Goal: Task Accomplishment & Management: Manage account settings

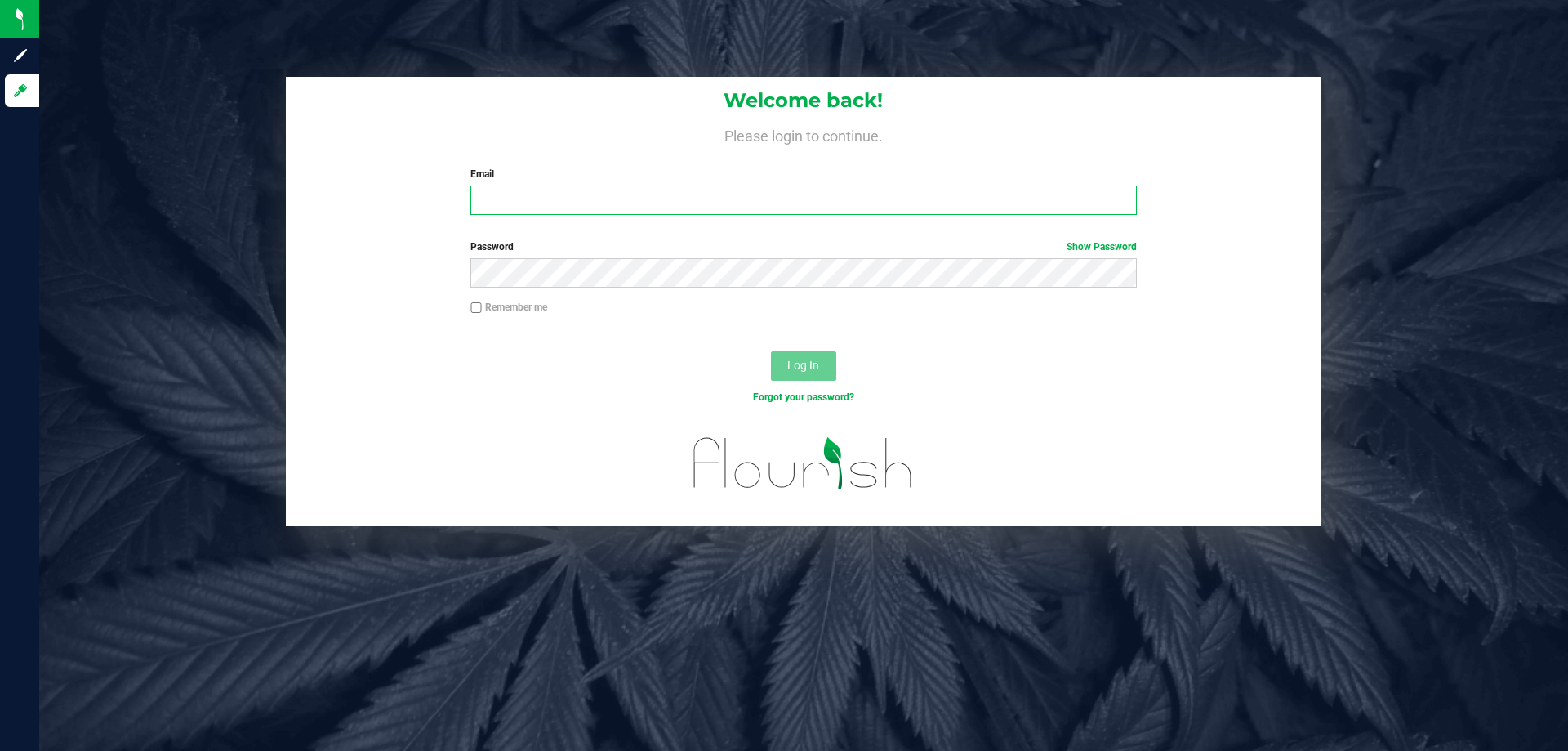
click at [502, 201] on input "Email" at bounding box center [803, 199] width 666 height 29
type input "[EMAIL_ADDRESS][DOMAIN_NAME]"
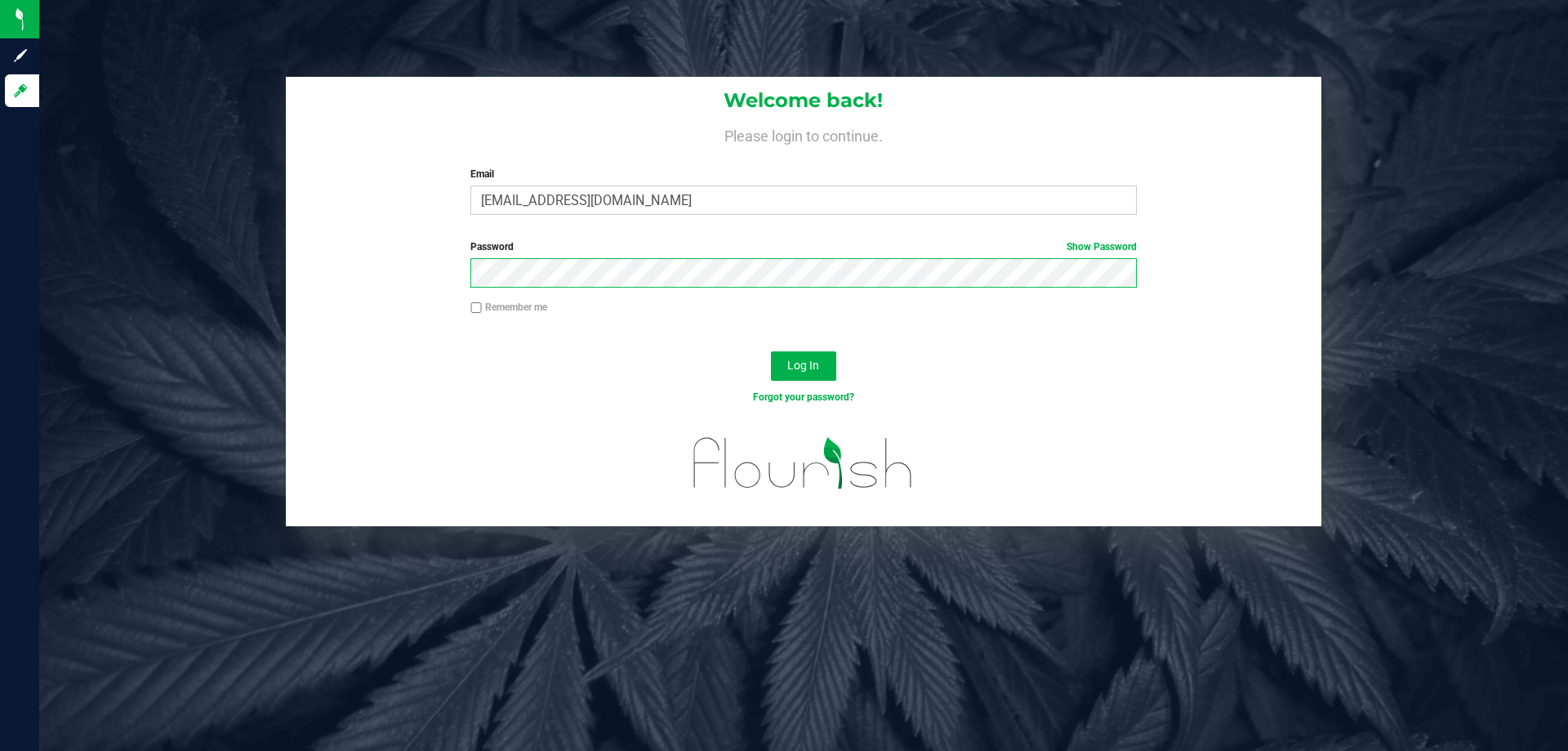
click at [772, 351] on button "Log In" at bounding box center [804, 365] width 66 height 29
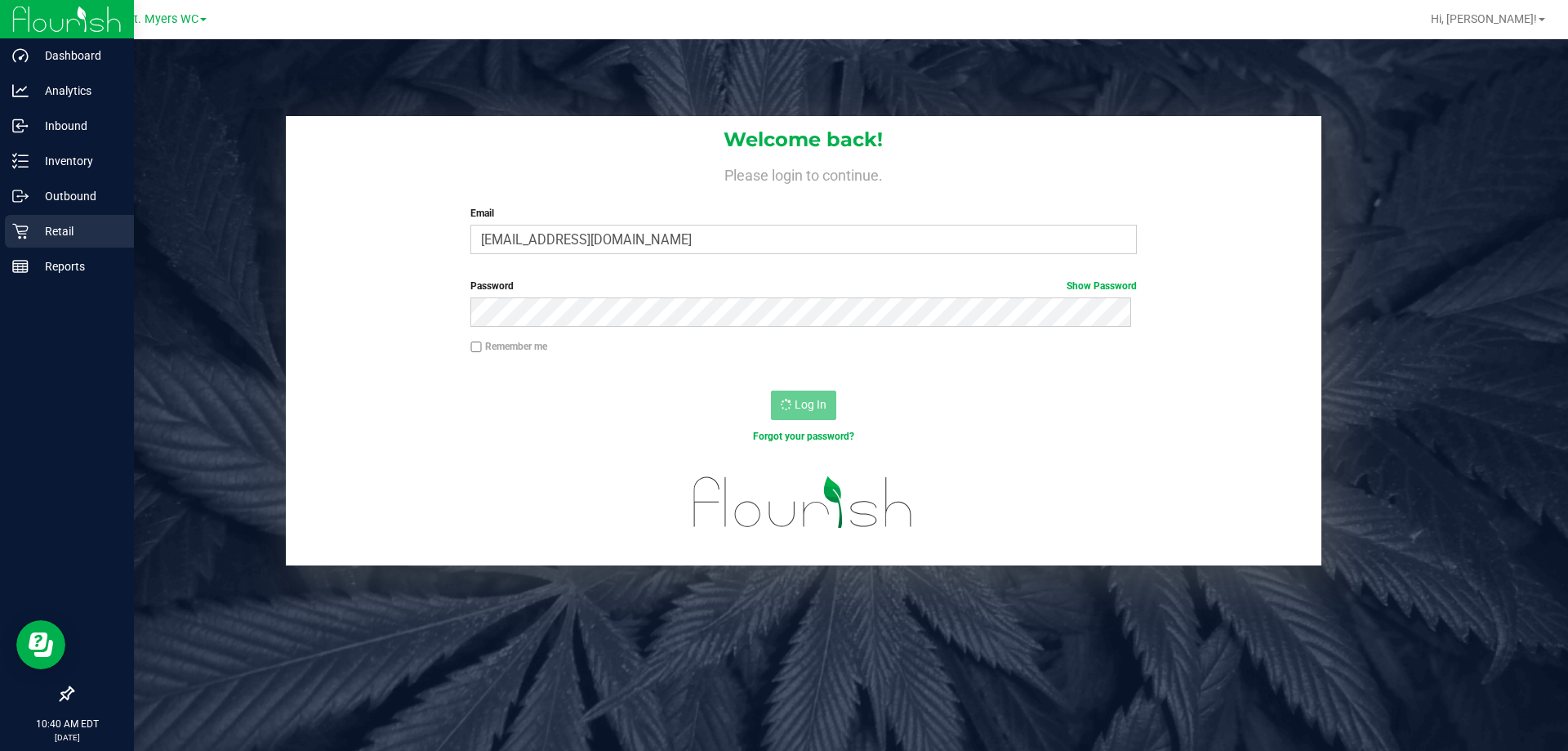
click at [31, 217] on div "Retail" at bounding box center [69, 231] width 129 height 33
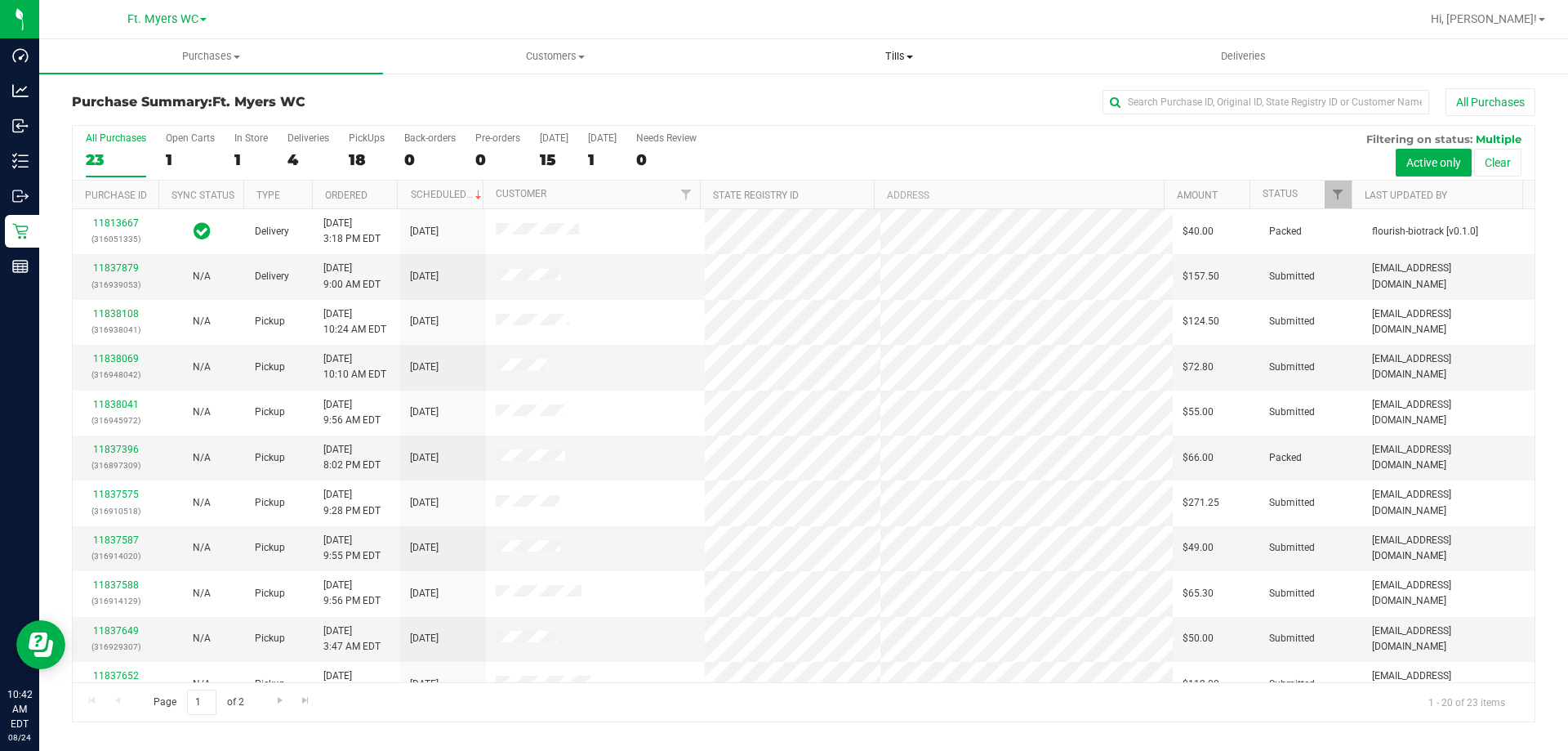
click at [914, 41] on uib-tab-heading "Tills Manage tills Reconcile e-payments" at bounding box center [898, 56] width 342 height 33
click at [839, 102] on li "Manage tills" at bounding box center [898, 99] width 344 height 20
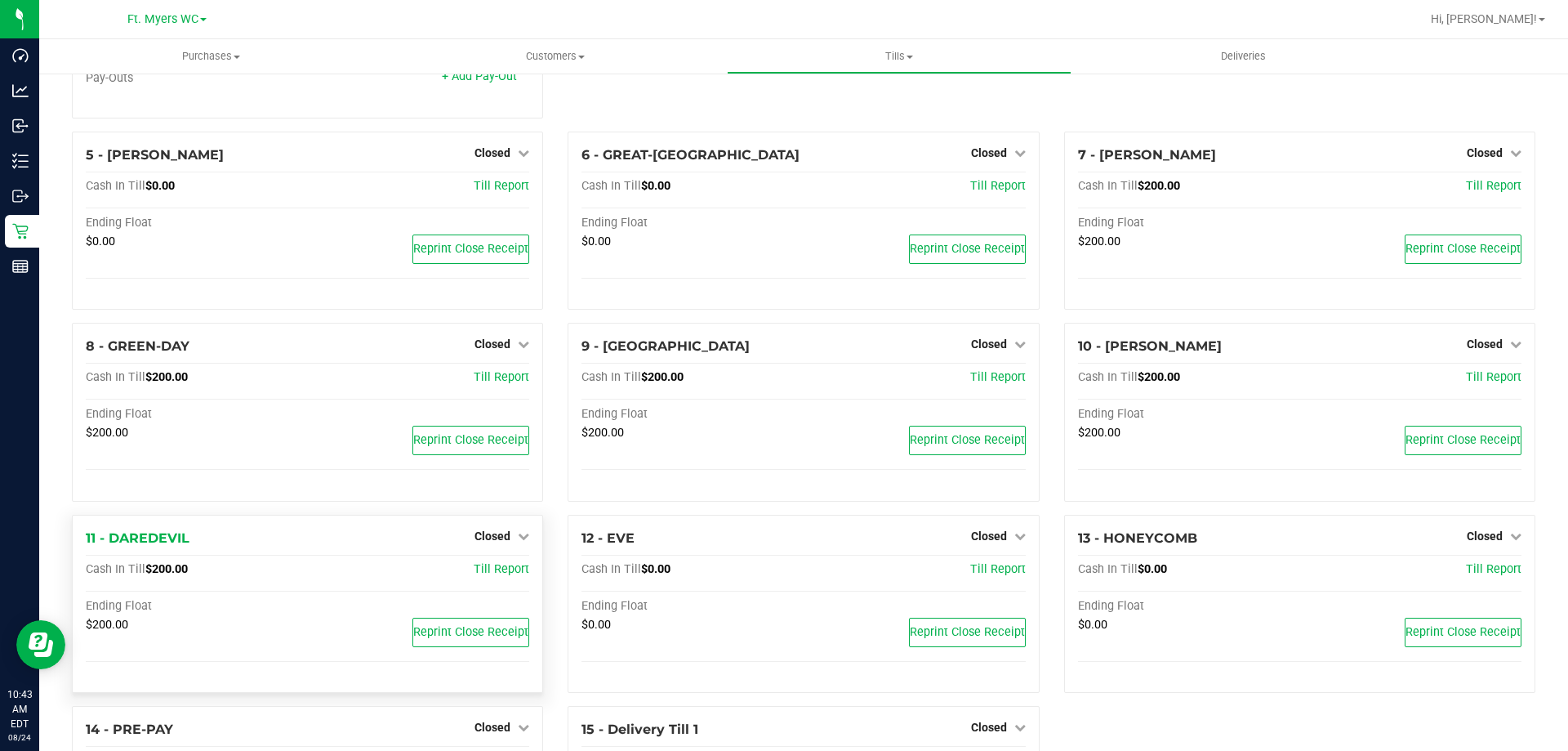
scroll to position [400, 0]
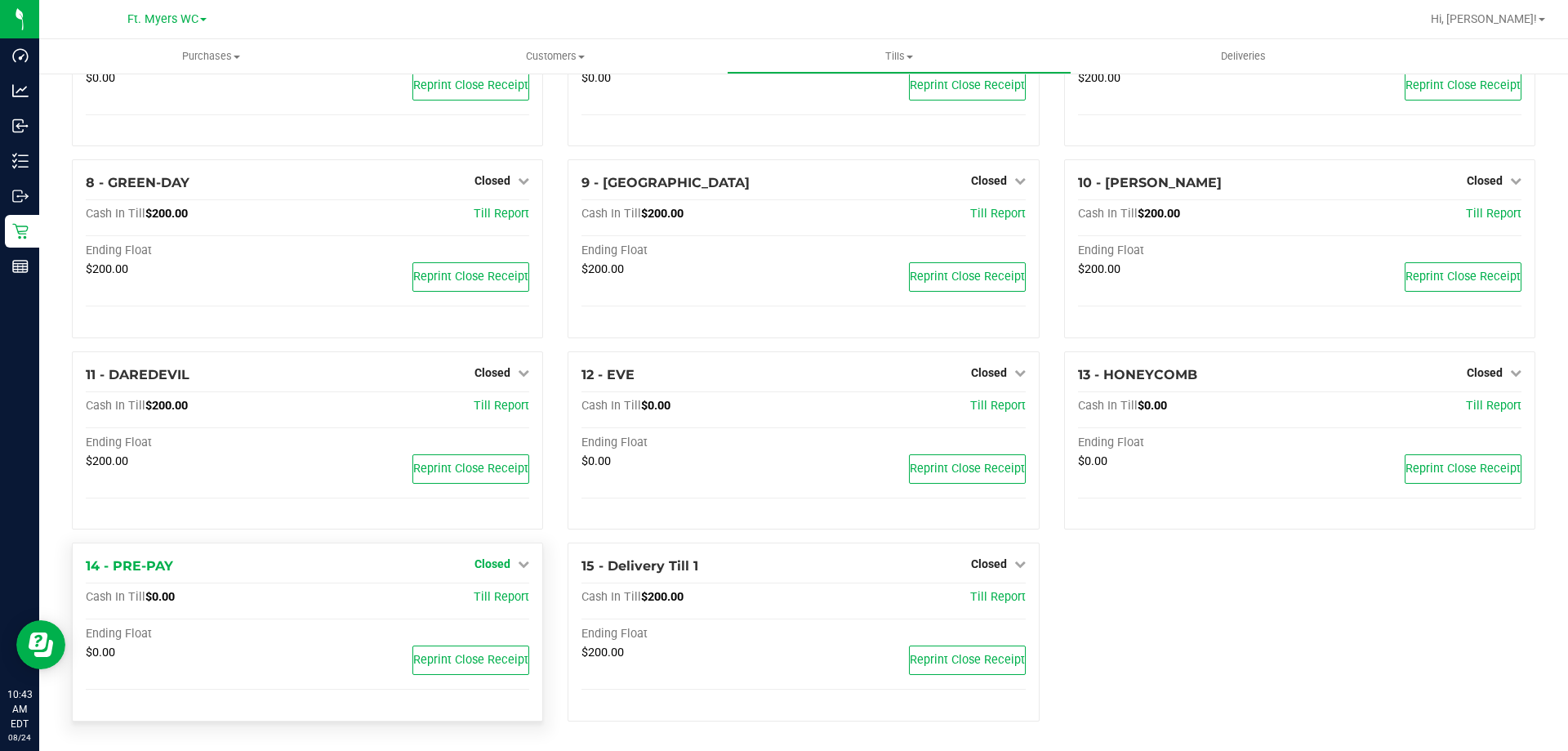
click at [513, 569] on link "Closed" at bounding box center [501, 563] width 55 height 13
click at [499, 605] on div "Open Till" at bounding box center [491, 598] width 121 height 20
click at [497, 601] on link "Open Till" at bounding box center [491, 597] width 43 height 13
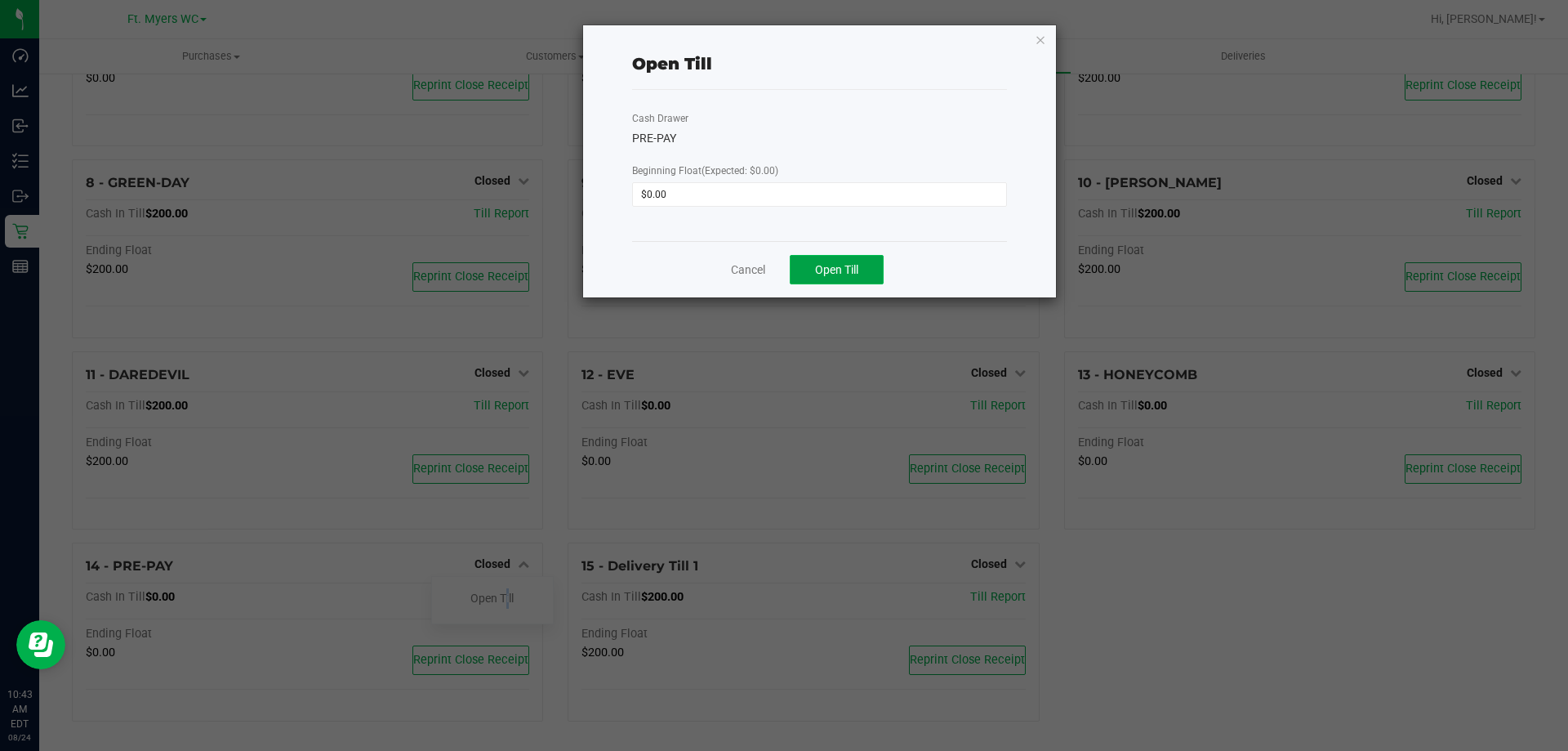
click at [823, 267] on span "Open Till" at bounding box center [836, 269] width 43 height 13
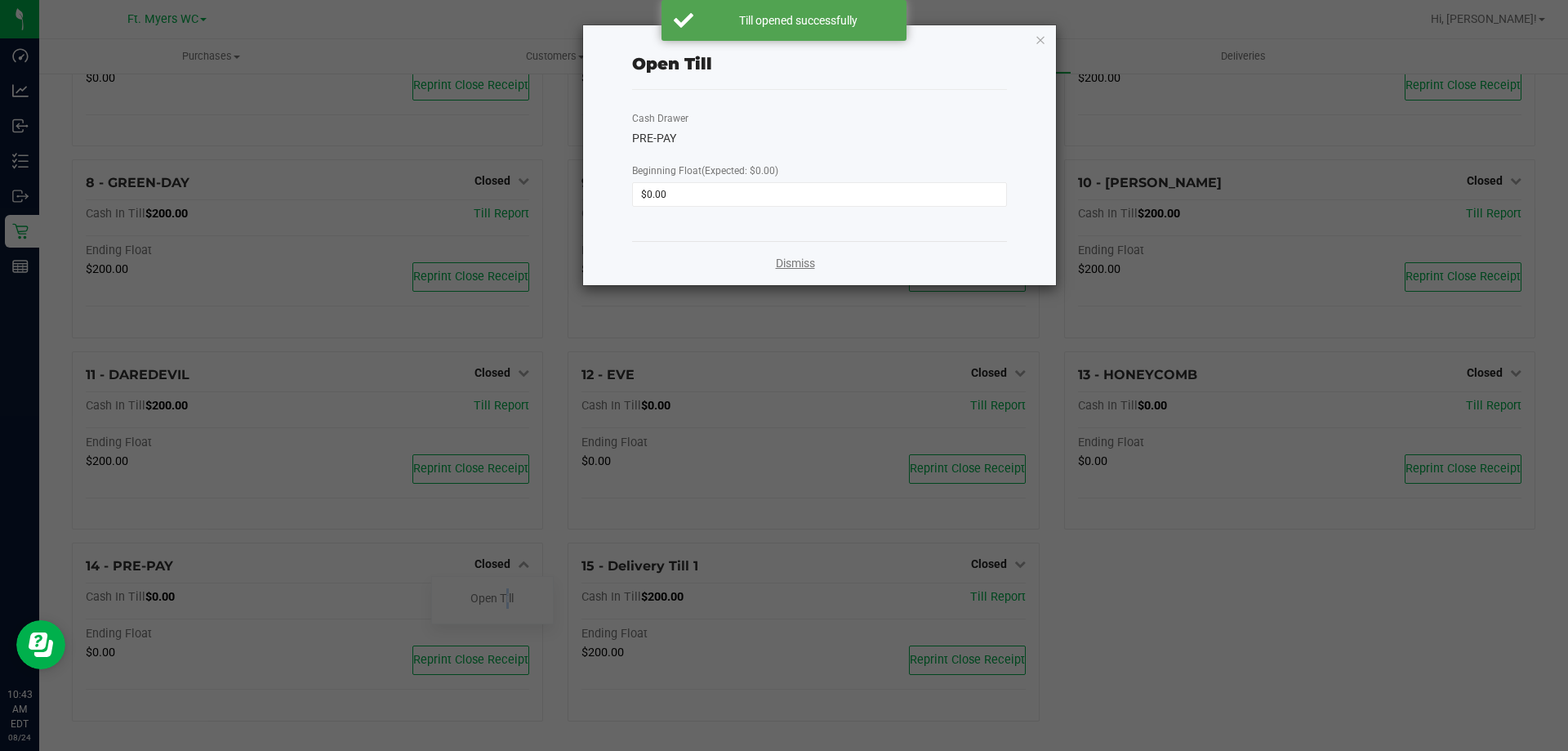
click at [789, 256] on link "Dismiss" at bounding box center [794, 263] width 39 height 17
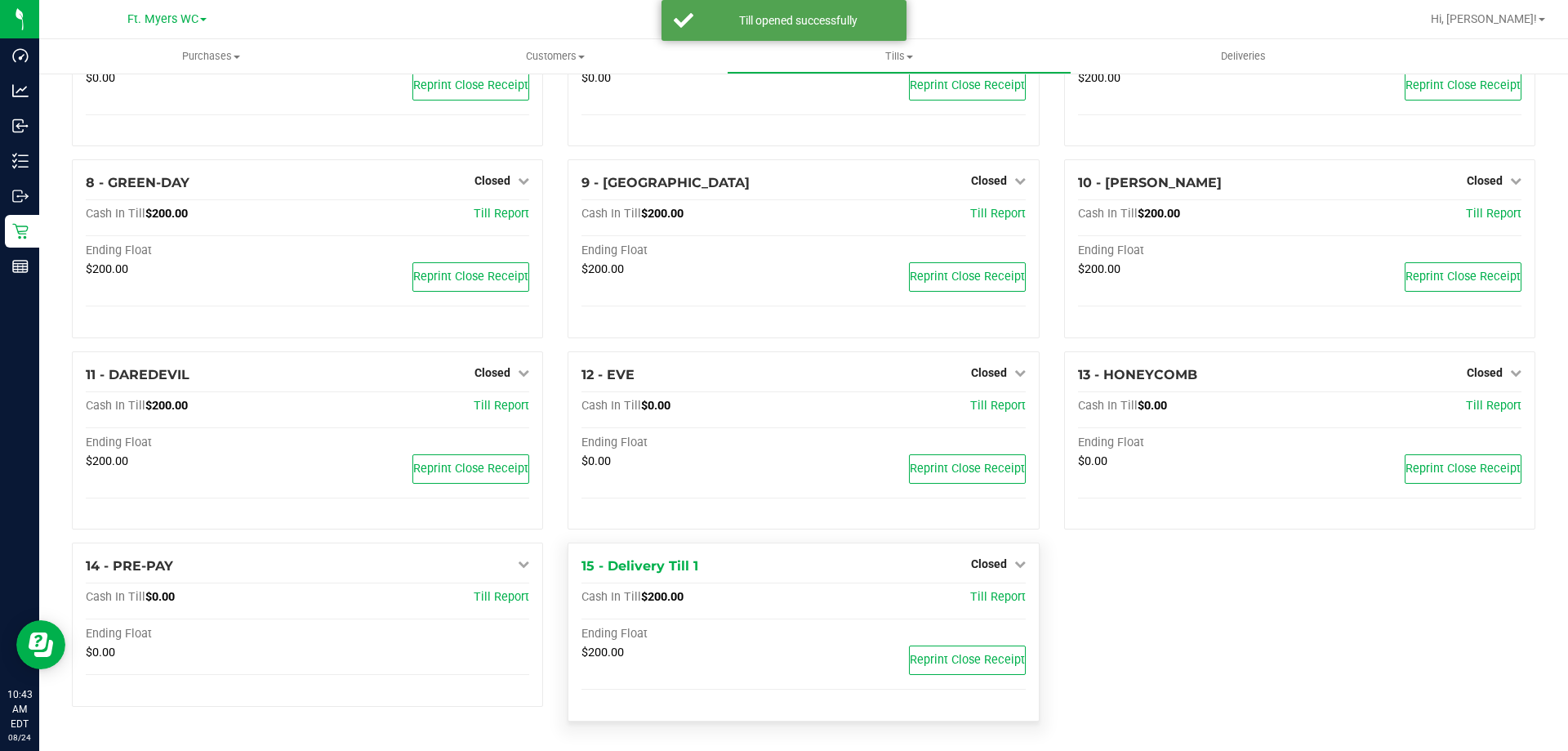
click at [997, 550] on div "15 - Delivery Till 1 Closed Open Till Cash In Till $200.00 Till Report Ending F…" at bounding box center [802, 631] width 471 height 179
click at [998, 559] on span "Closed" at bounding box center [989, 563] width 36 height 13
click at [990, 597] on link "Open Till" at bounding box center [988, 597] width 43 height 13
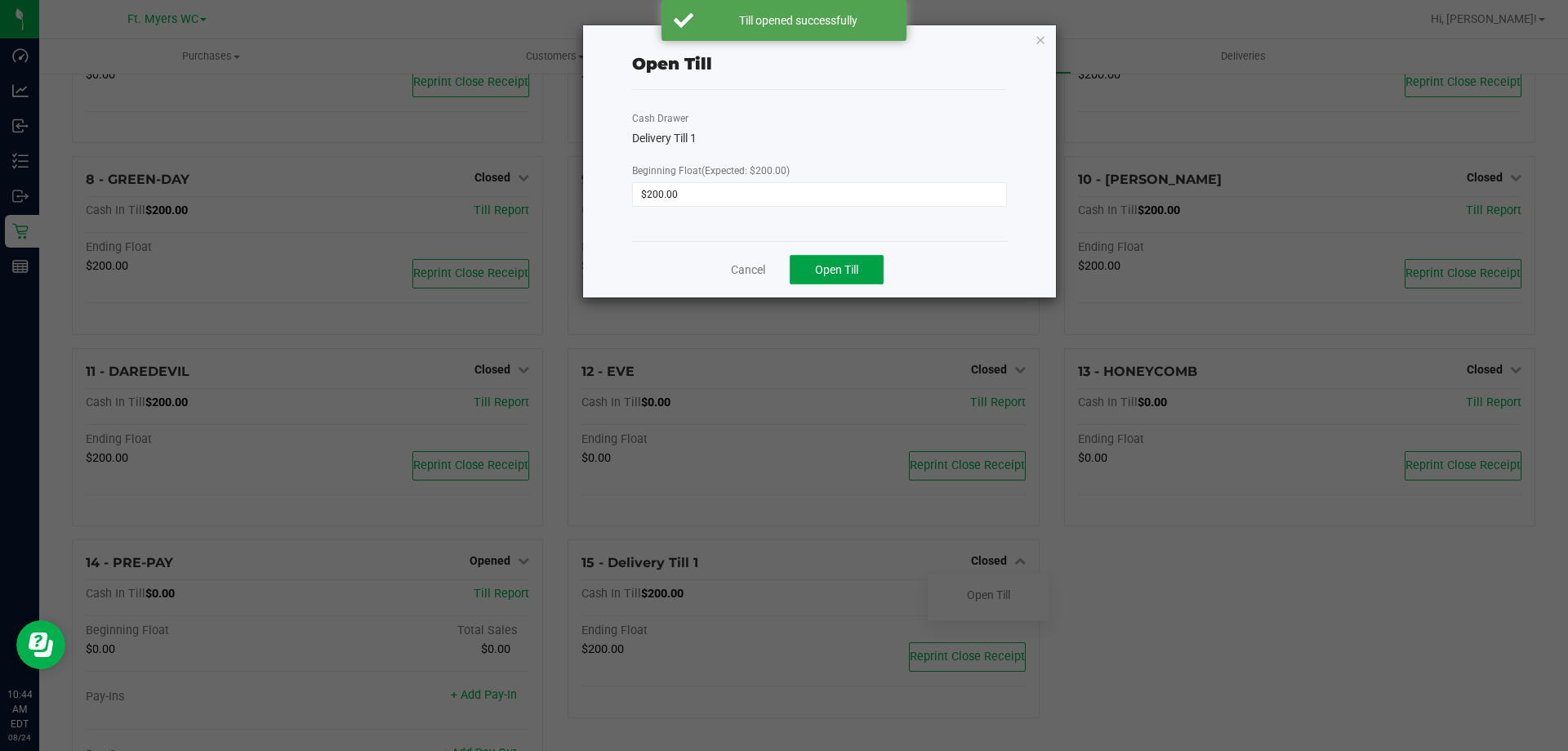
click at [856, 275] on span "Open Till" at bounding box center [836, 269] width 43 height 13
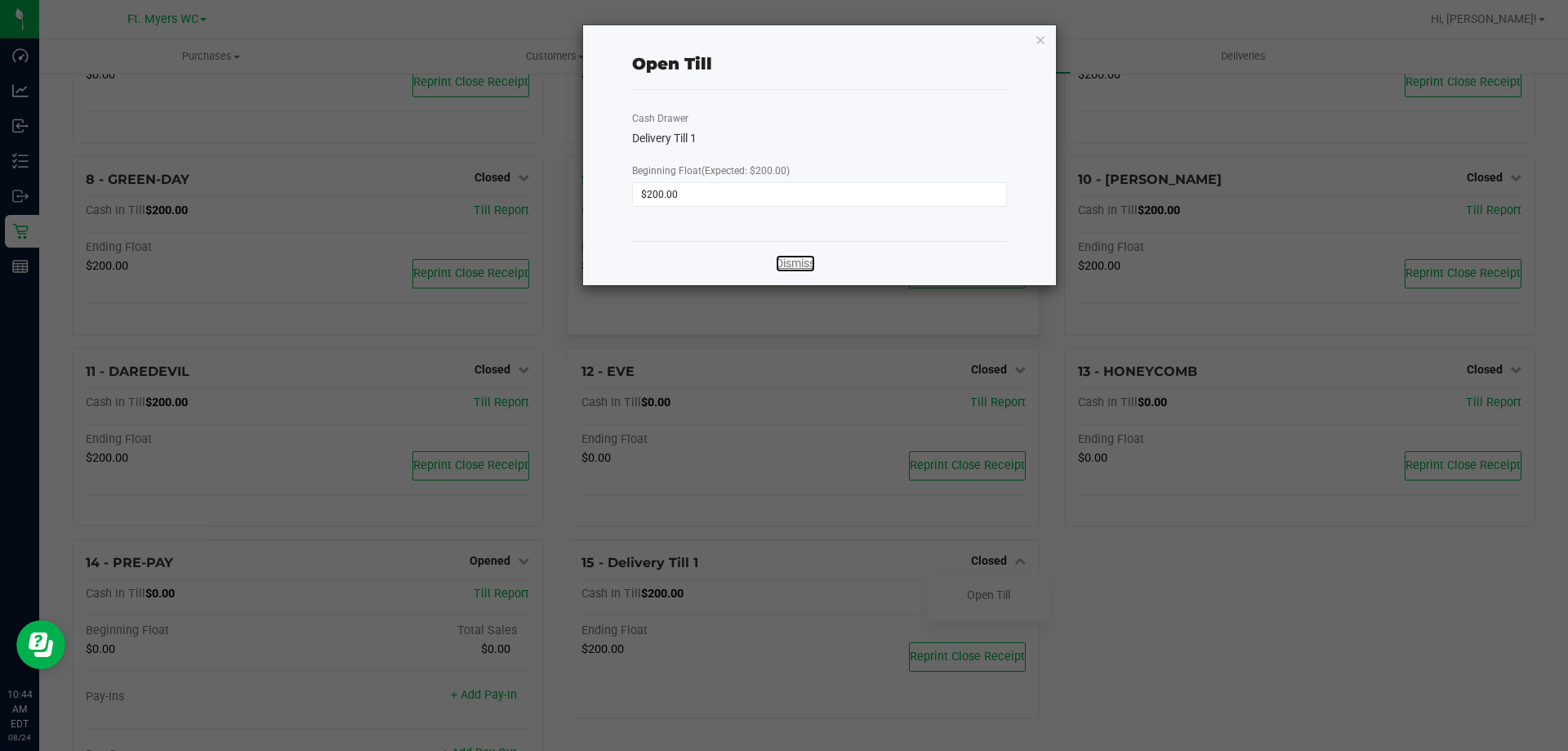
click at [786, 266] on link "Dismiss" at bounding box center [794, 263] width 39 height 17
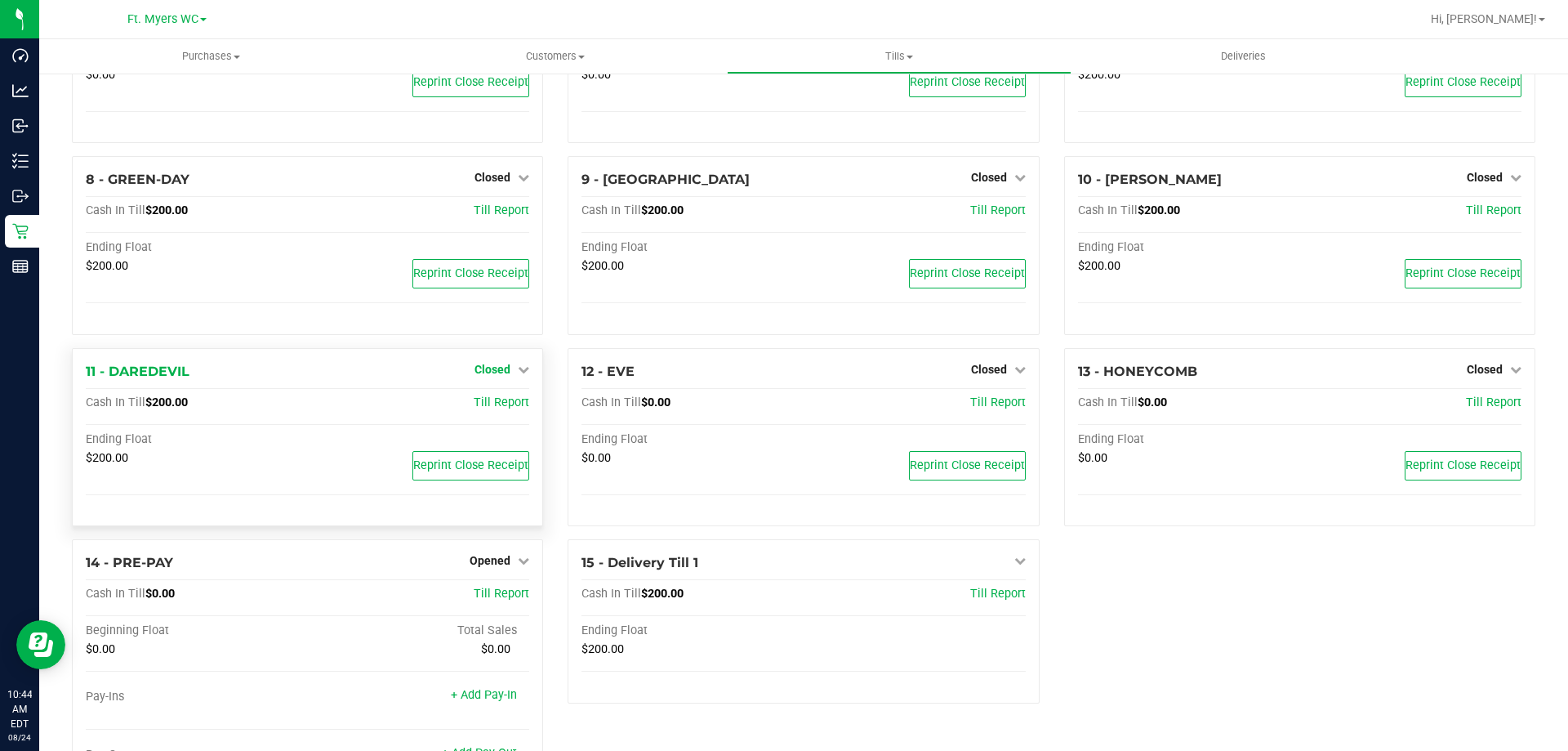
click at [507, 368] on link "Closed" at bounding box center [501, 369] width 55 height 13
click at [499, 410] on link "Open Till" at bounding box center [491, 402] width 43 height 13
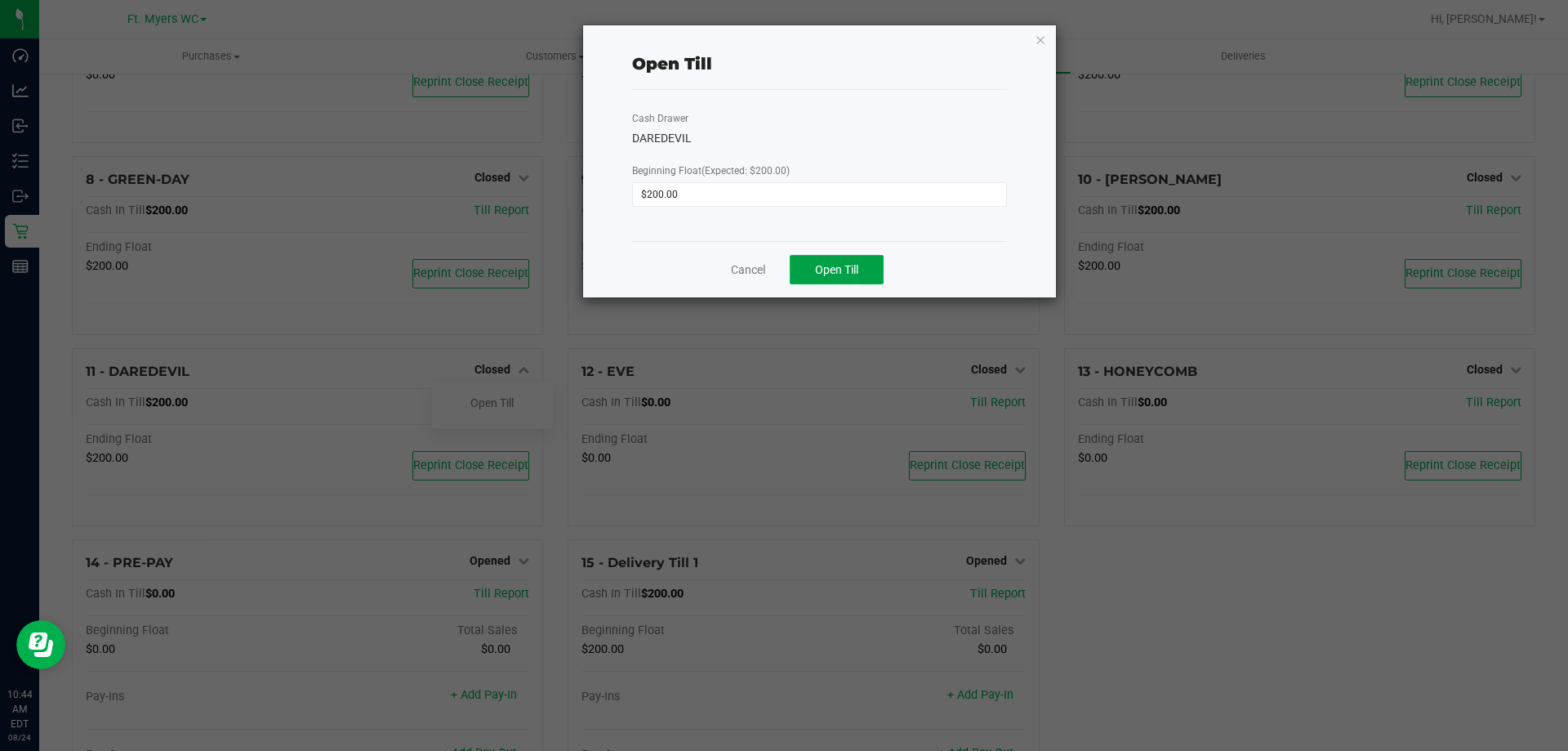
click at [874, 280] on button "Open Till" at bounding box center [836, 269] width 94 height 29
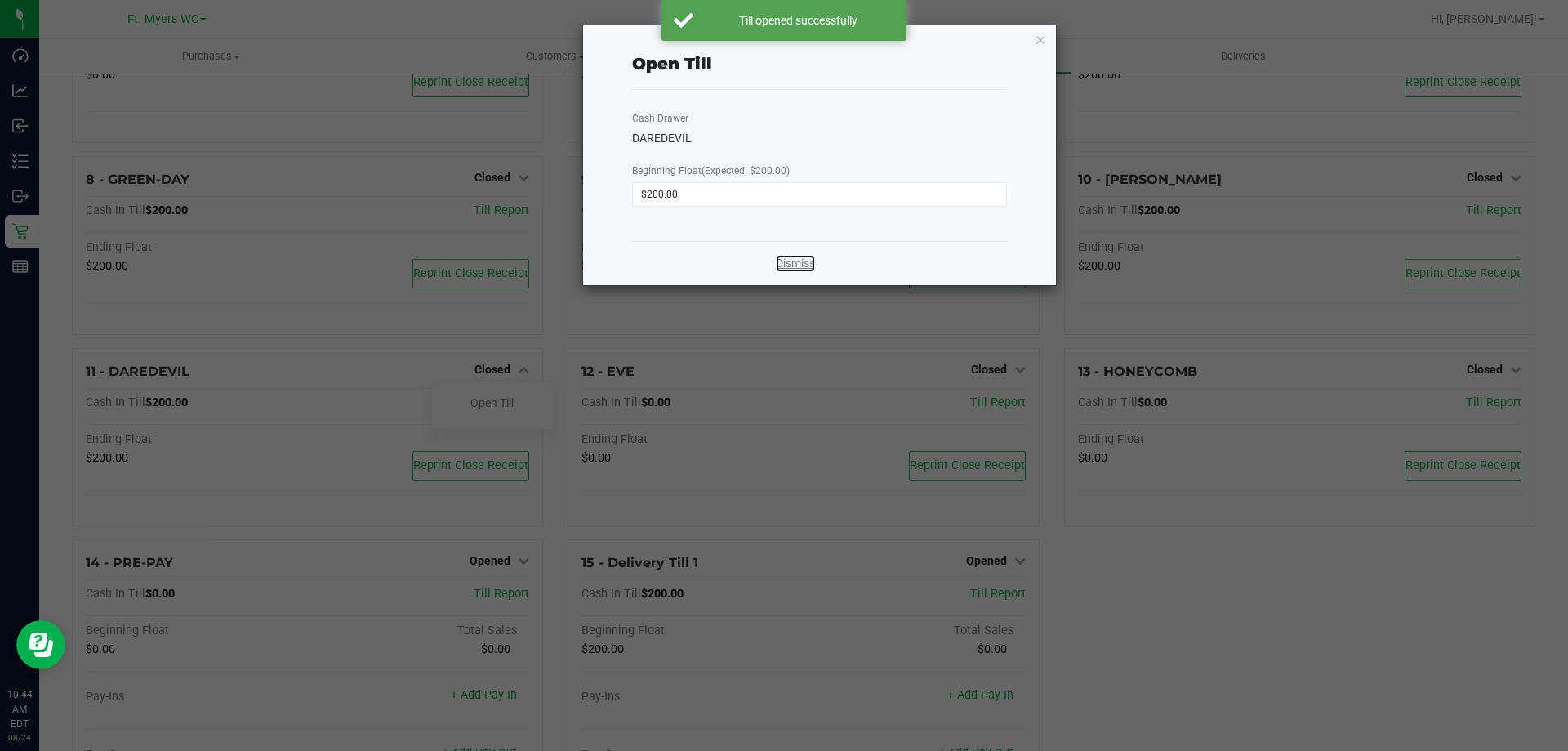
click at [784, 271] on link "Dismiss" at bounding box center [794, 263] width 39 height 17
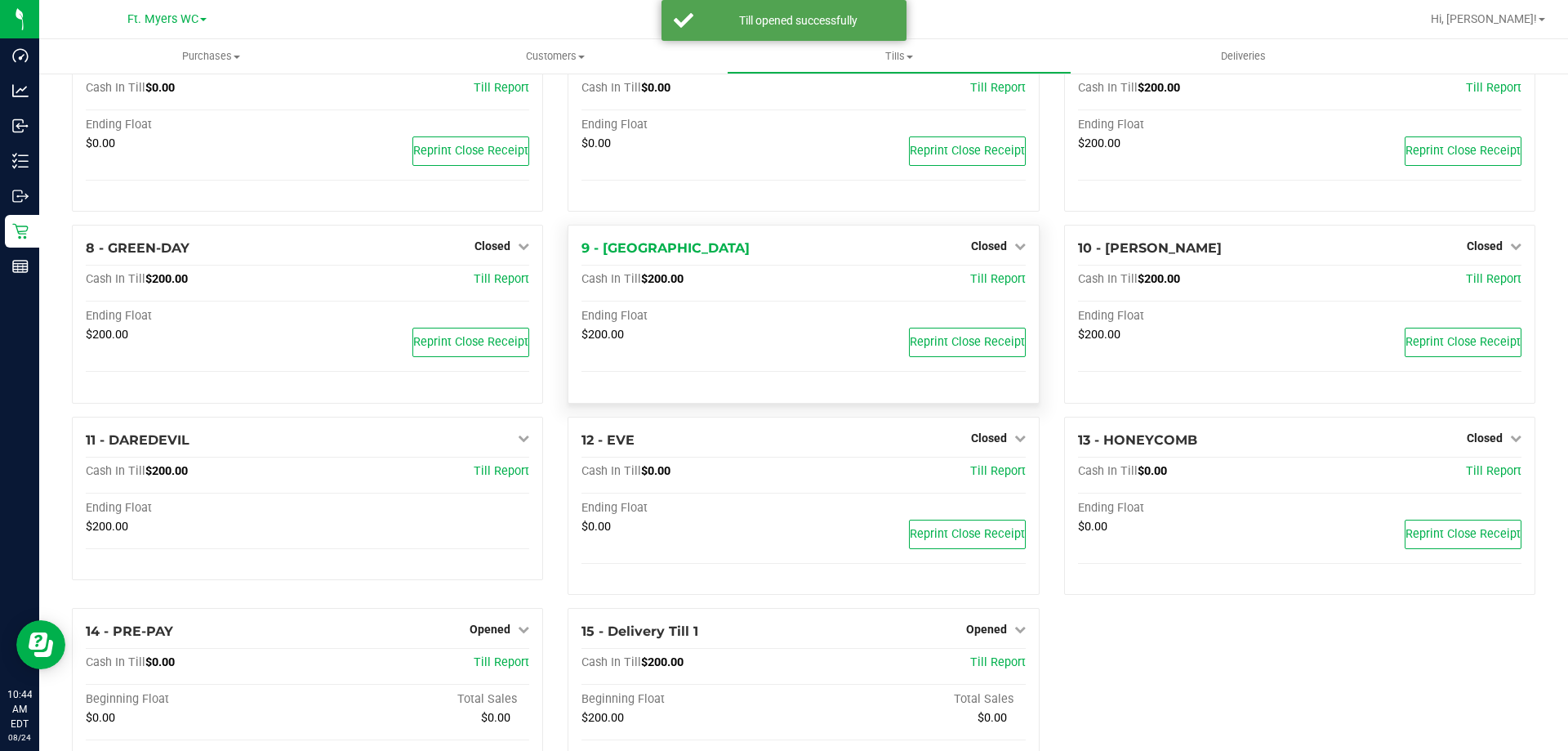
scroll to position [236, 0]
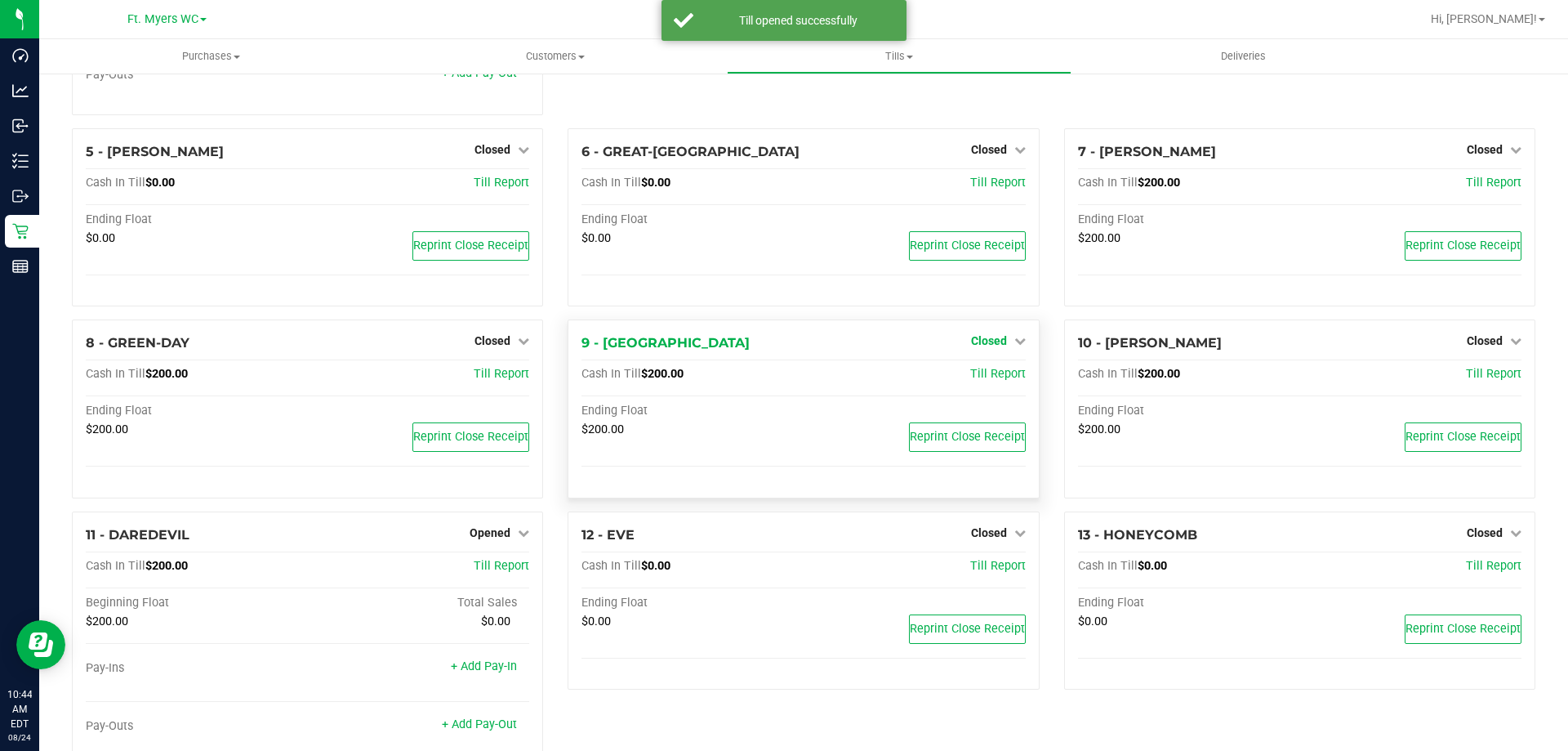
click at [971, 346] on span "Closed" at bounding box center [989, 340] width 36 height 13
click at [966, 369] on div "Open Till" at bounding box center [988, 377] width 123 height 48
click at [967, 379] on link "Open Till" at bounding box center [988, 375] width 43 height 13
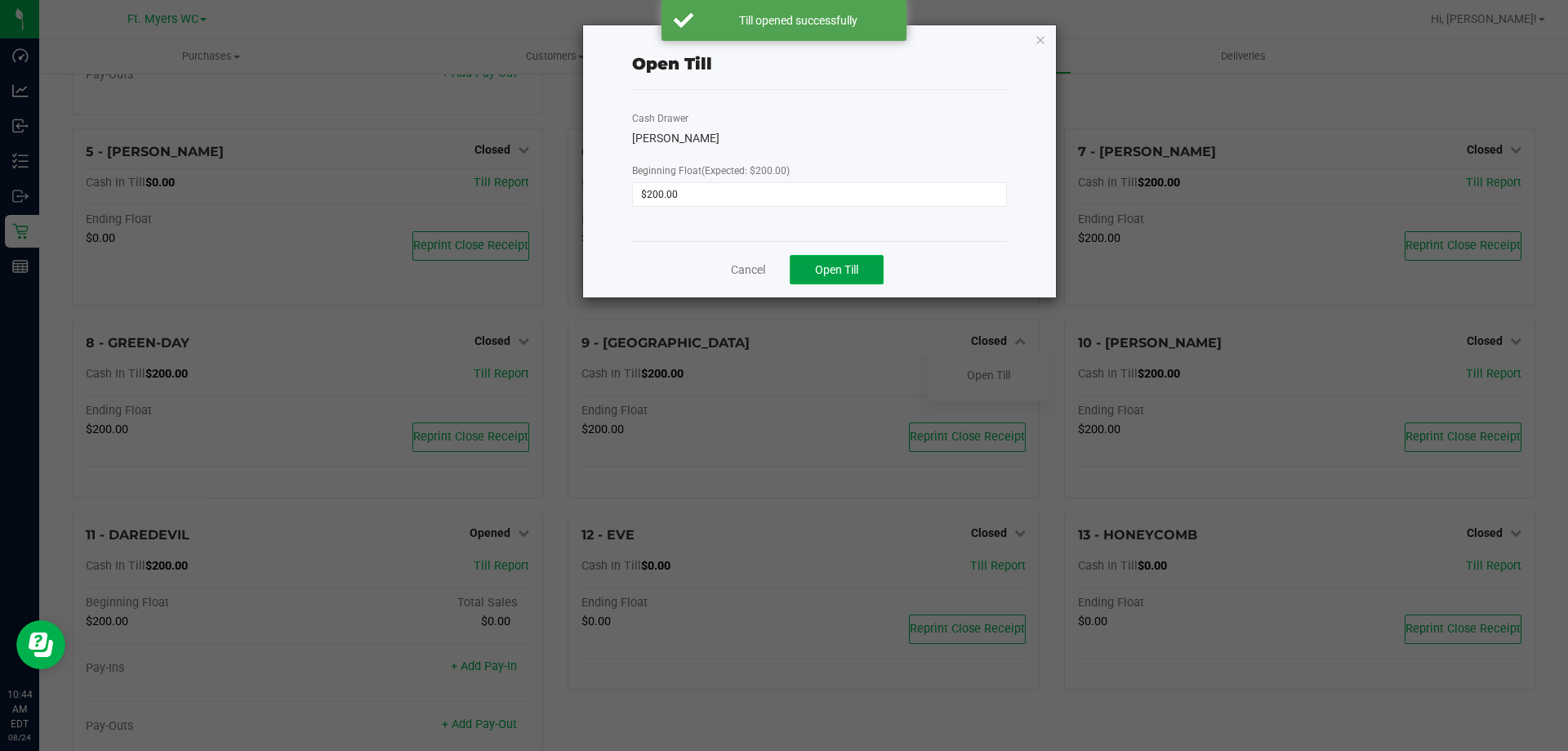
click at [831, 263] on span "Open Till" at bounding box center [836, 269] width 43 height 13
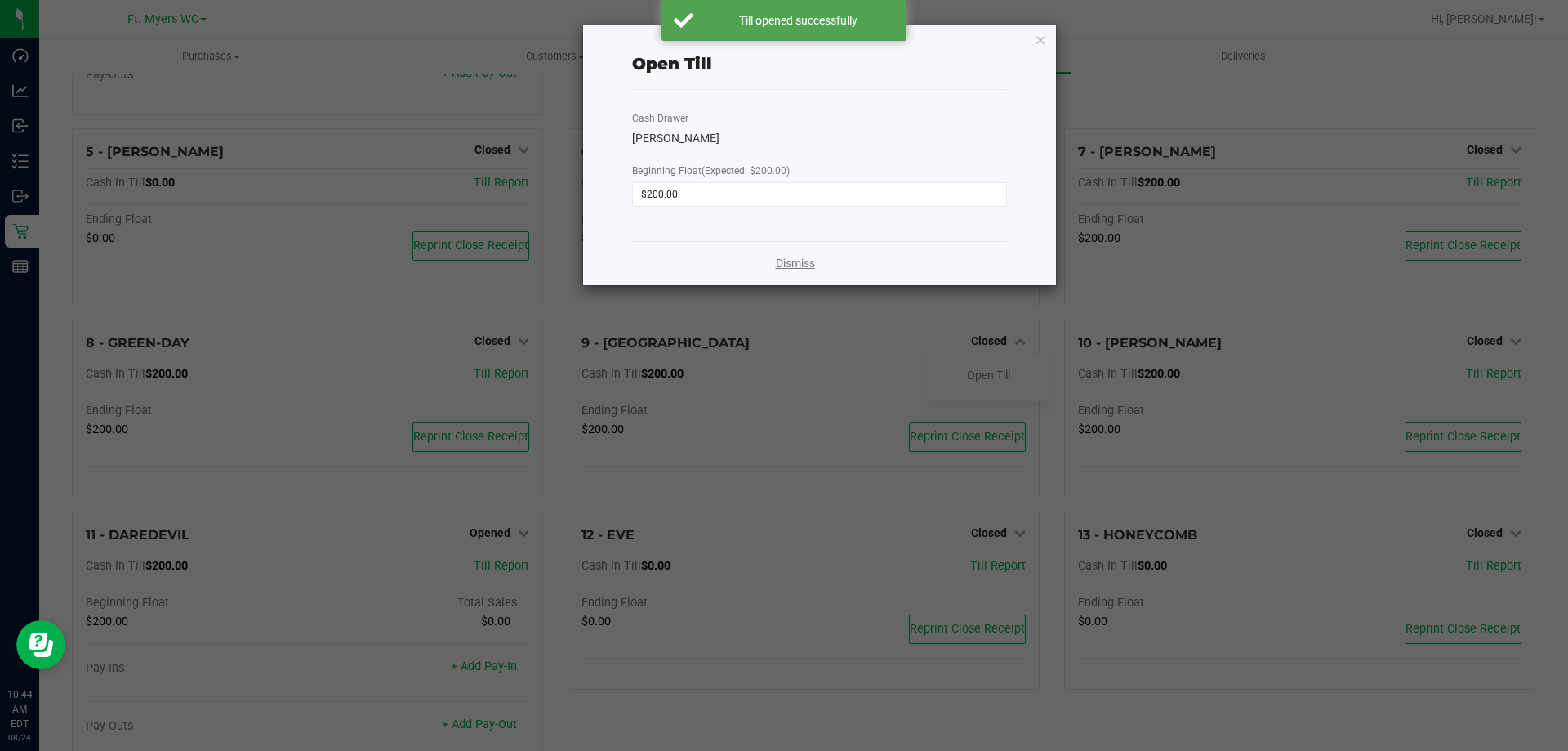
click at [799, 267] on link "Dismiss" at bounding box center [794, 263] width 39 height 17
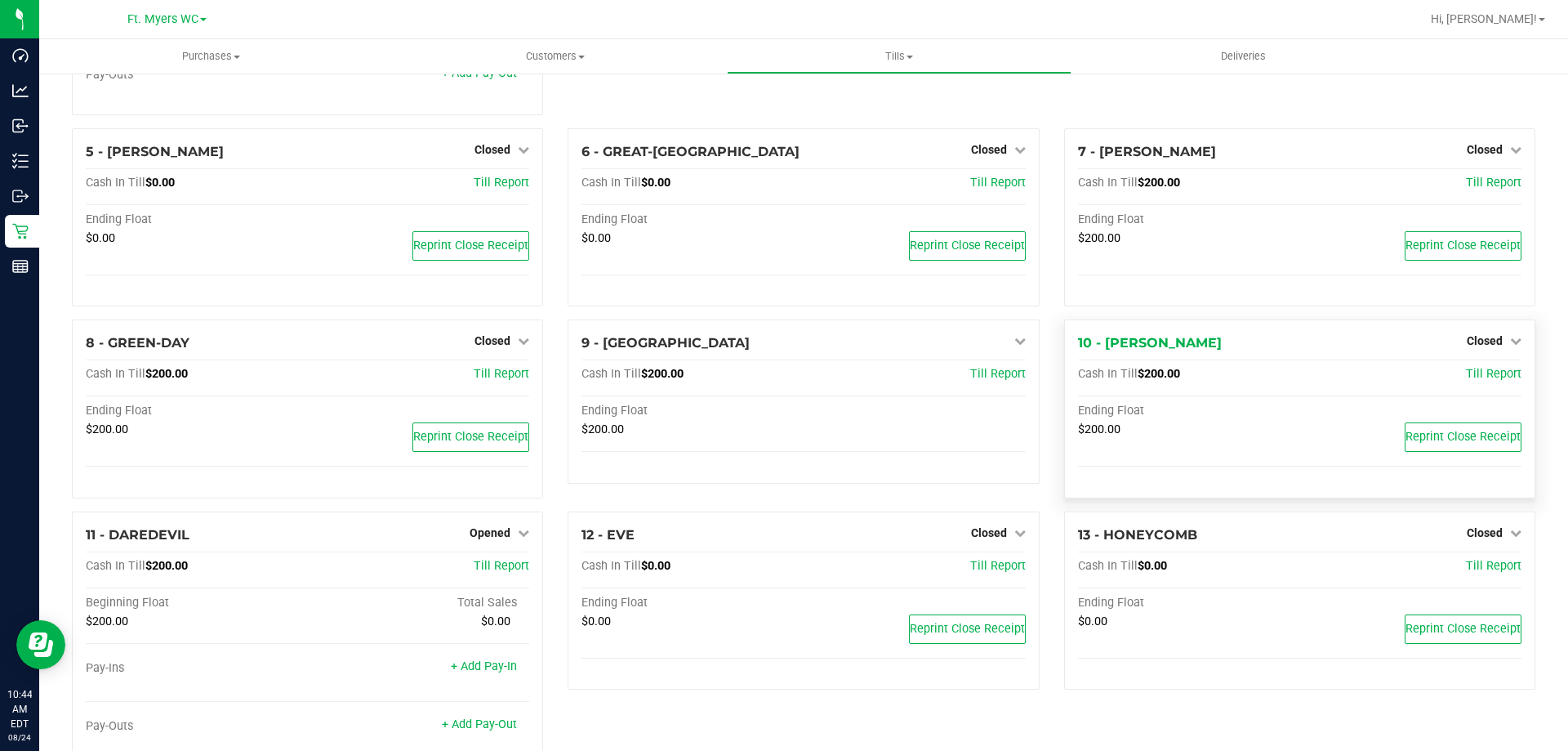
click at [1451, 342] on div "10 - KEITH-WHITLEY Closed Open Till" at bounding box center [1300, 343] width 444 height 20
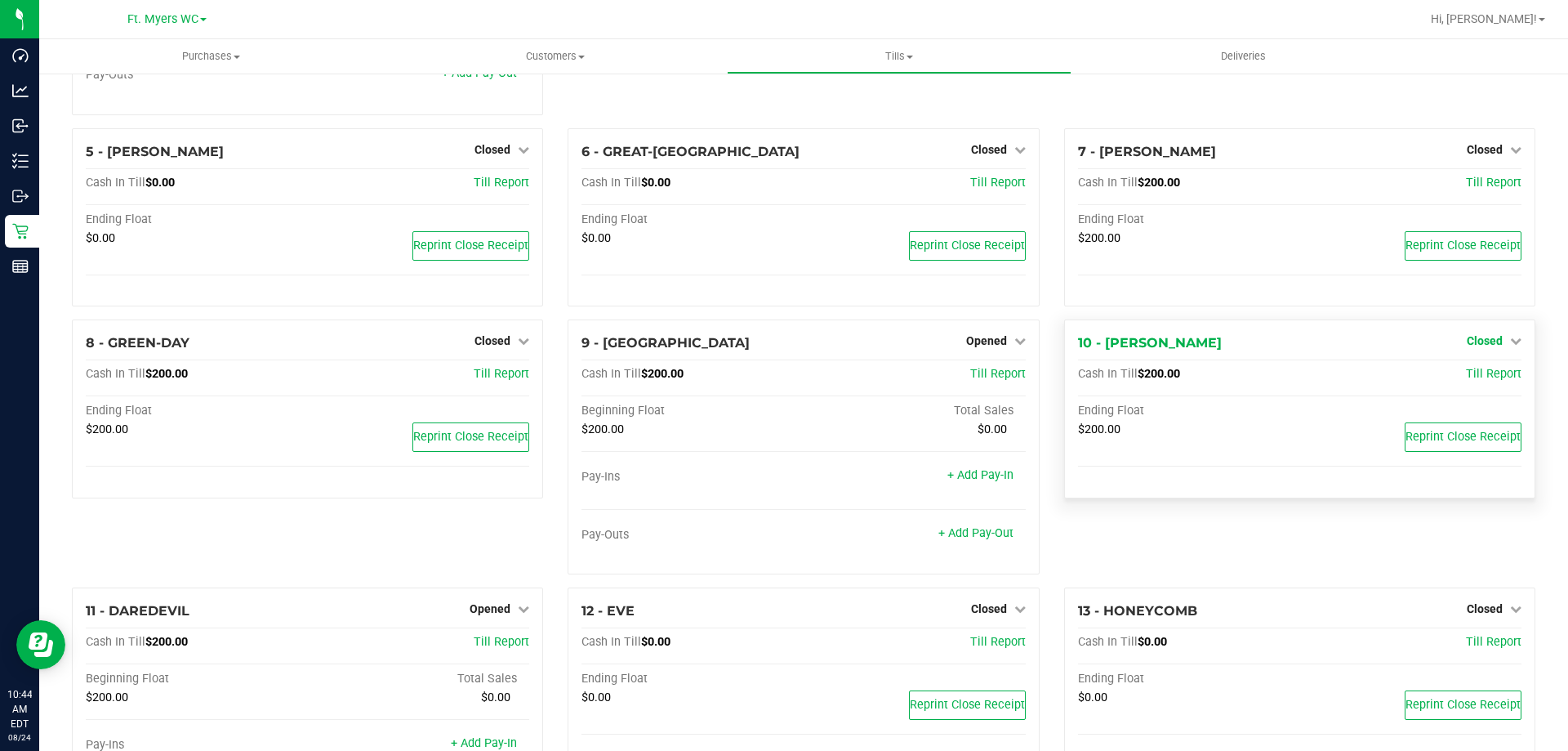
click at [1467, 345] on span "Closed" at bounding box center [1485, 340] width 36 height 13
click at [1463, 378] on link "Open Till" at bounding box center [1484, 375] width 43 height 13
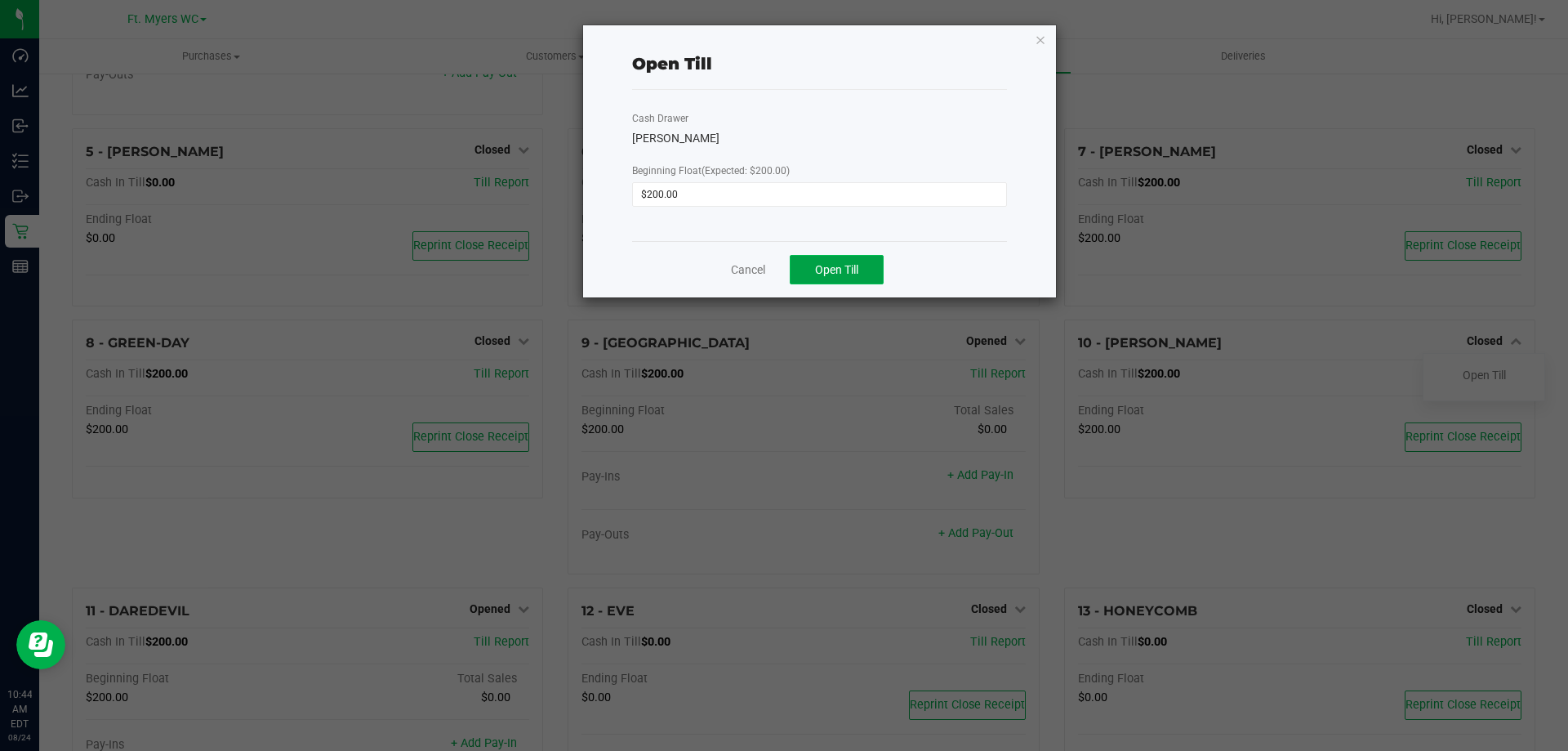
click at [821, 260] on button "Open Till" at bounding box center [836, 269] width 94 height 29
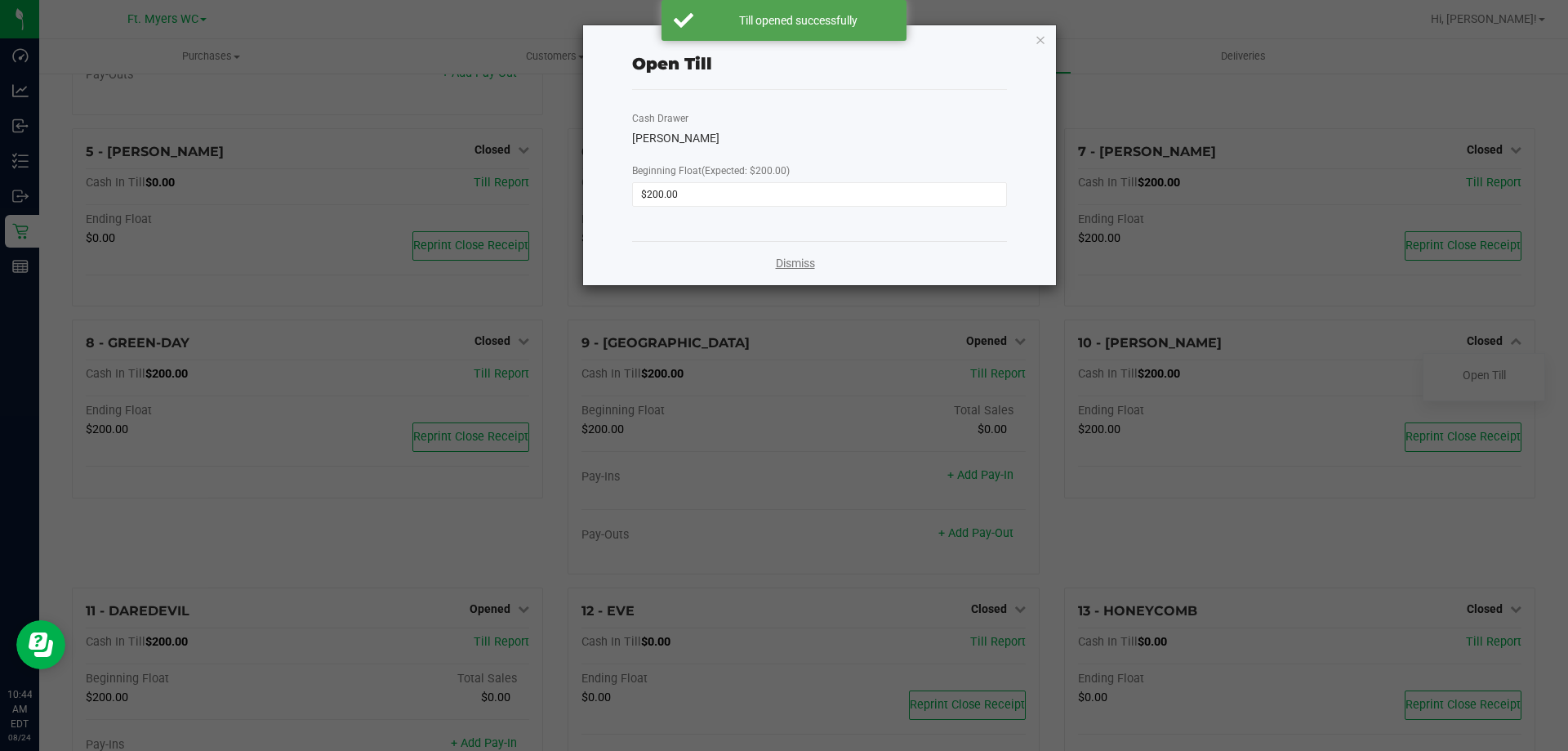
click at [807, 265] on link "Dismiss" at bounding box center [794, 263] width 39 height 17
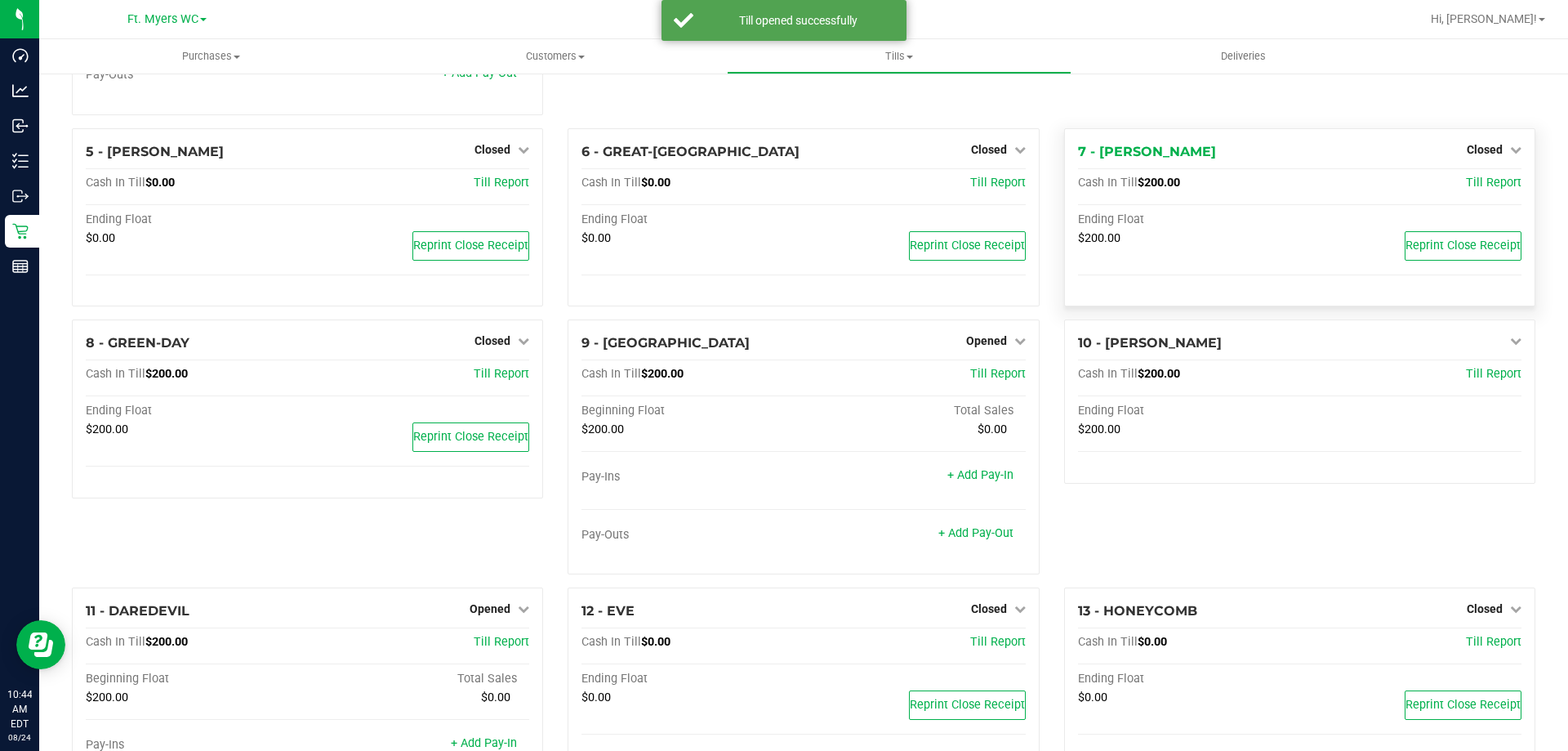
click at [1481, 144] on div "Closed" at bounding box center [1494, 150] width 55 height 20
click at [1470, 156] on span "Closed" at bounding box center [1485, 149] width 36 height 13
click at [1446, 187] on div "Open Till" at bounding box center [1483, 184] width 121 height 20
click at [1467, 188] on link "Open Till" at bounding box center [1484, 183] width 43 height 13
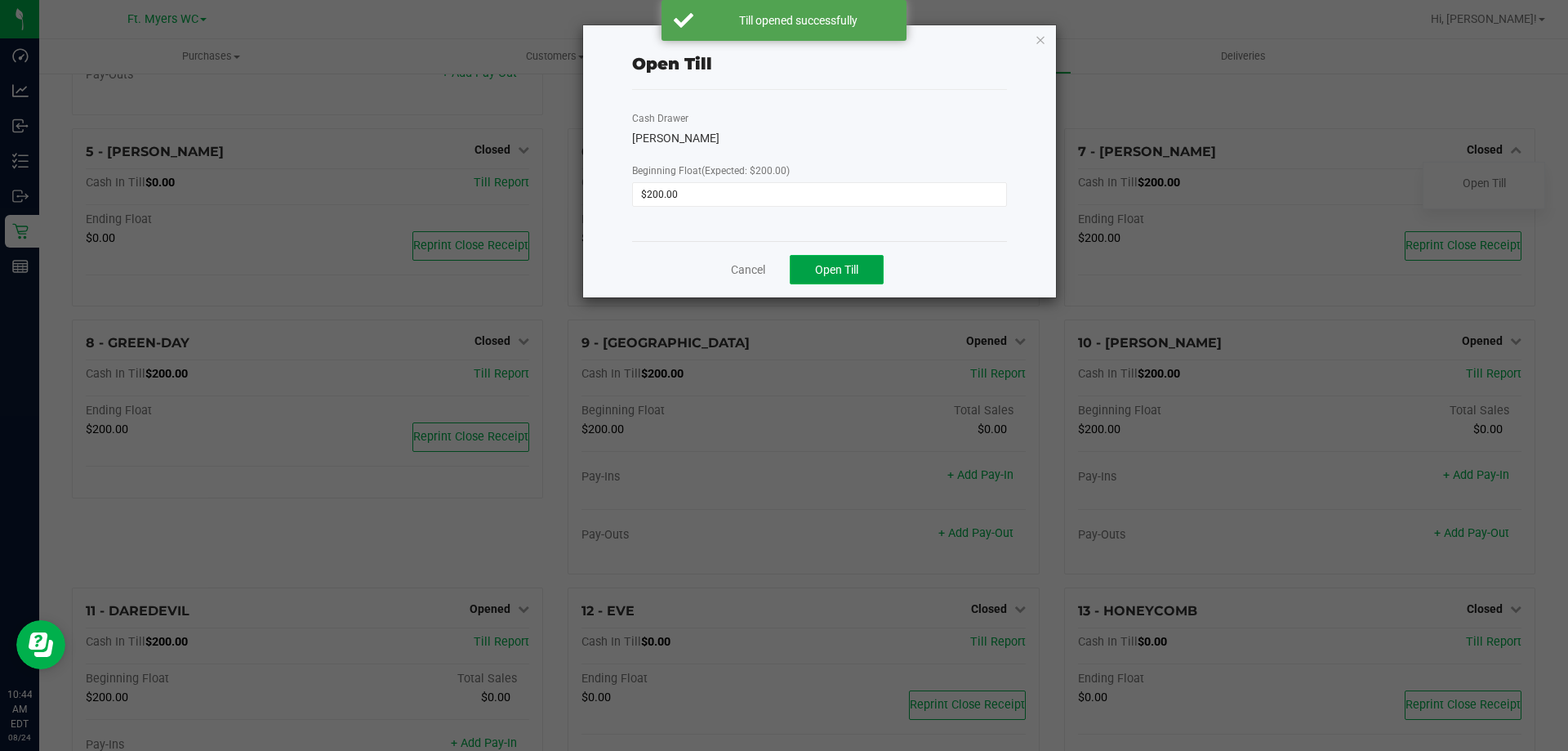
click at [852, 263] on span "Open Till" at bounding box center [836, 269] width 43 height 13
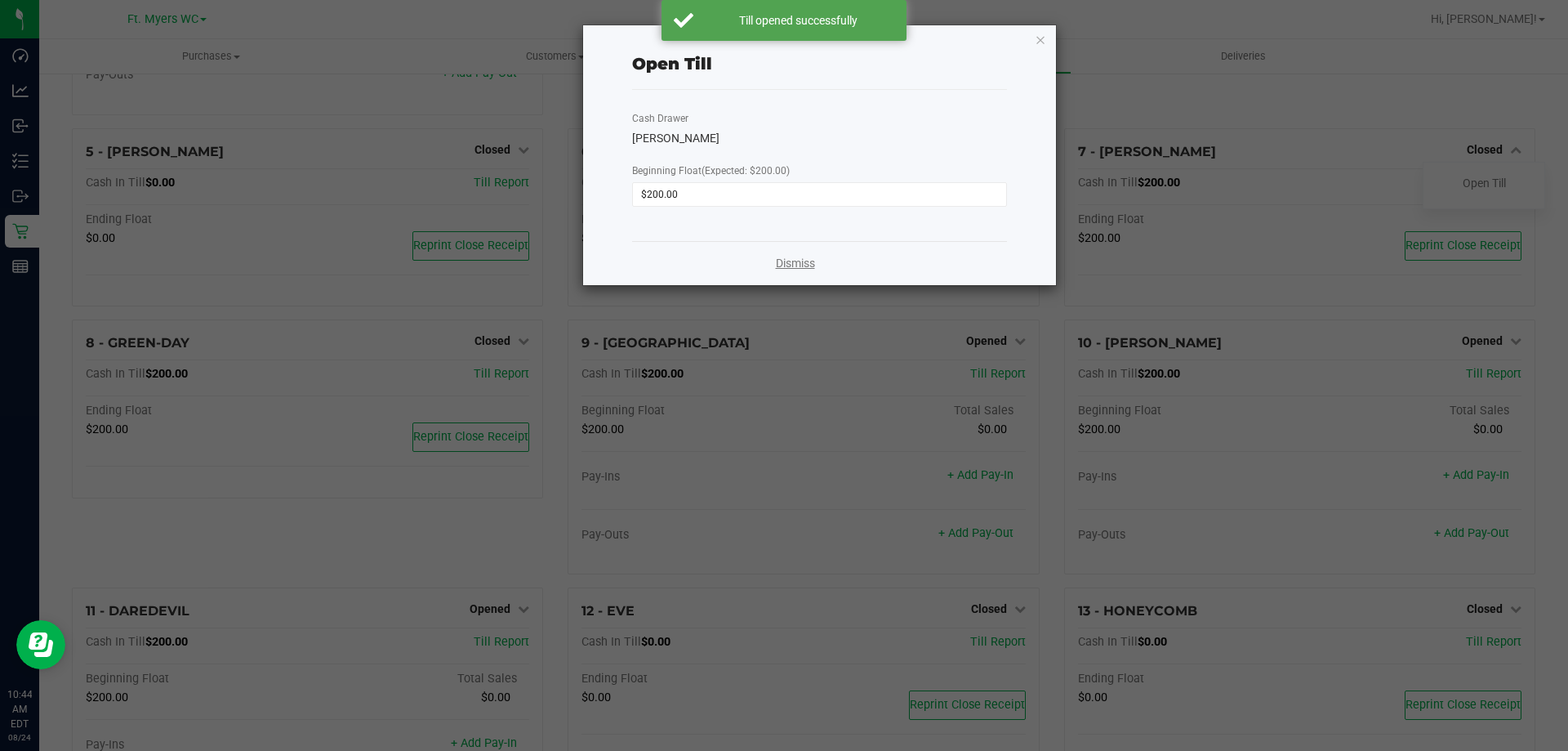
click at [792, 266] on link "Dismiss" at bounding box center [794, 263] width 39 height 17
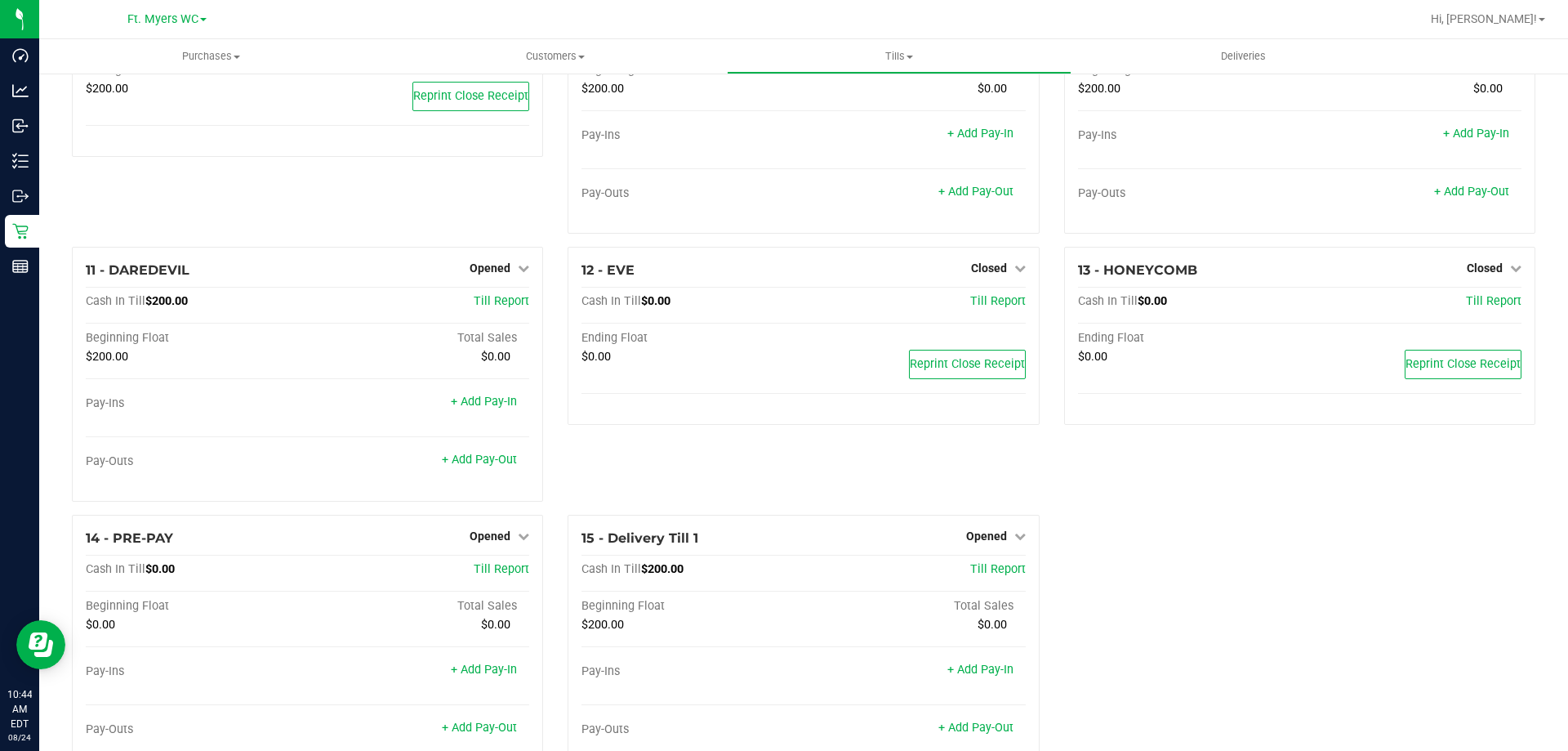
scroll to position [705, 0]
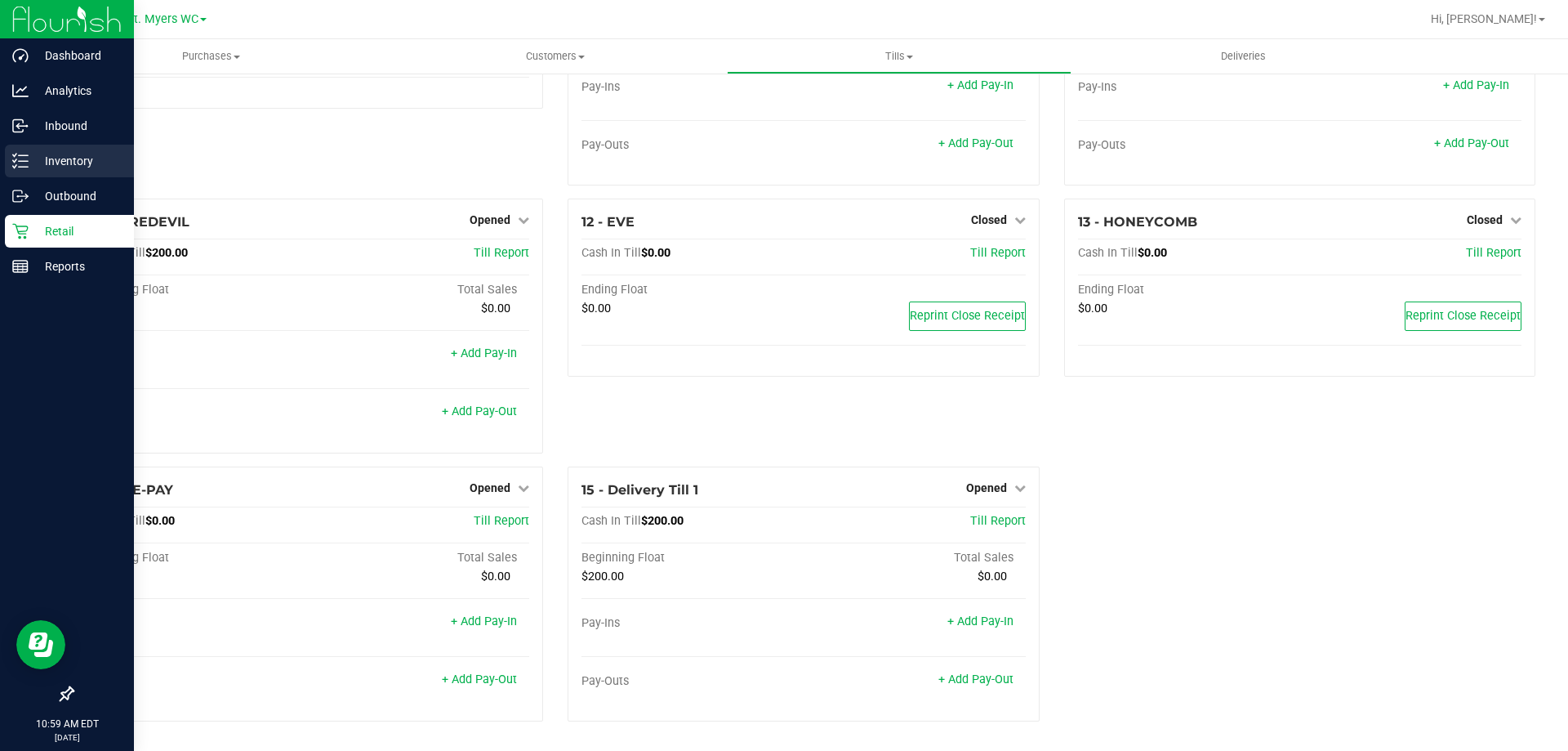
click at [74, 161] on p "Inventory" at bounding box center [78, 162] width 98 height 20
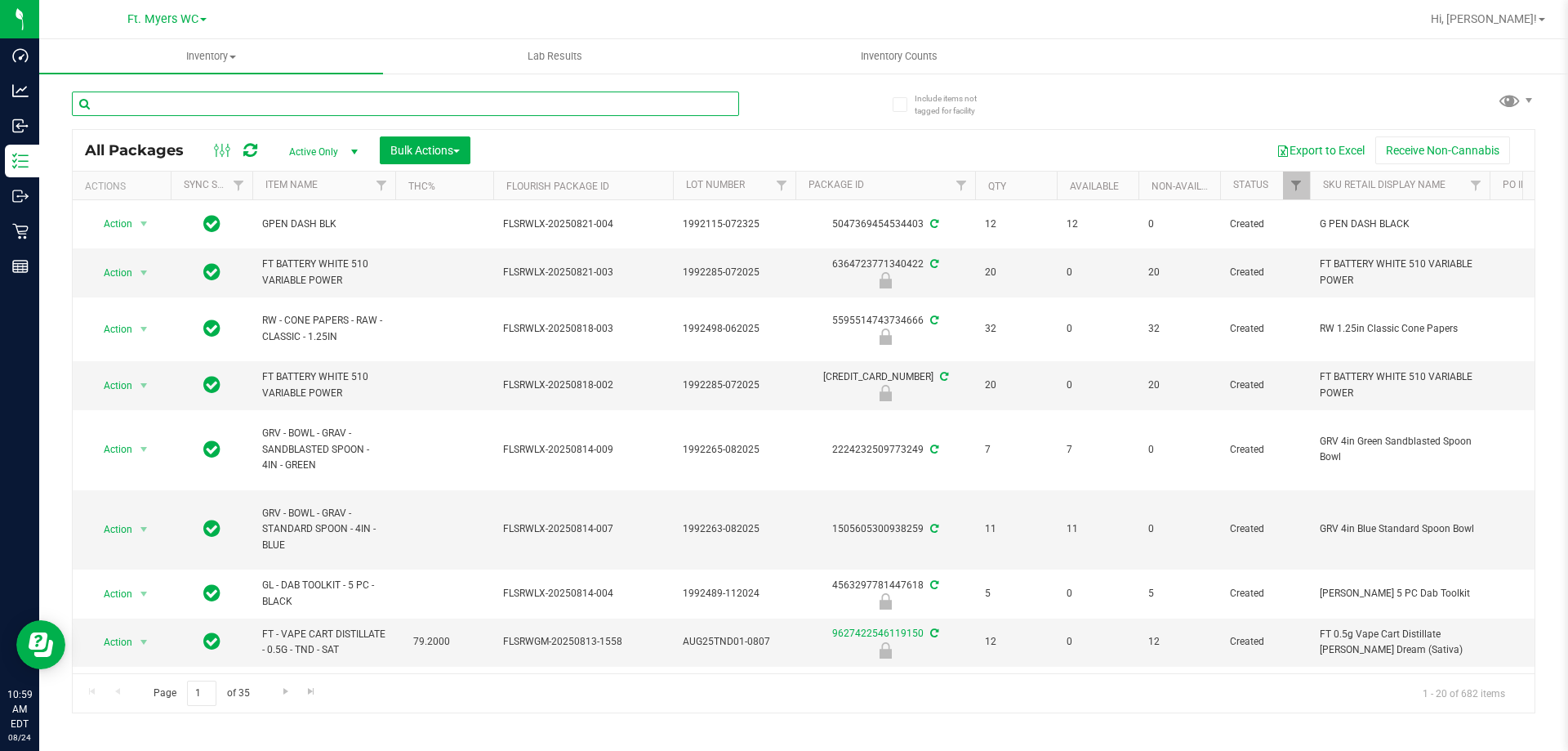
click at [269, 108] on input "text" at bounding box center [405, 104] width 667 height 25
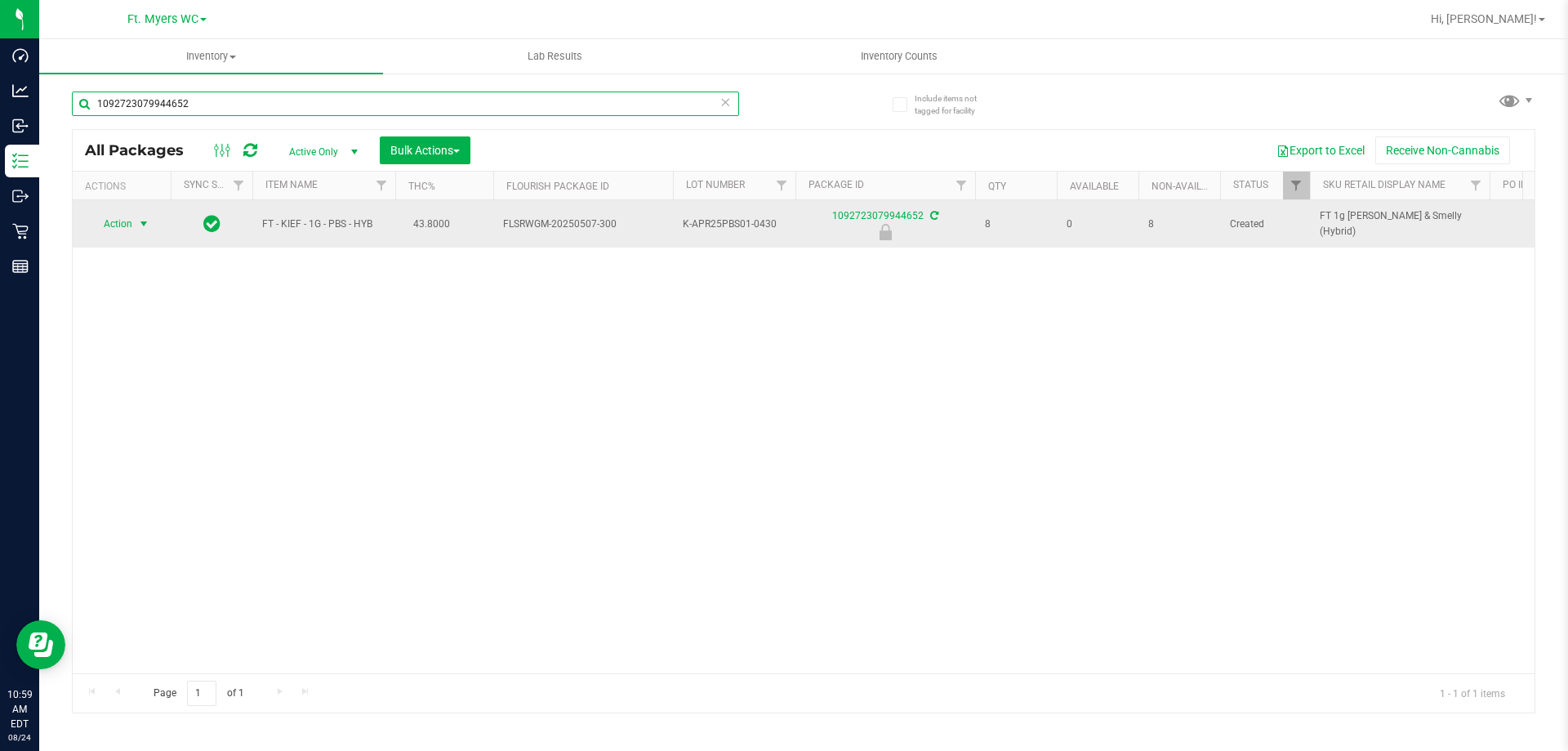
type input "1092723079944652"
click at [141, 224] on span "select" at bounding box center [144, 223] width 13 height 13
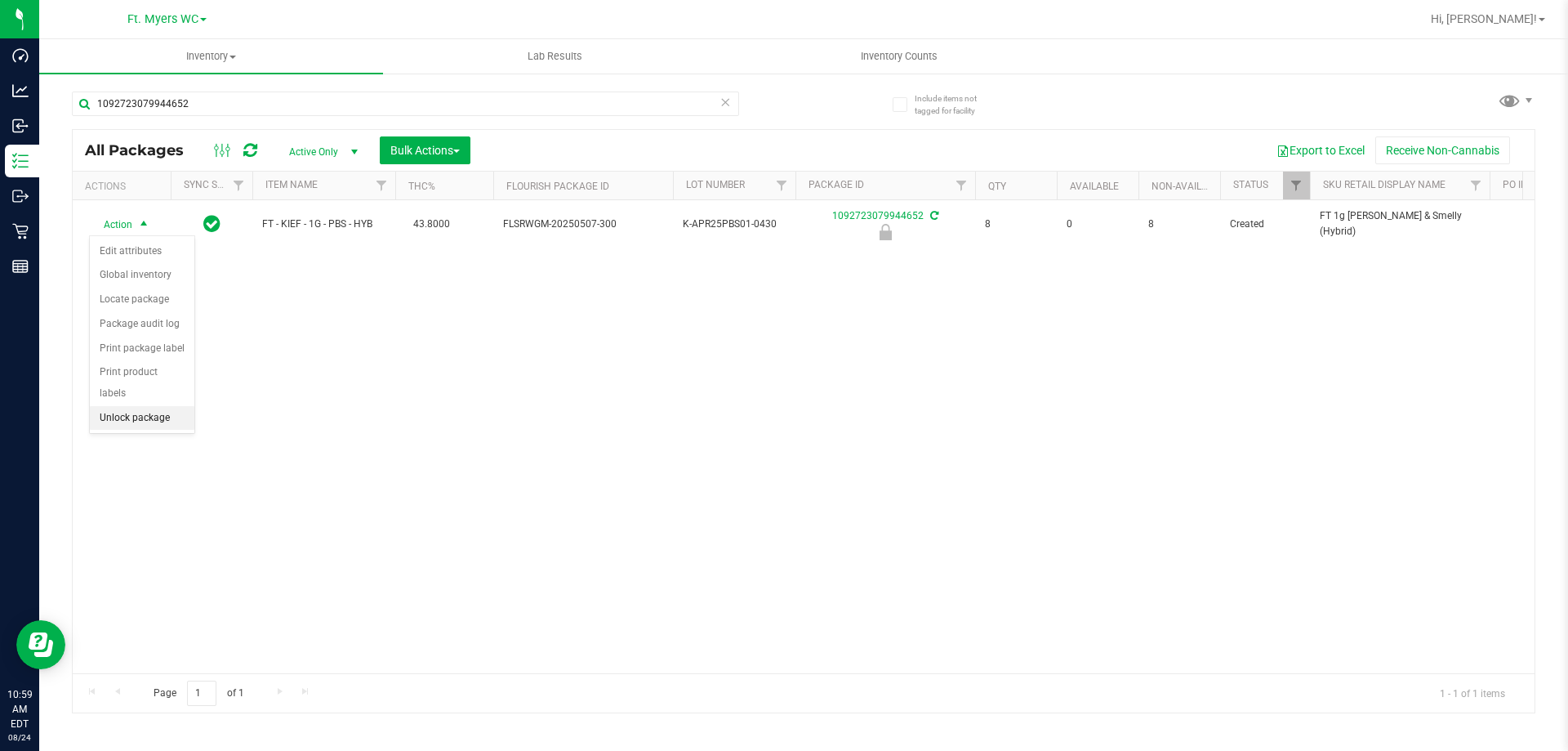
click at [141, 406] on li "Unlock package" at bounding box center [142, 418] width 105 height 25
click at [742, 107] on div "1092723079944652" at bounding box center [438, 103] width 732 height 52
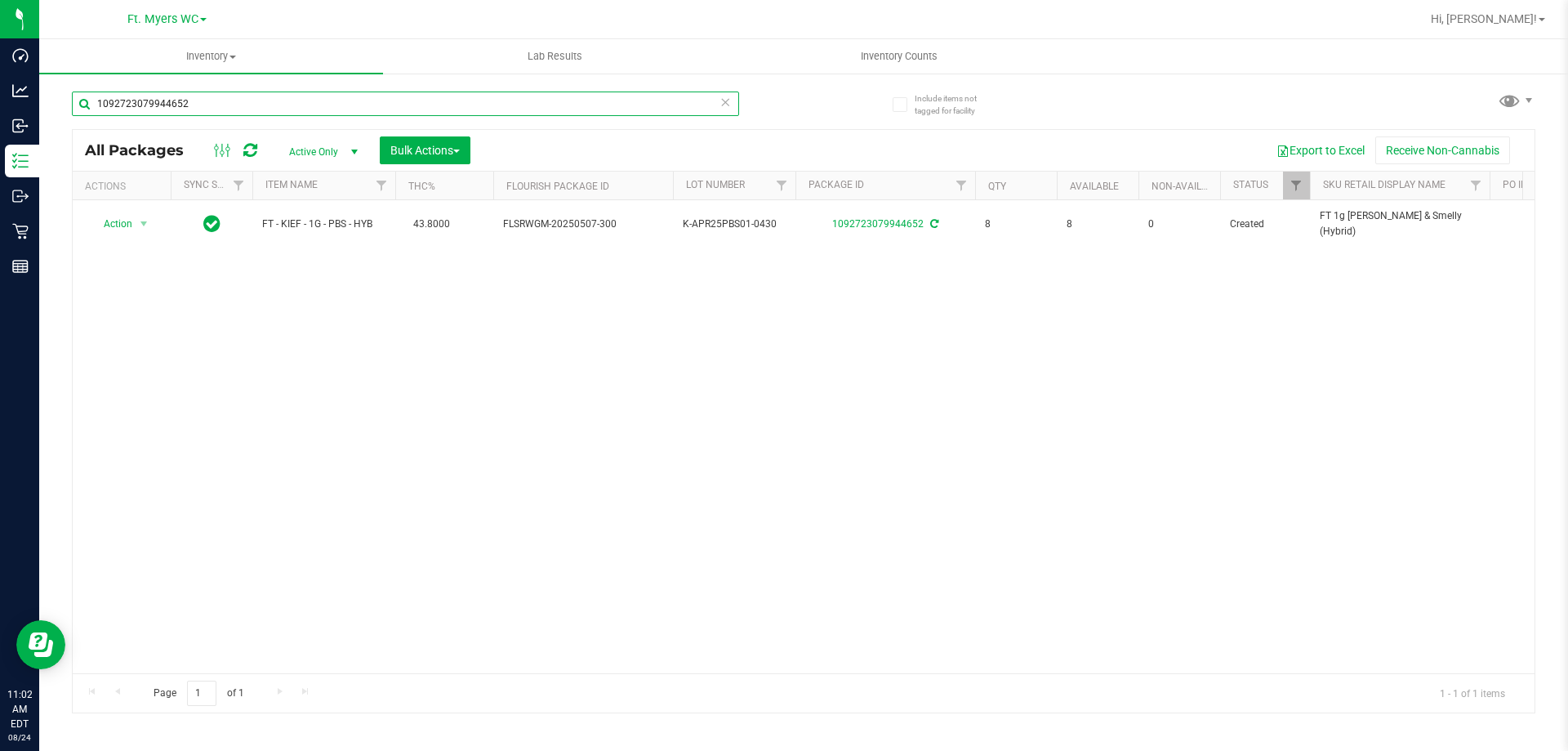
click at [716, 103] on input "1092723079944652" at bounding box center [405, 104] width 667 height 25
click at [731, 101] on input "1092723079944652" at bounding box center [405, 104] width 667 height 25
click at [722, 102] on icon at bounding box center [725, 102] width 11 height 20
click at [689, 110] on input "text" at bounding box center [405, 104] width 667 height 25
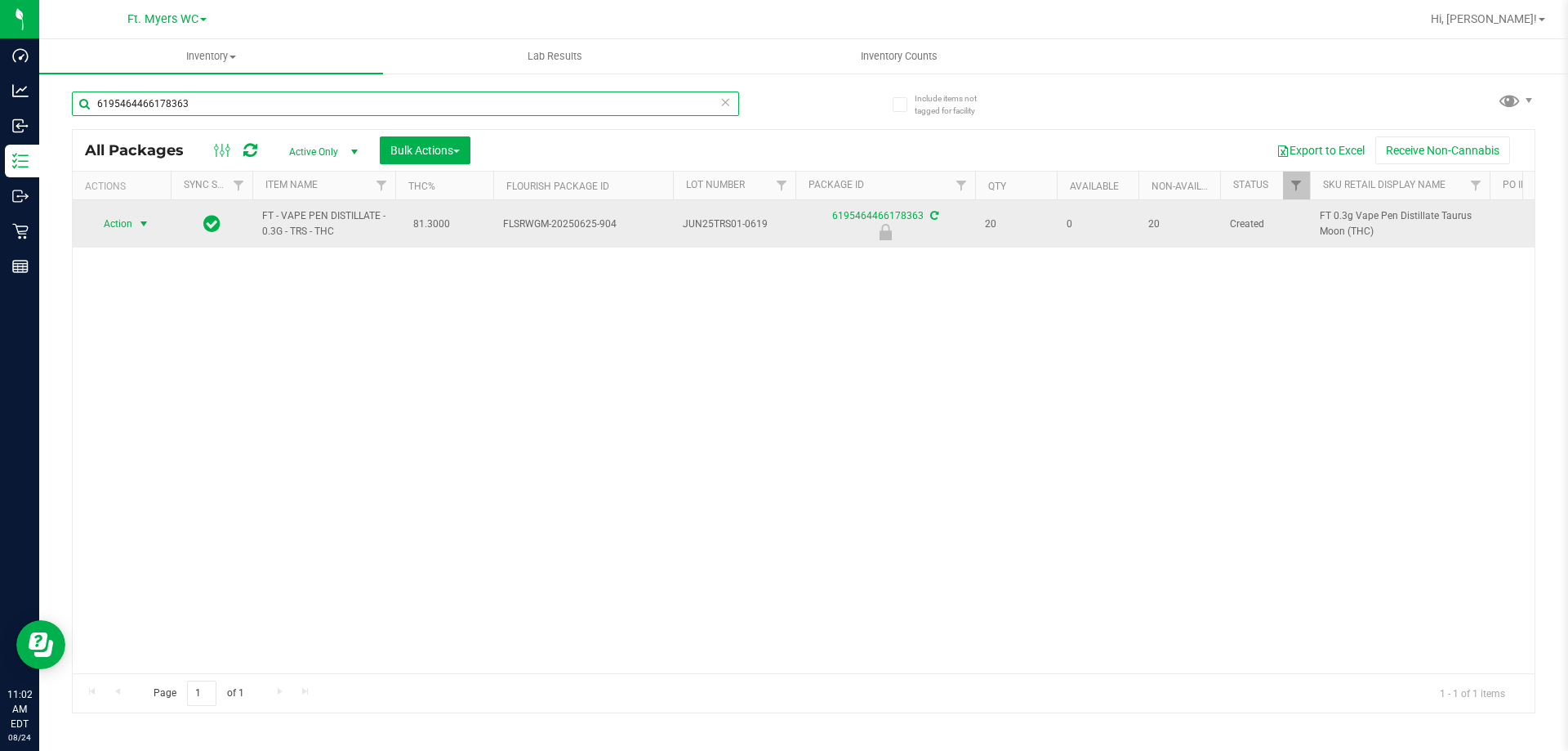
type input "6195464466178363"
click at [128, 229] on span "Action" at bounding box center [111, 223] width 44 height 23
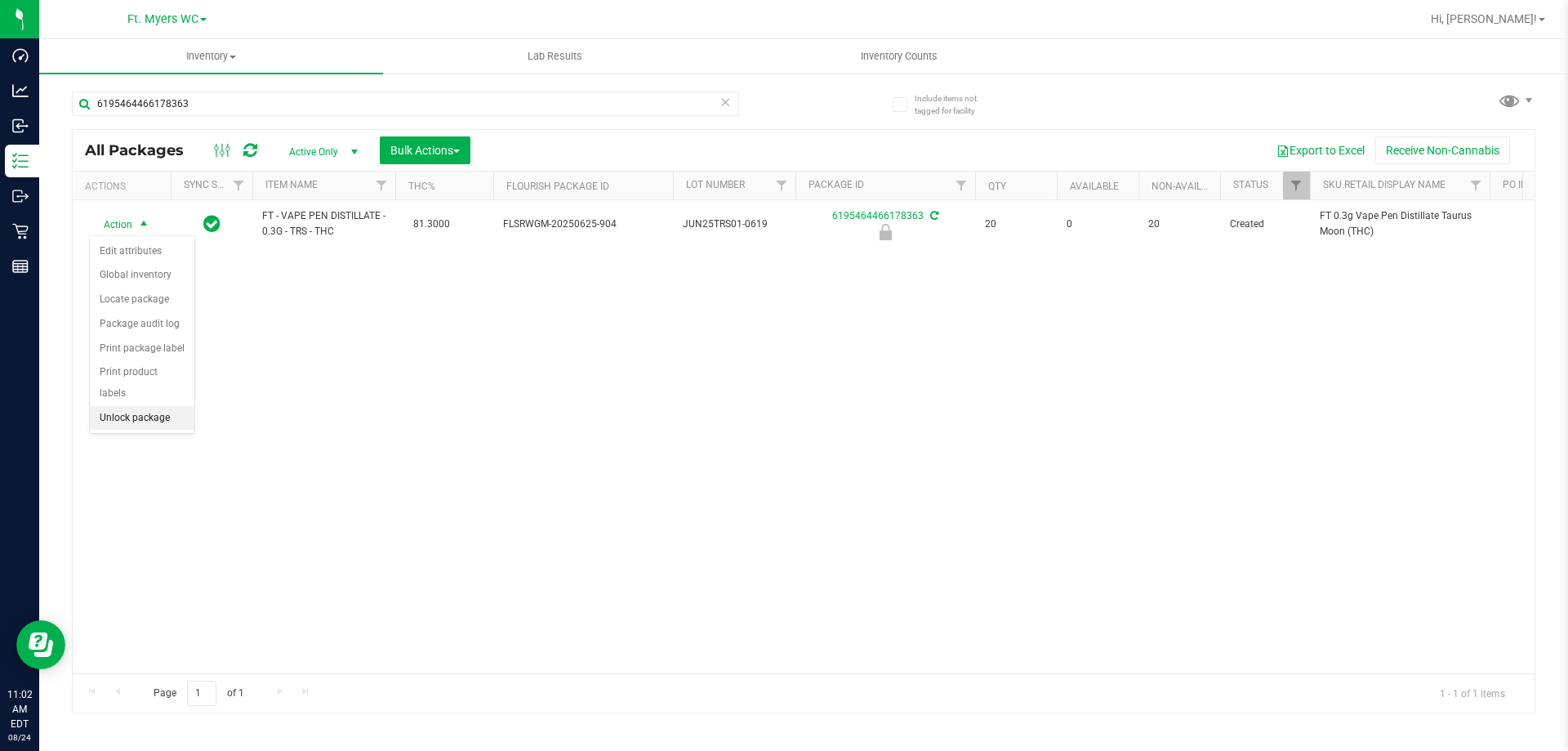
click at [170, 409] on li "Unlock package" at bounding box center [142, 418] width 105 height 25
click at [722, 107] on icon at bounding box center [725, 102] width 11 height 20
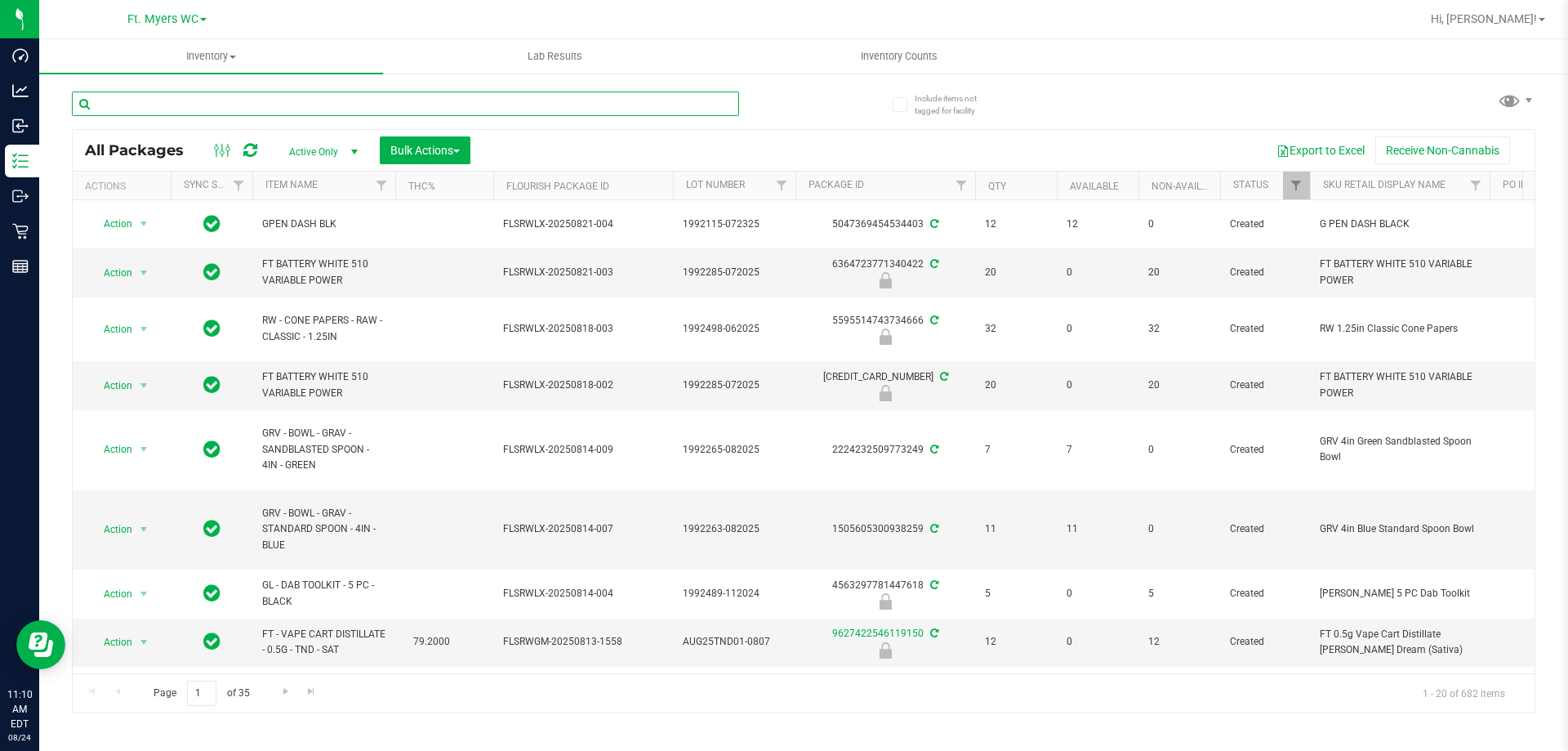
click at [262, 111] on input "text" at bounding box center [405, 104] width 667 height 25
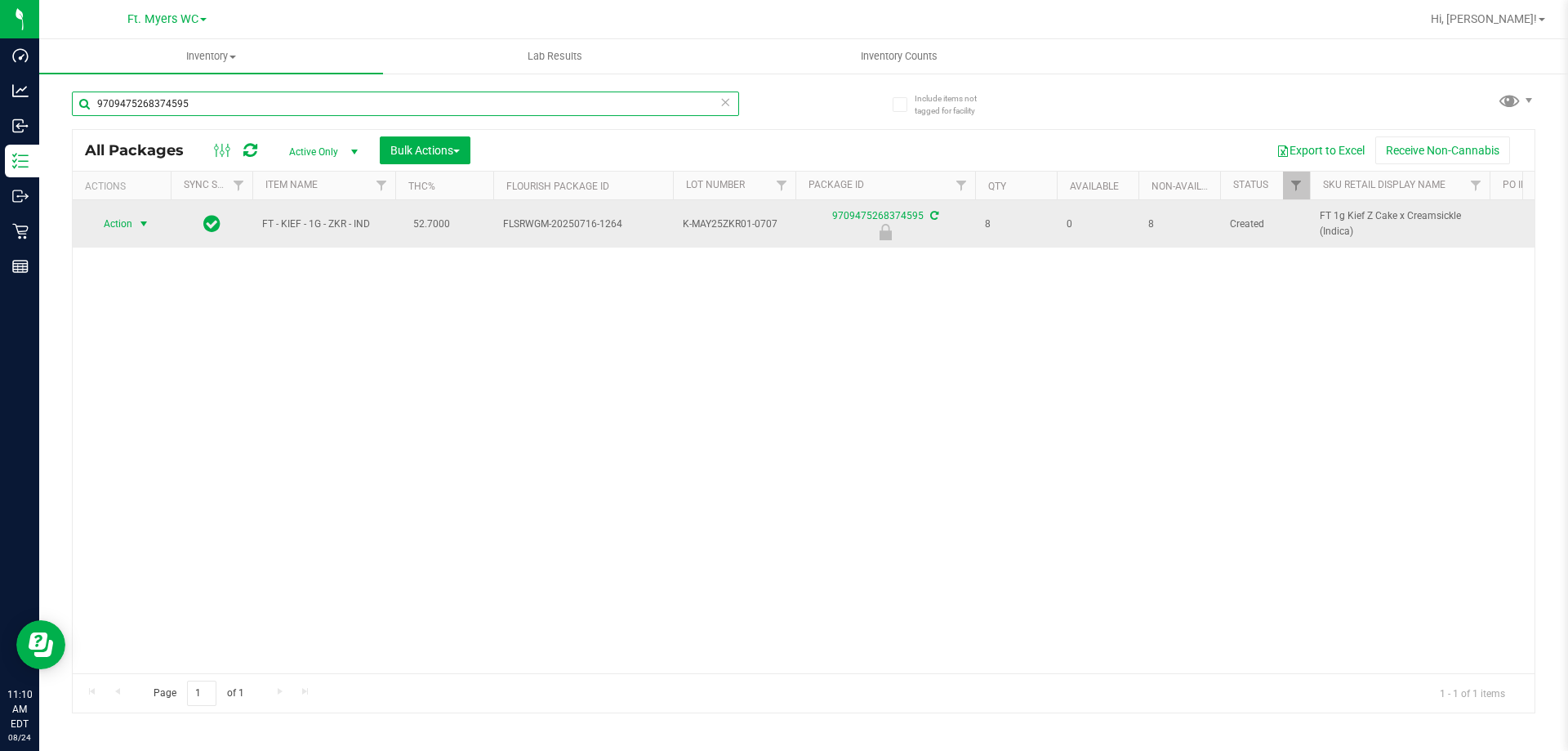
type input "9709475268374595"
click at [143, 224] on span "select" at bounding box center [144, 223] width 13 height 13
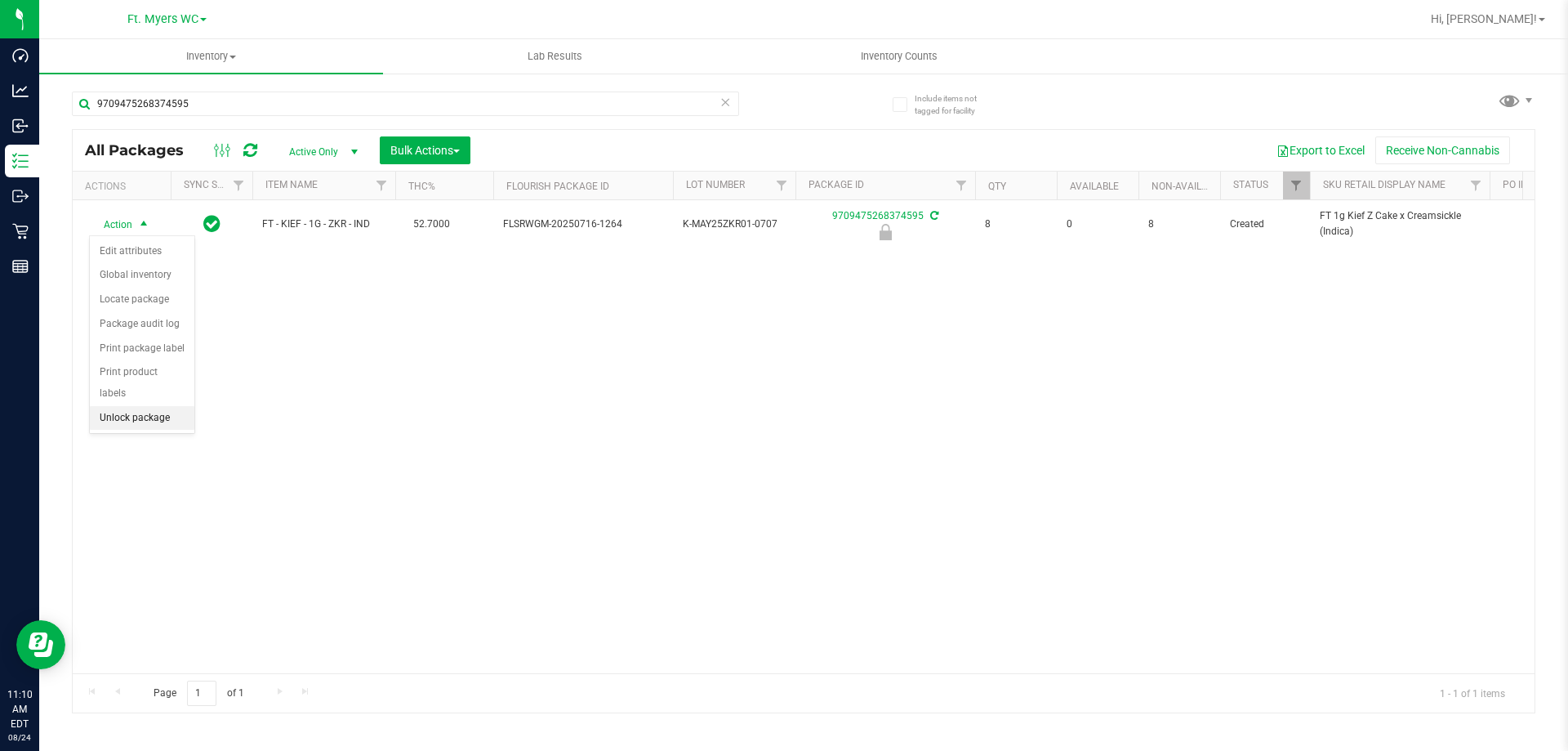
click at [152, 406] on li "Unlock package" at bounding box center [142, 418] width 105 height 25
drag, startPoint x: 342, startPoint y: 220, endPoint x: 631, endPoint y: 64, distance: 328.4
click at [630, 64] on uib-tab-heading "Lab Results" at bounding box center [554, 56] width 342 height 33
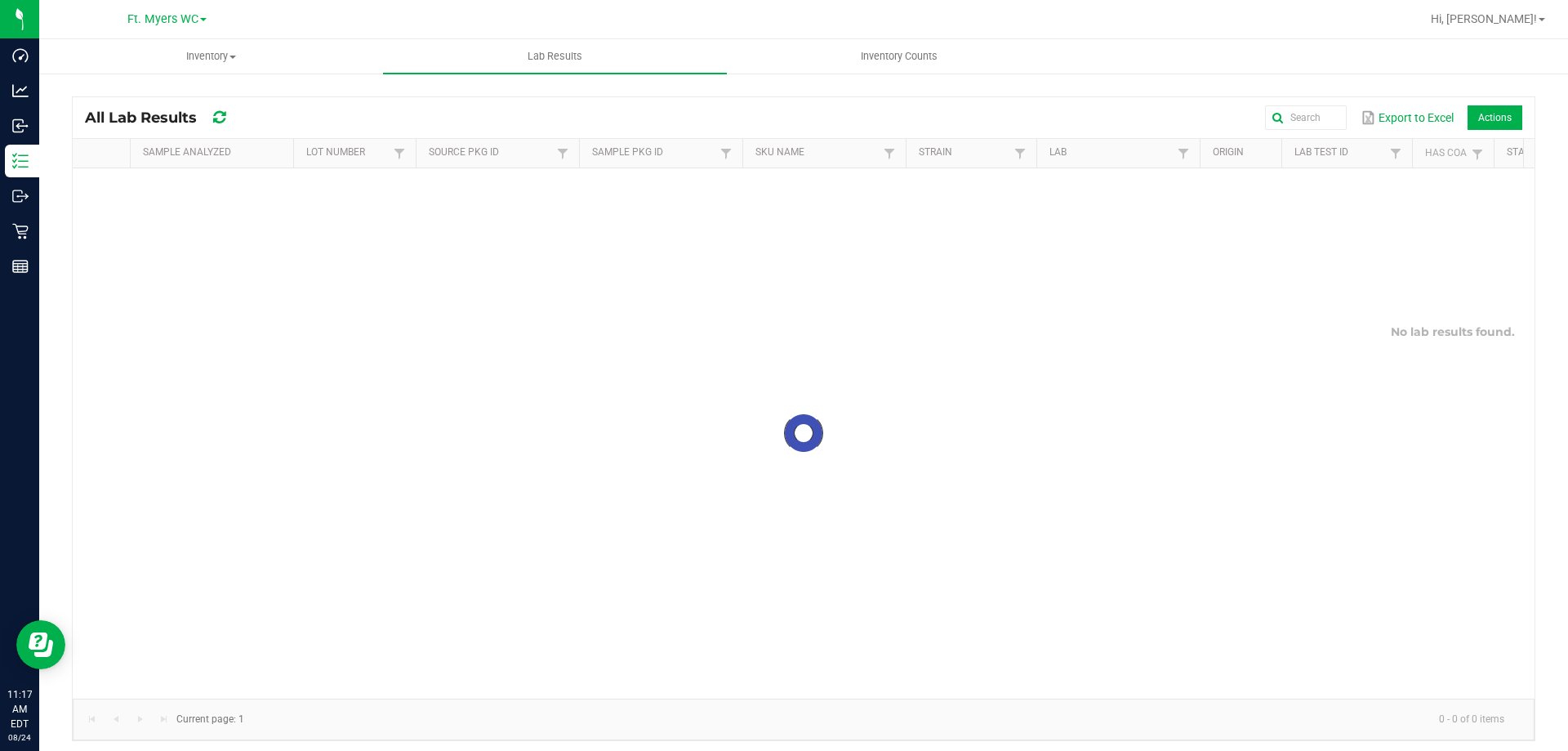
click at [732, 97] on kendo-grid "All Lab Results Export to Excel Actions Sample Analyzed Lot Number Source Pkg I…" at bounding box center [803, 419] width 1463 height 645
click at [296, 70] on uib-tab-heading "Inventory All packages All inventory Waste log Create inventory" at bounding box center [210, 56] width 342 height 33
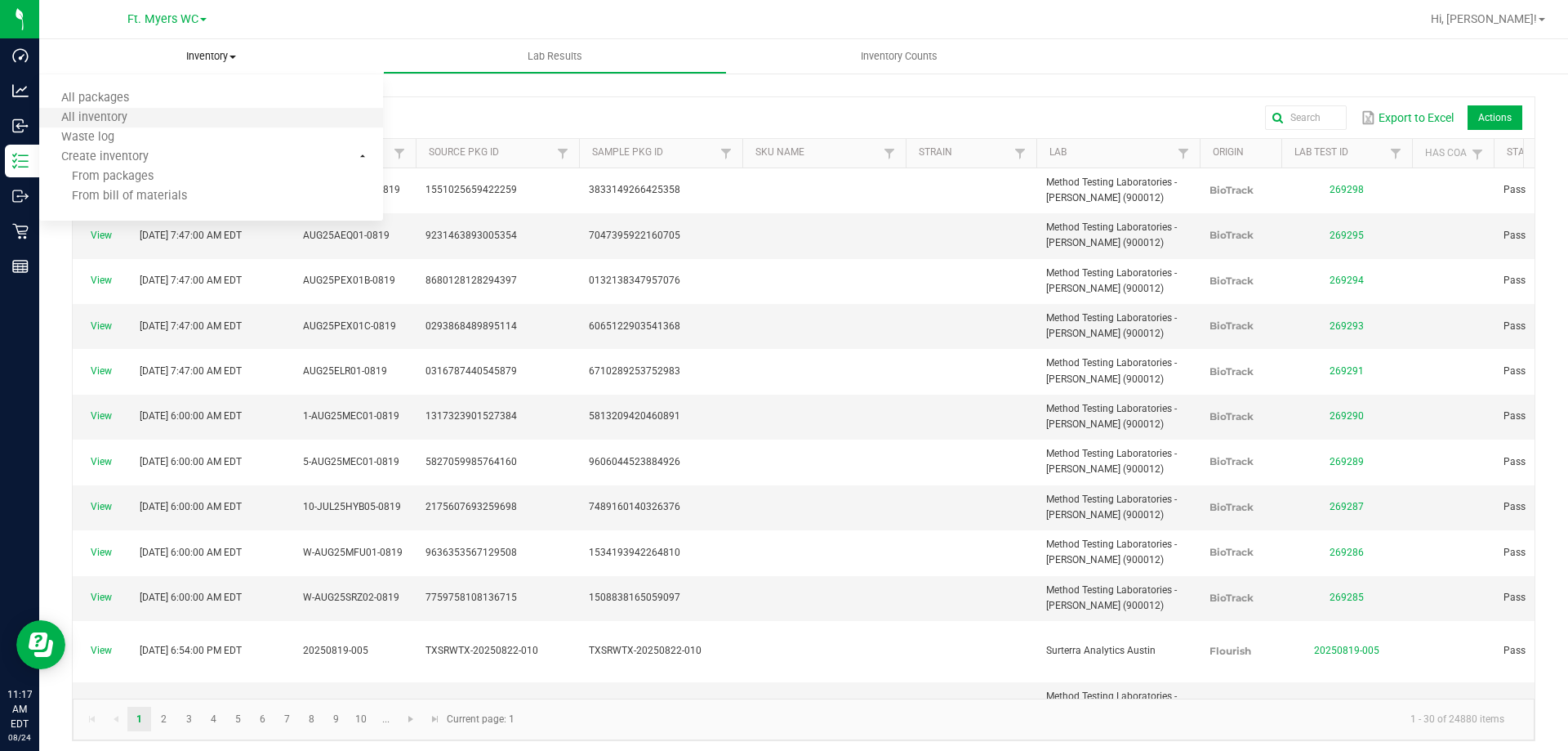
click at [189, 125] on li "All inventory" at bounding box center [210, 119] width 344 height 20
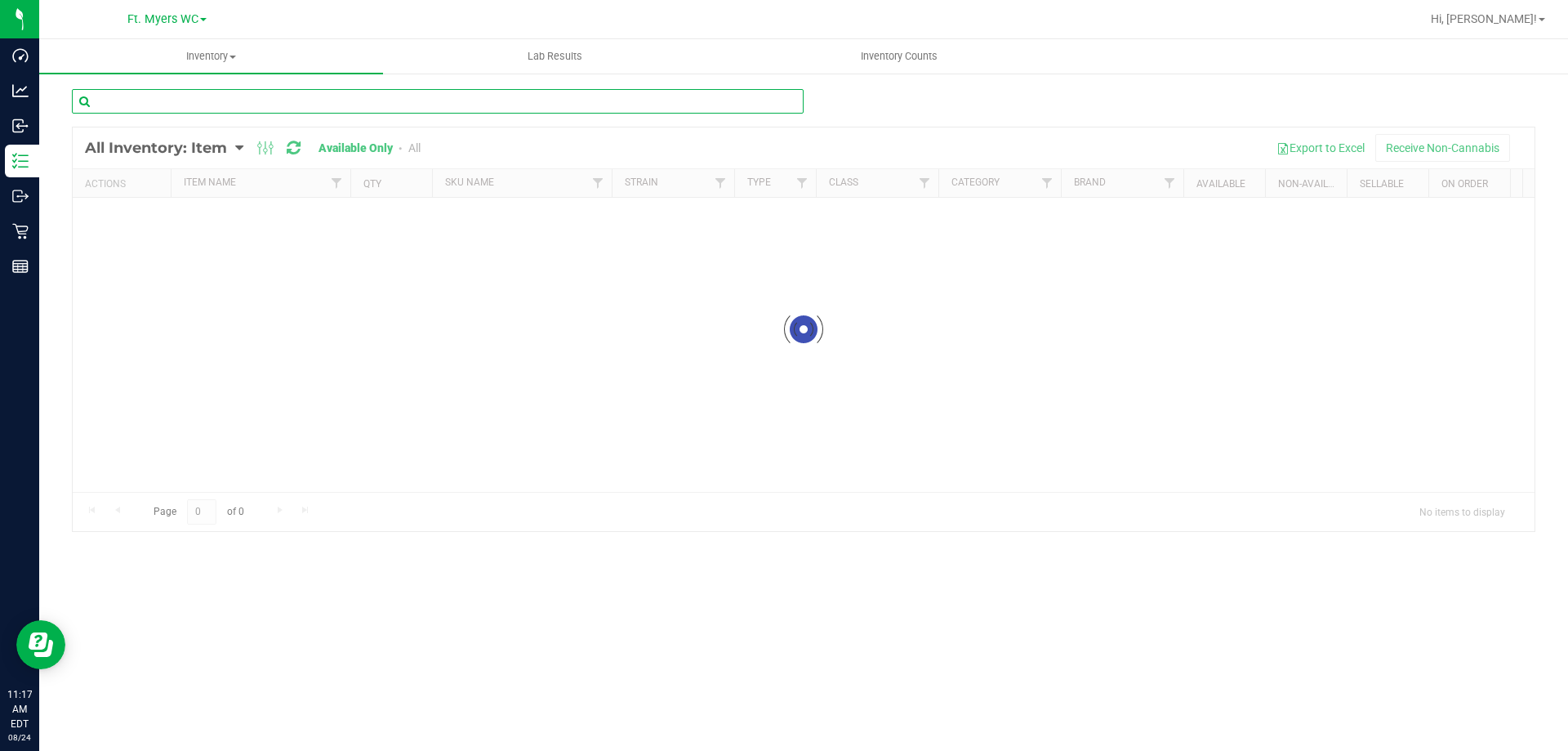
click at [419, 106] on input "text" at bounding box center [438, 101] width 732 height 25
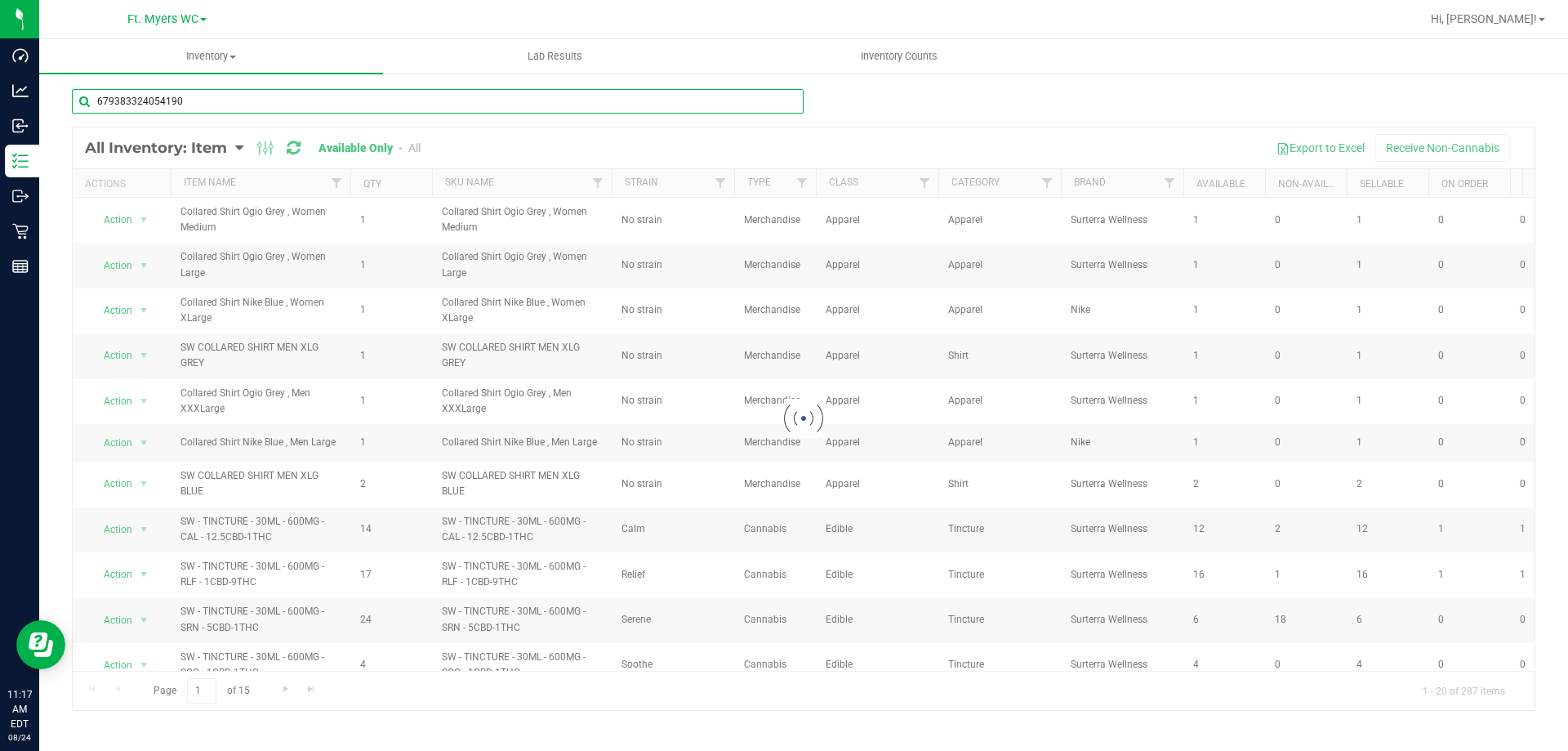
type input "6793833240541907"
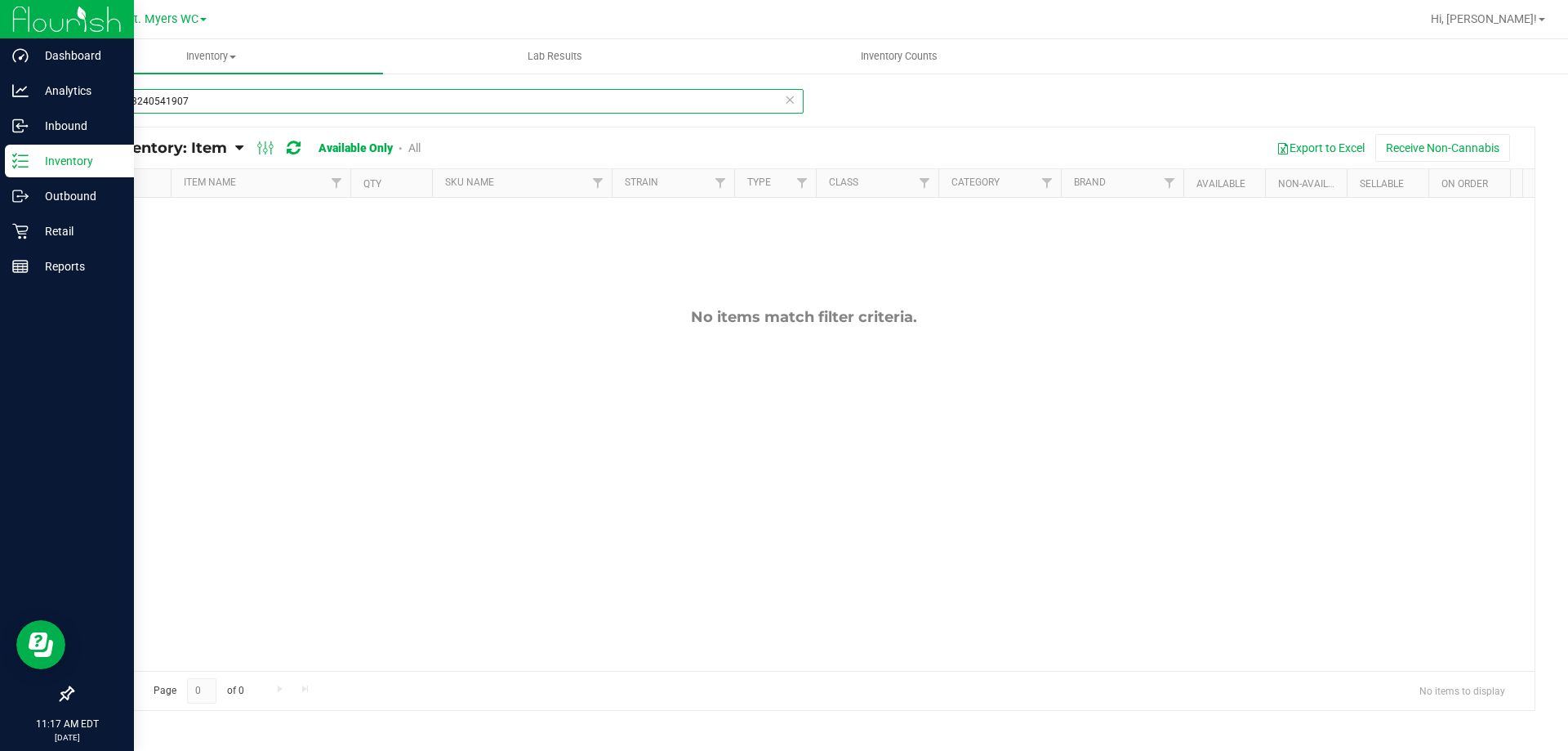
drag, startPoint x: 165, startPoint y: 109, endPoint x: 0, endPoint y: 146, distance: 169.1
click at [0, 146] on div "Dashboard Analytics Inbound Inventory Outbound Retail Reports 11:17 AM EDT 08/2…" at bounding box center [784, 375] width 1568 height 751
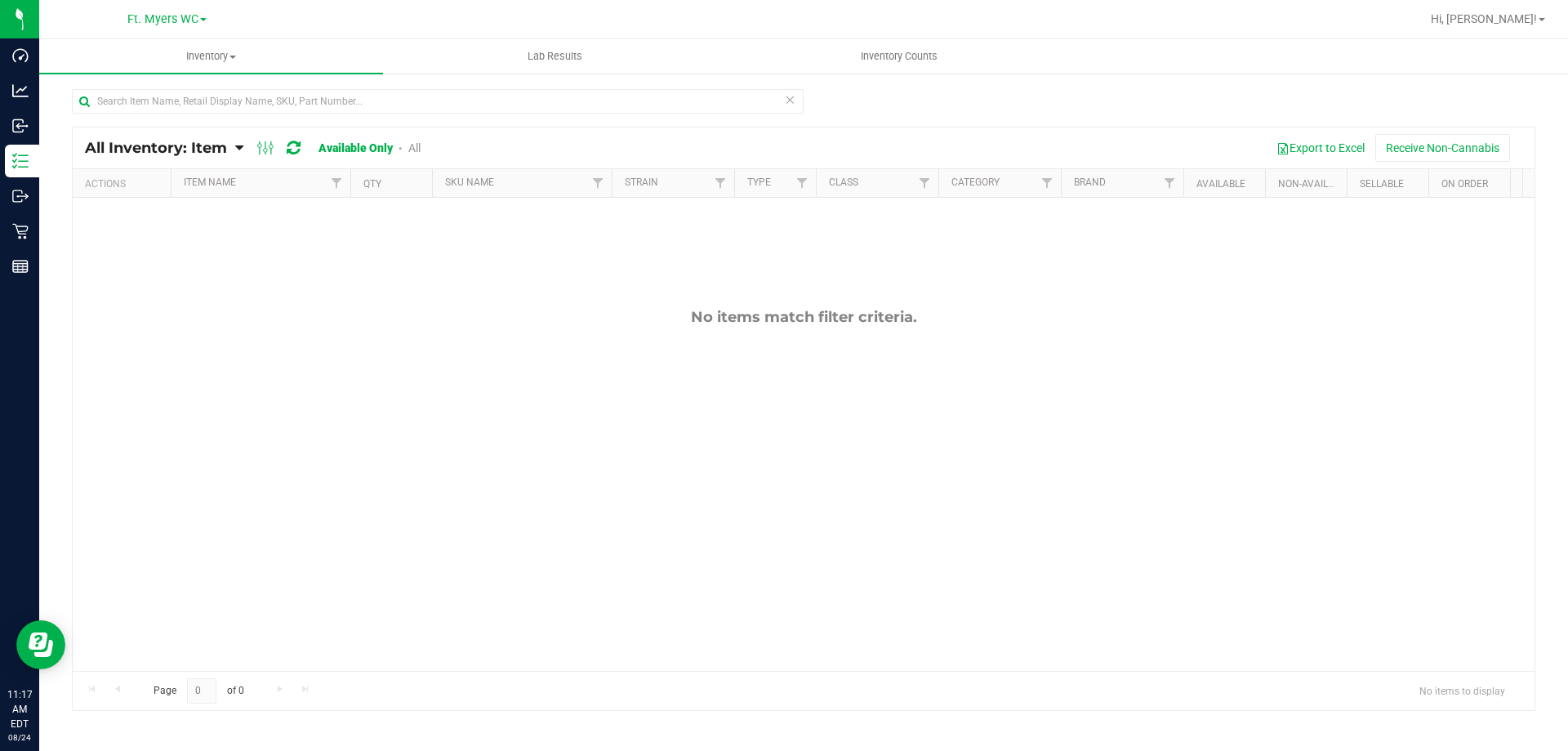
click at [638, 221] on div "No items match filter criteria." at bounding box center [803, 489] width 1462 height 583
click at [662, 114] on div at bounding box center [438, 108] width 732 height 38
click at [651, 125] on div at bounding box center [438, 108] width 732 height 38
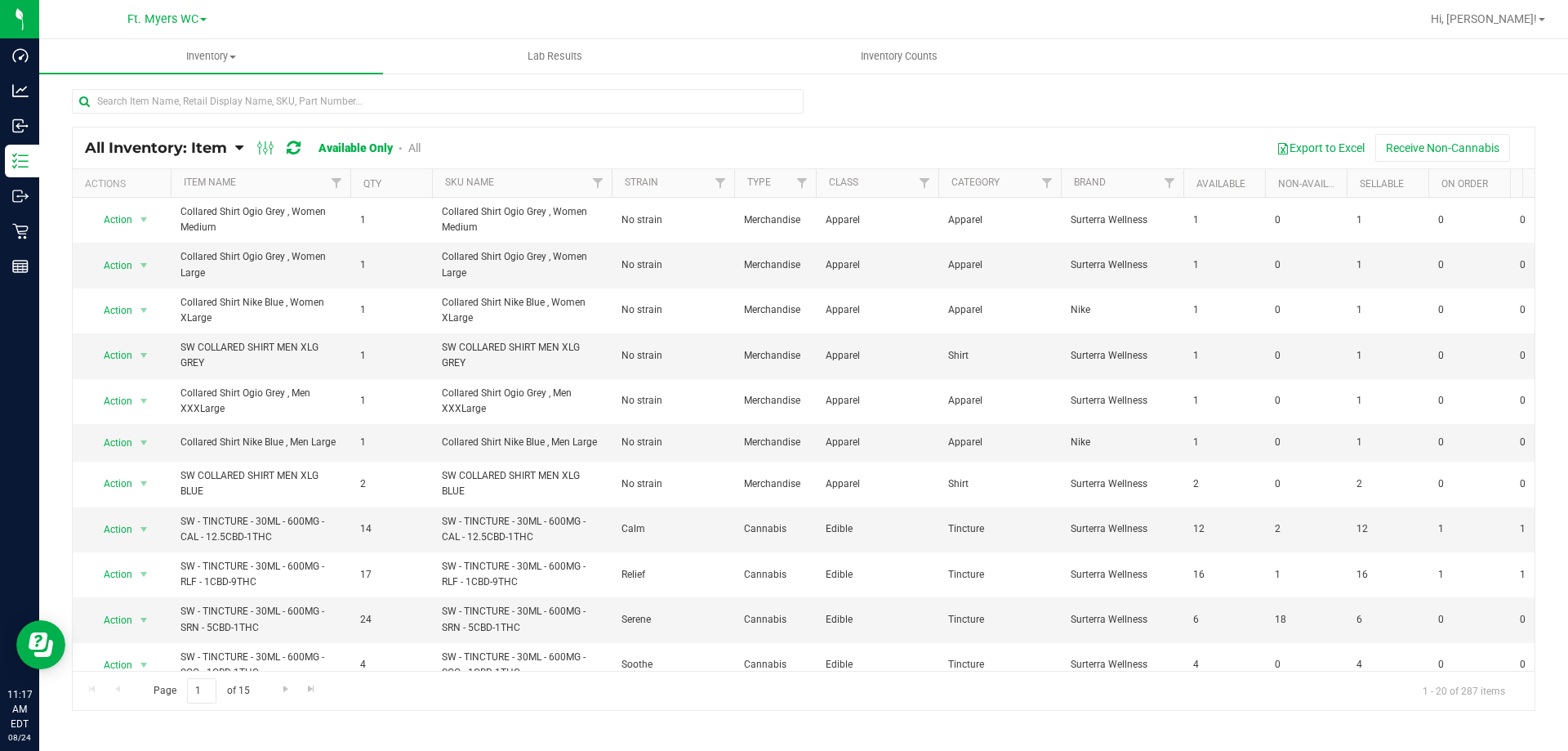
click at [651, 117] on div at bounding box center [438, 108] width 732 height 38
click at [550, 99] on input "text" at bounding box center [438, 101] width 732 height 25
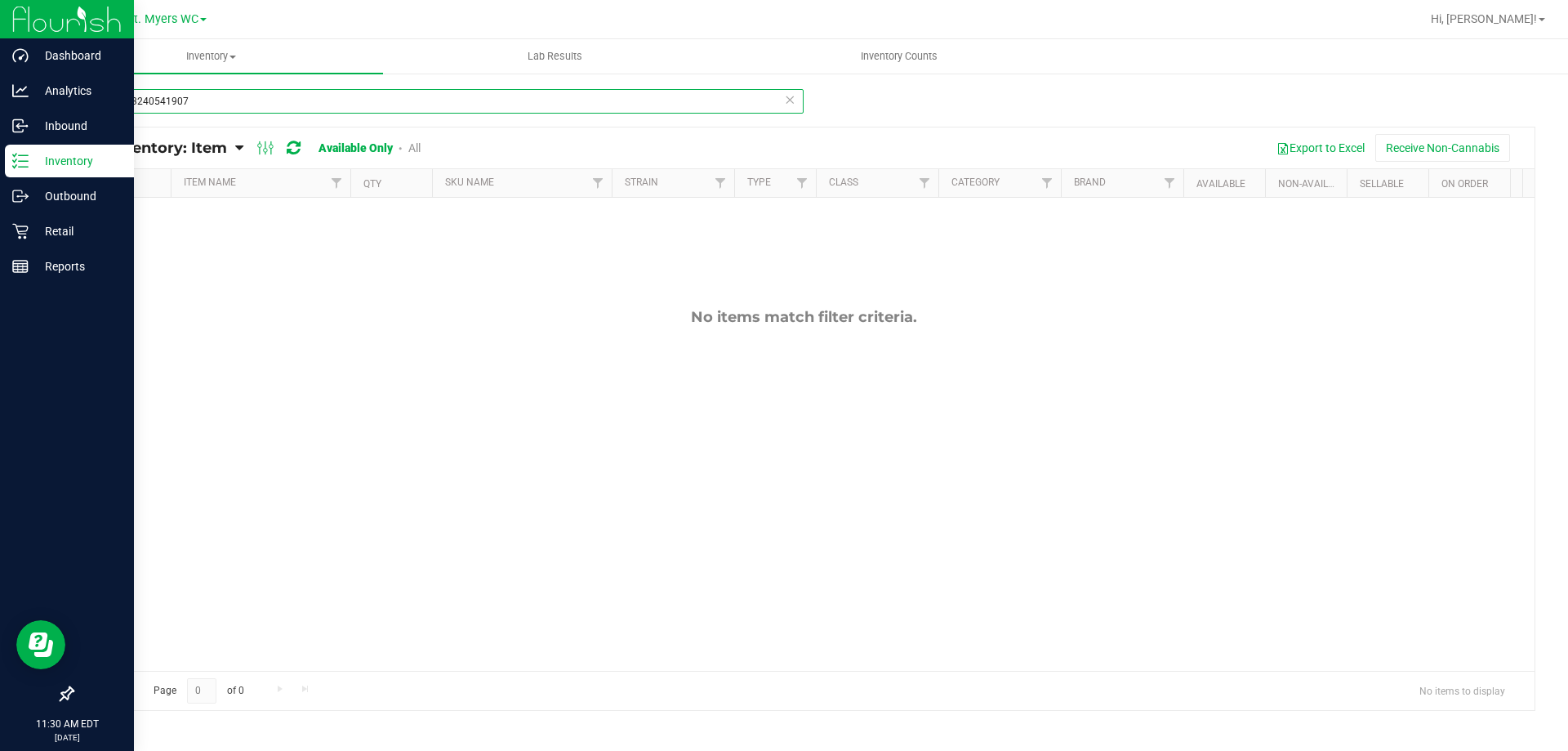
drag, startPoint x: 202, startPoint y: 104, endPoint x: 7, endPoint y: 166, distance: 204.6
click at [0, 166] on div "Dashboard Analytics Inbound Inventory Outbound Retail Reports 11:30 AM EDT 08/2…" at bounding box center [784, 375] width 1568 height 751
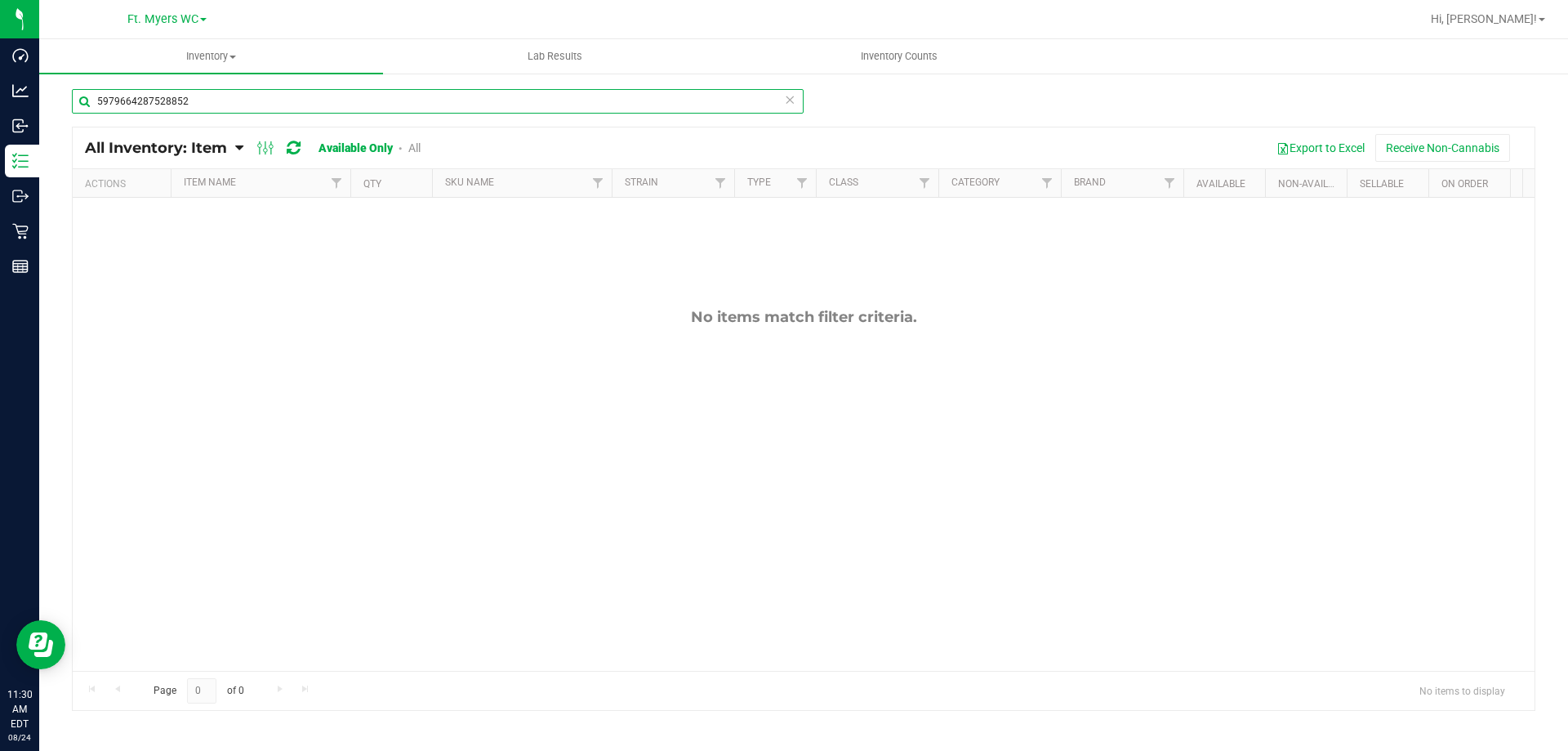
type input "5979664287528852"
click at [39, 237] on div "5979664287528852 All Inventory: Item Item Summary Item (default) Item by Strain…" at bounding box center [803, 327] width 1529 height 511
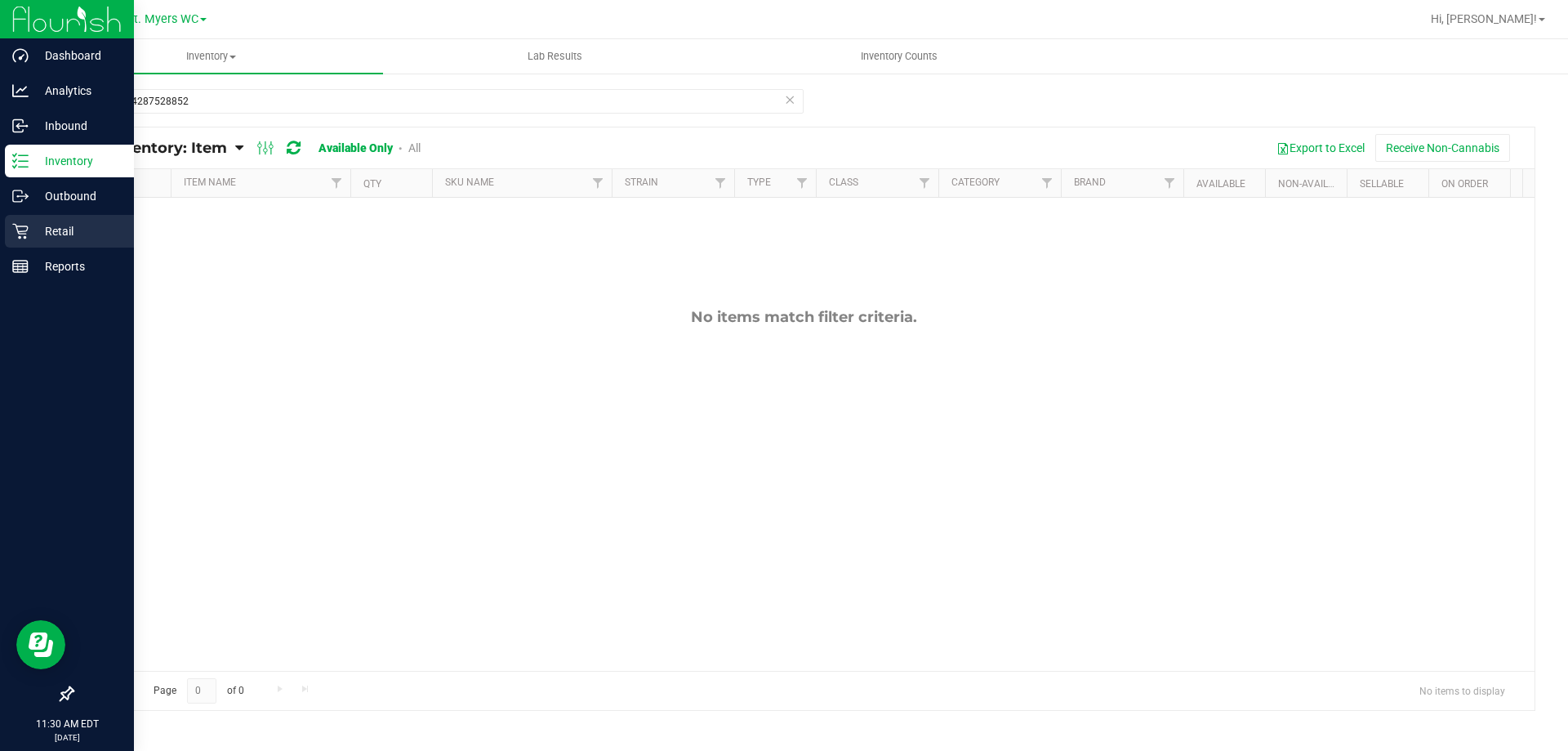
click at [31, 233] on p "Retail" at bounding box center [78, 231] width 98 height 20
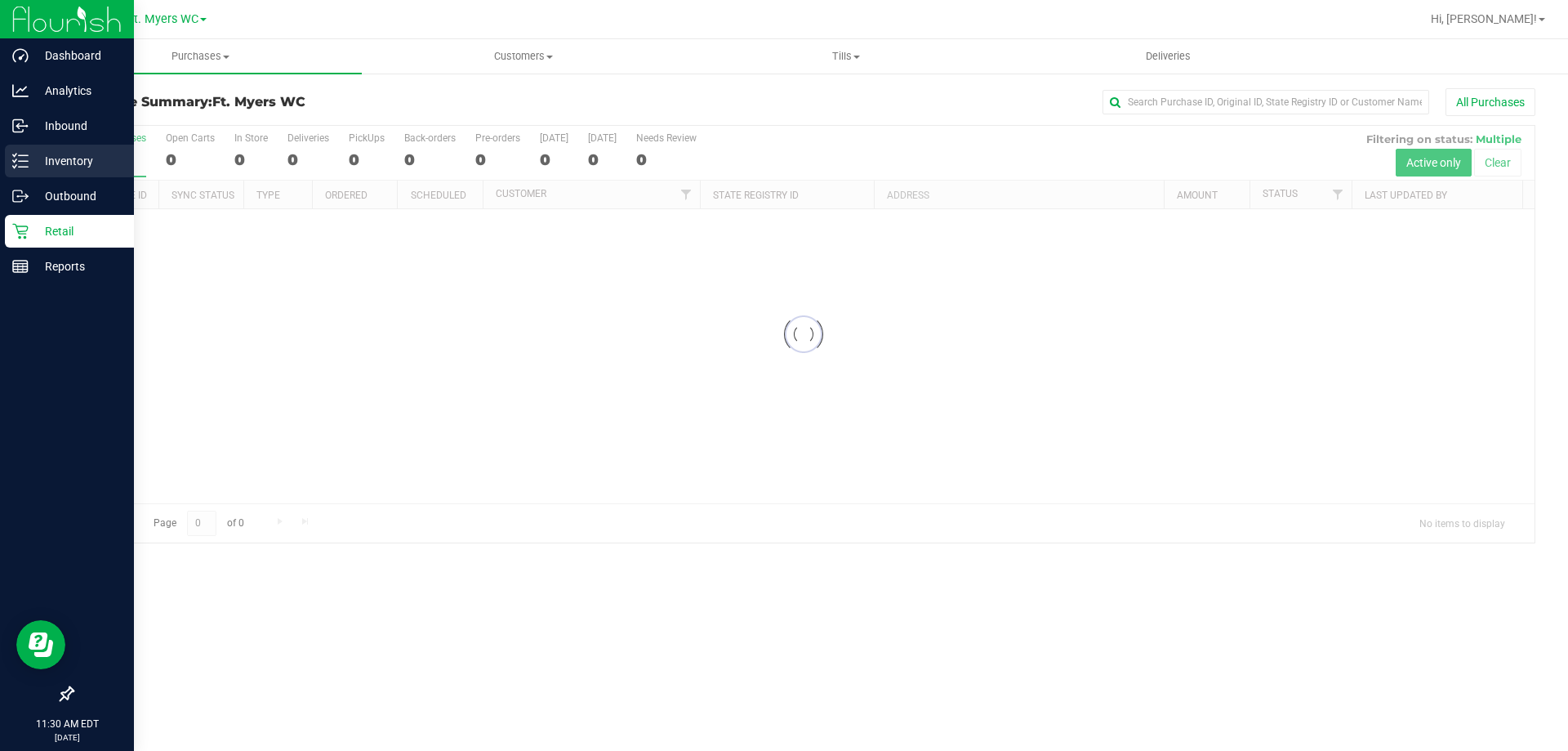
click at [54, 154] on p "Inventory" at bounding box center [78, 162] width 98 height 20
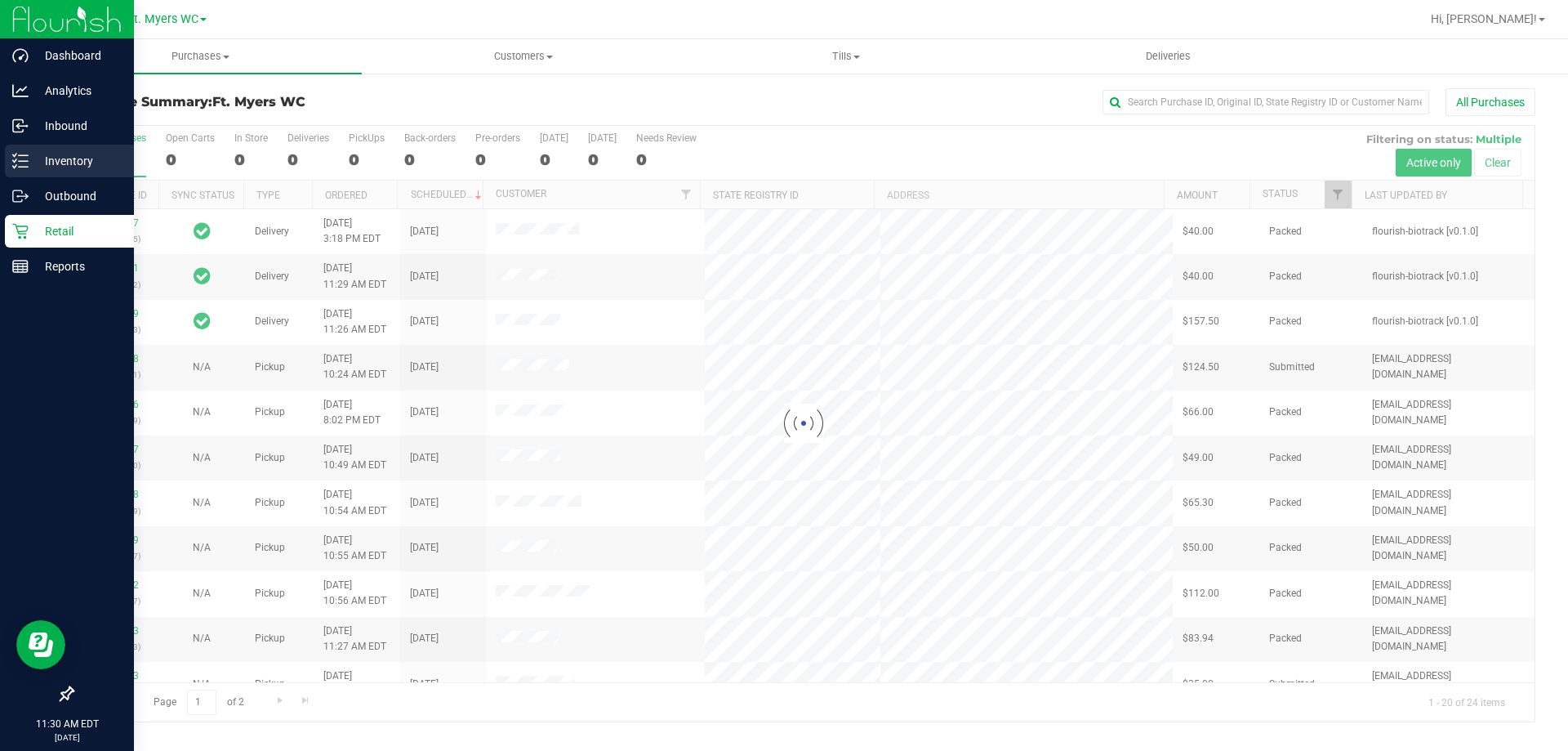
click at [57, 155] on p "Inventory" at bounding box center [78, 162] width 98 height 20
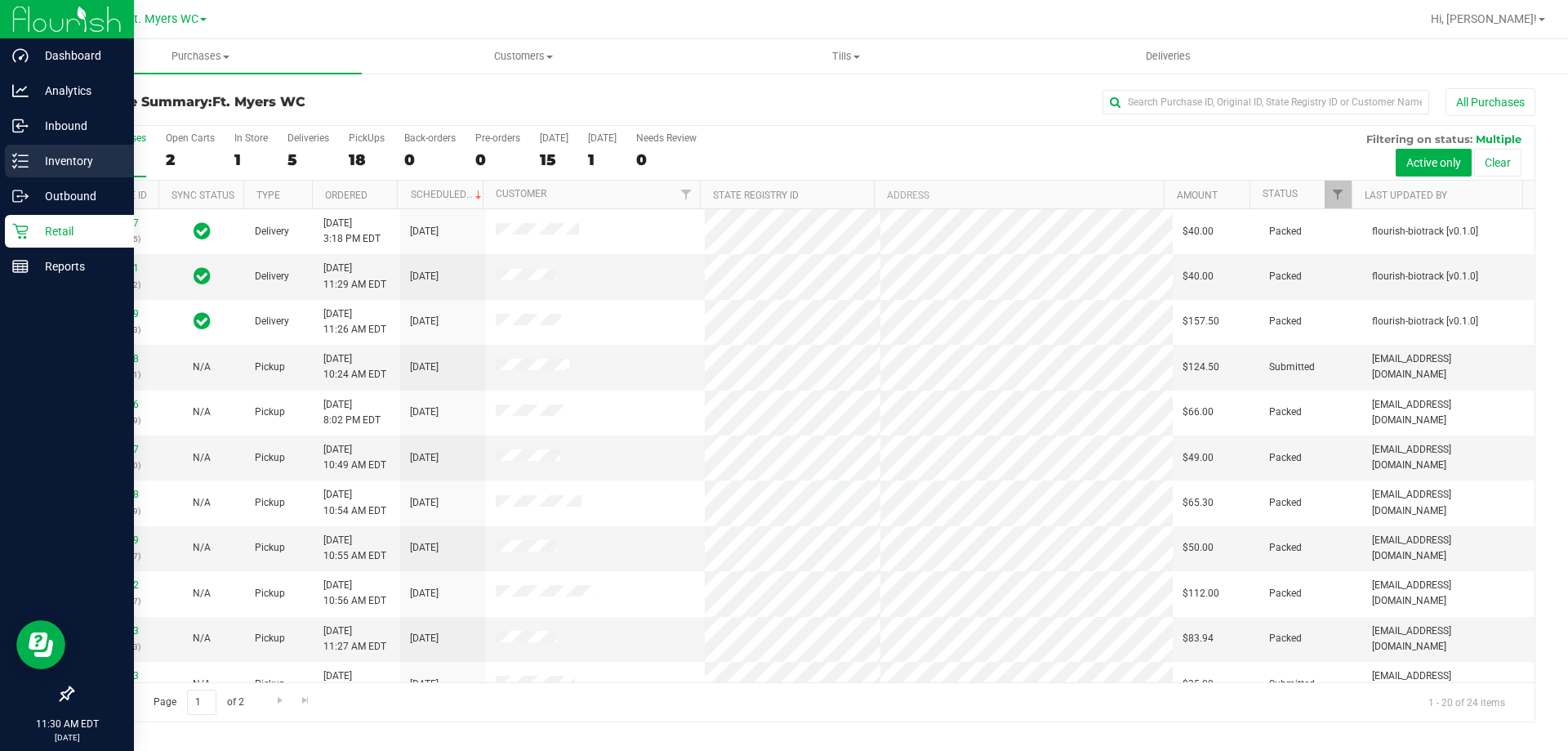
click at [75, 165] on p "Inventory" at bounding box center [78, 162] width 98 height 20
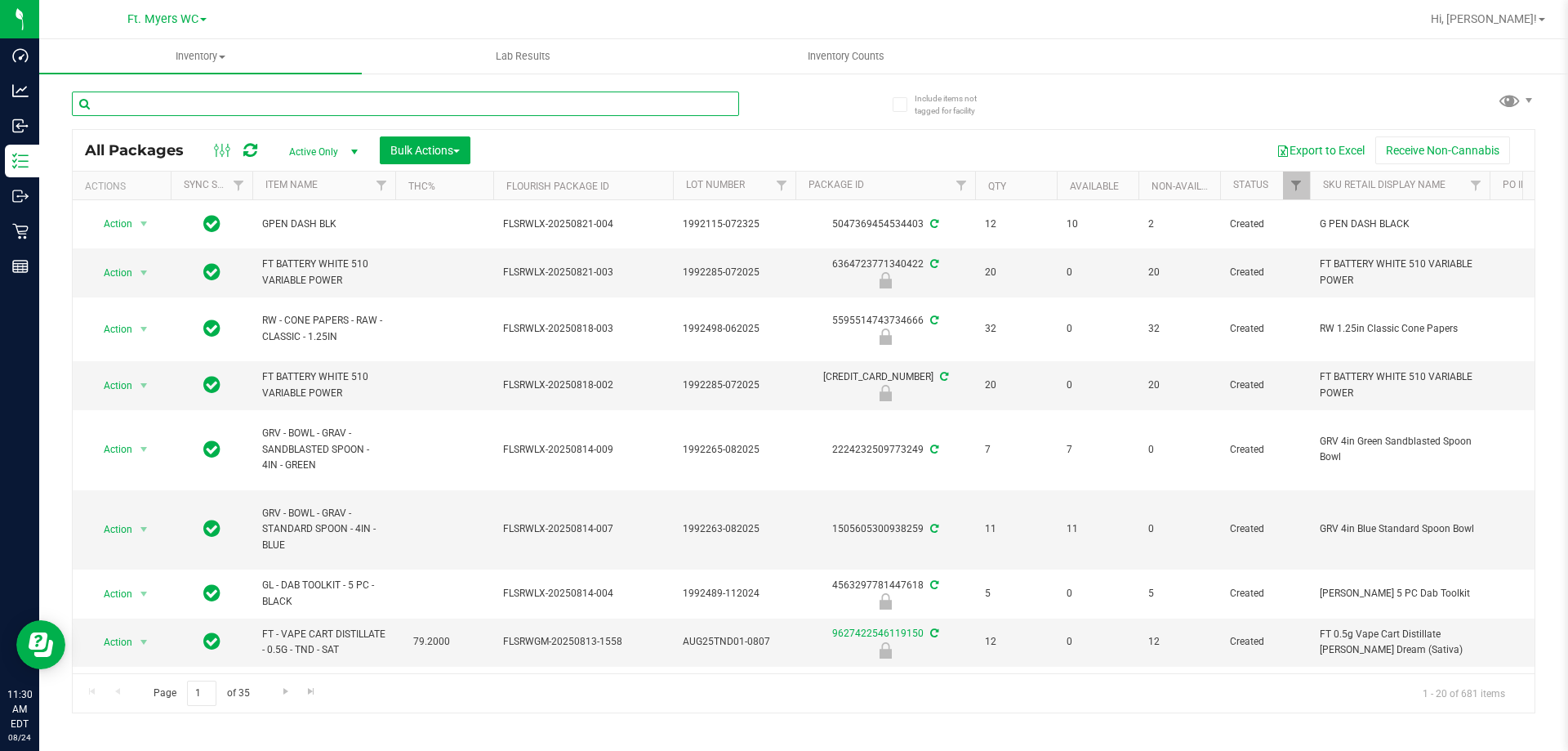
click at [245, 107] on input "text" at bounding box center [405, 104] width 667 height 25
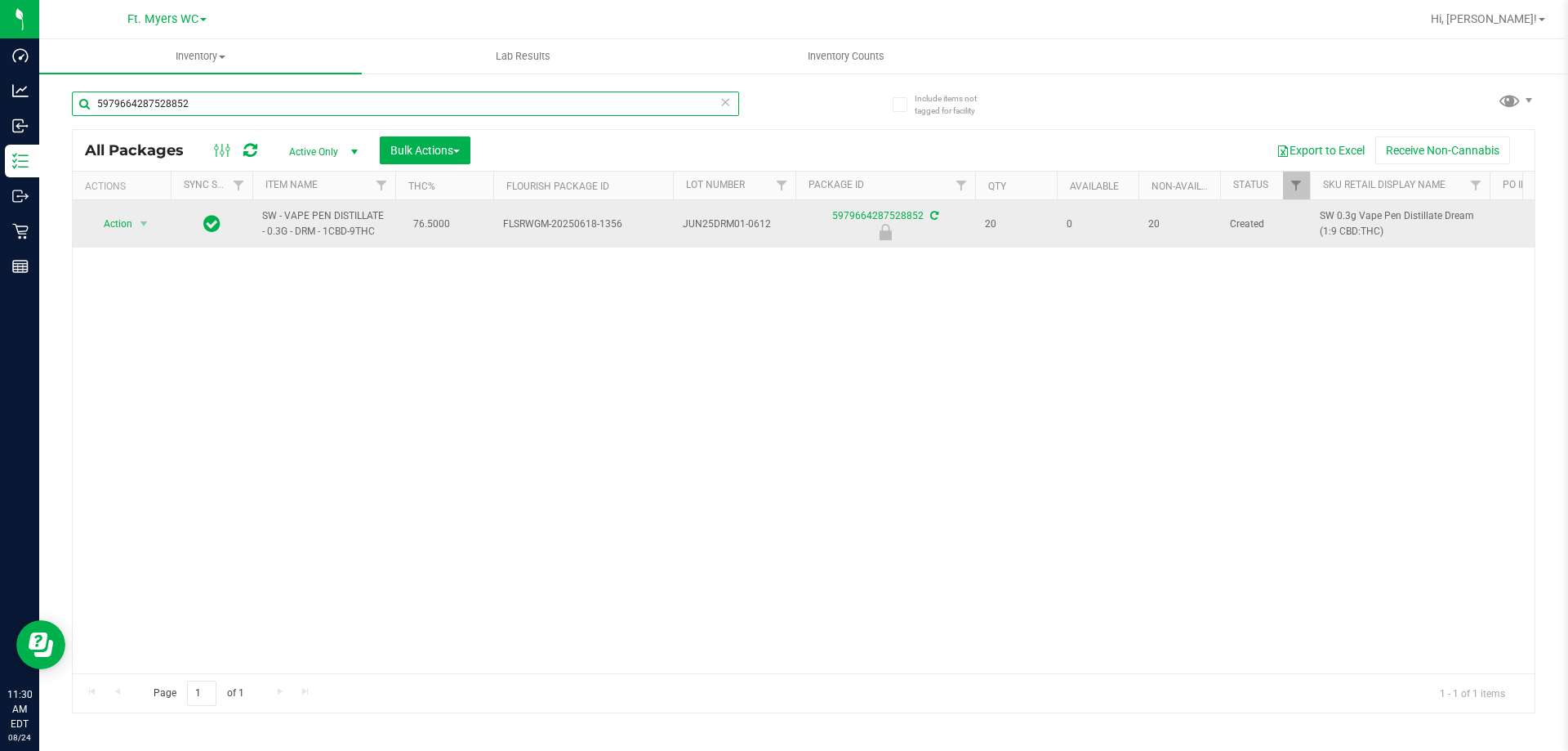
type input "5979664287528852"
drag, startPoint x: 135, startPoint y: 236, endPoint x: 136, endPoint y: 225, distance: 11.0
click at [135, 234] on td "Action Action Edit attributes Global inventory Locate package Package audit log…" at bounding box center [122, 224] width 98 height 48
click at [136, 224] on span "select" at bounding box center [144, 223] width 20 height 23
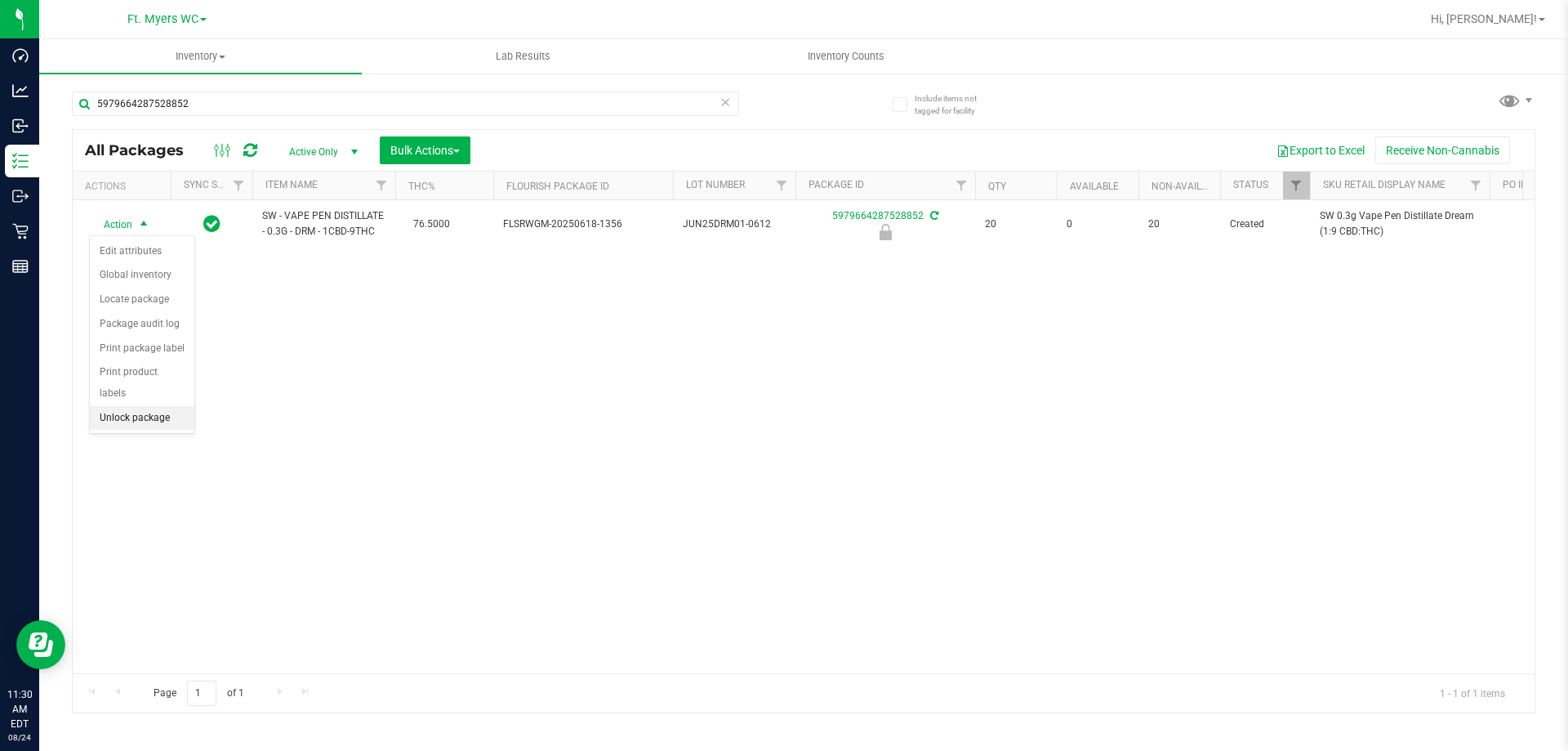
click at [131, 406] on li "Unlock package" at bounding box center [142, 418] width 105 height 25
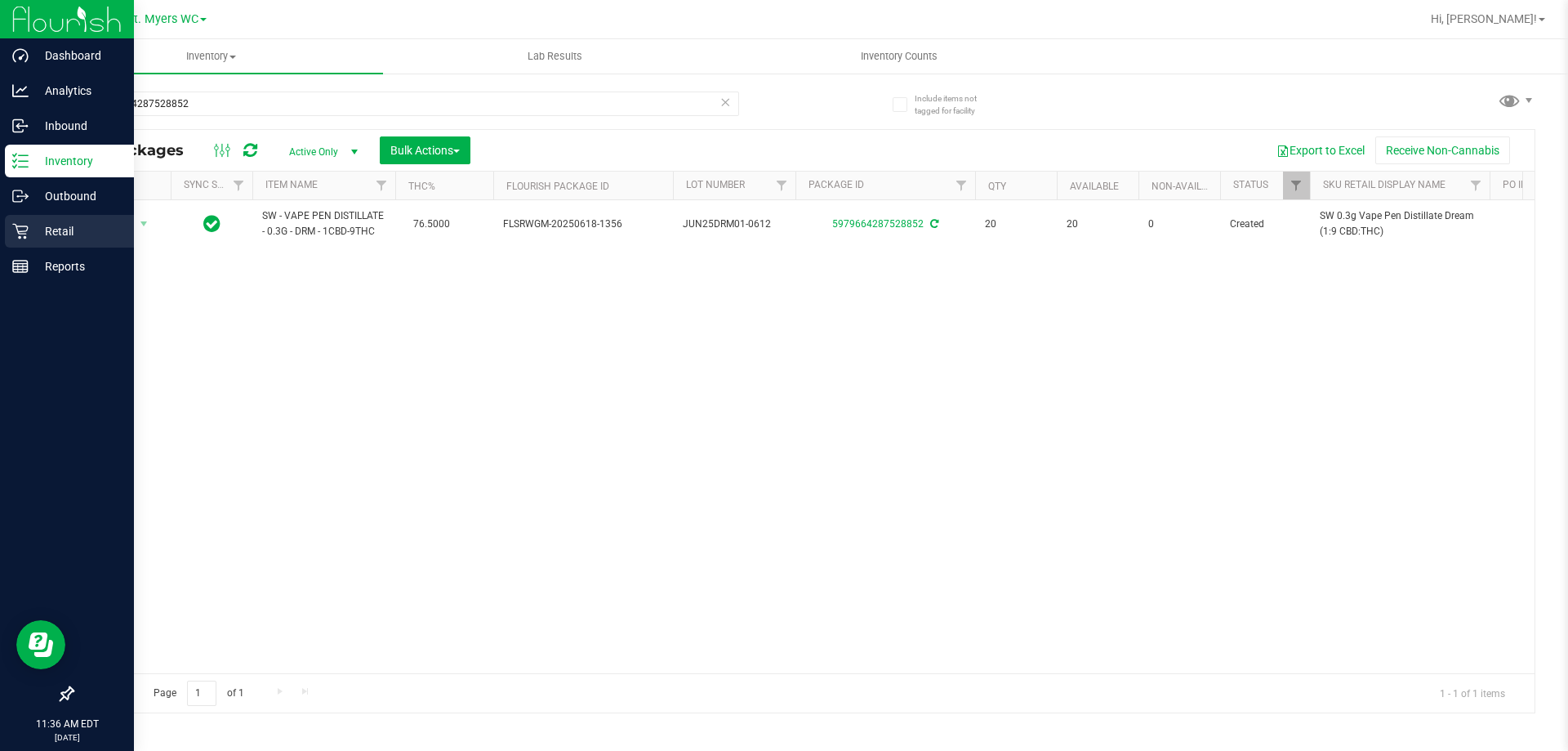
click at [2, 223] on link "Retail" at bounding box center [67, 232] width 134 height 35
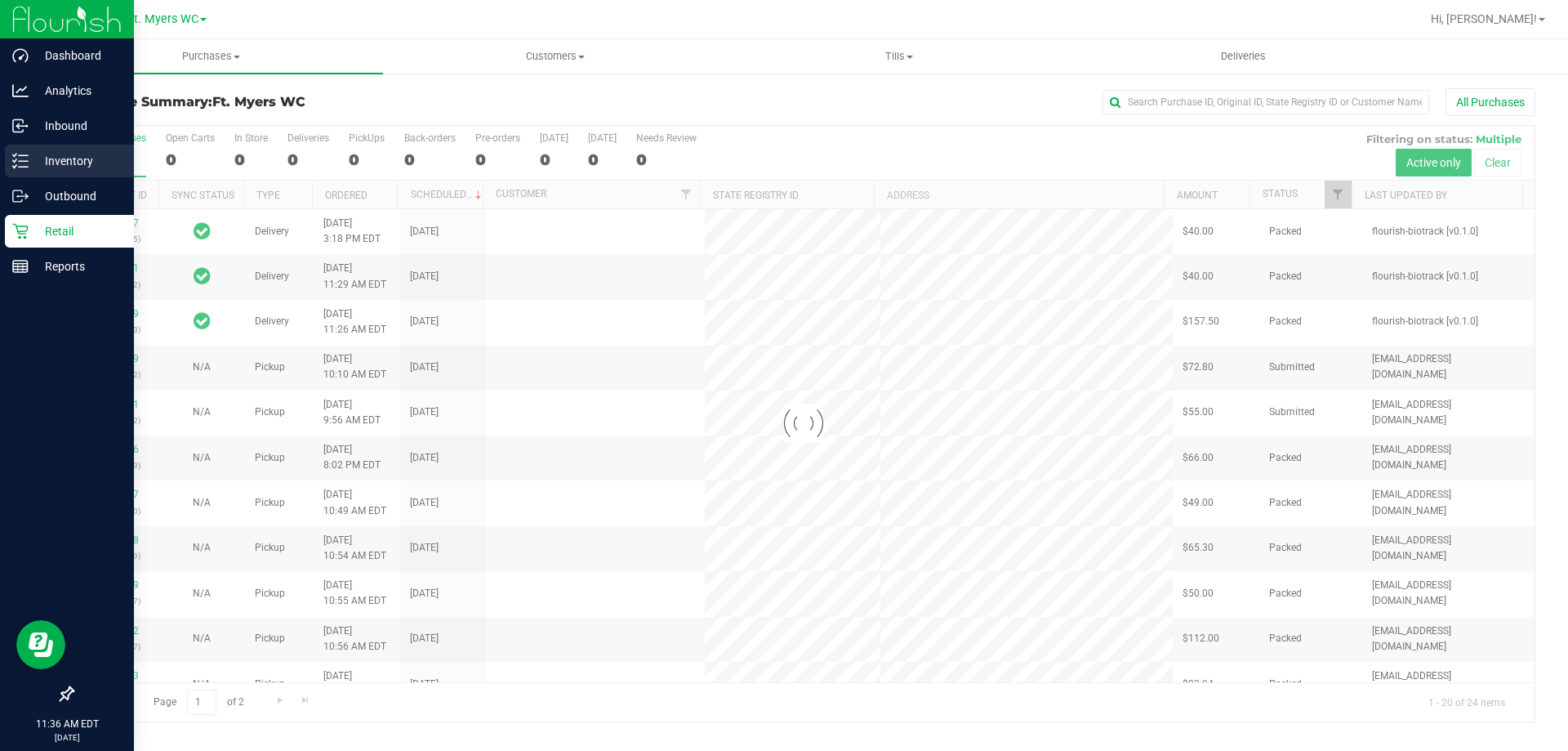
click at [7, 162] on div "Inventory" at bounding box center [69, 161] width 129 height 33
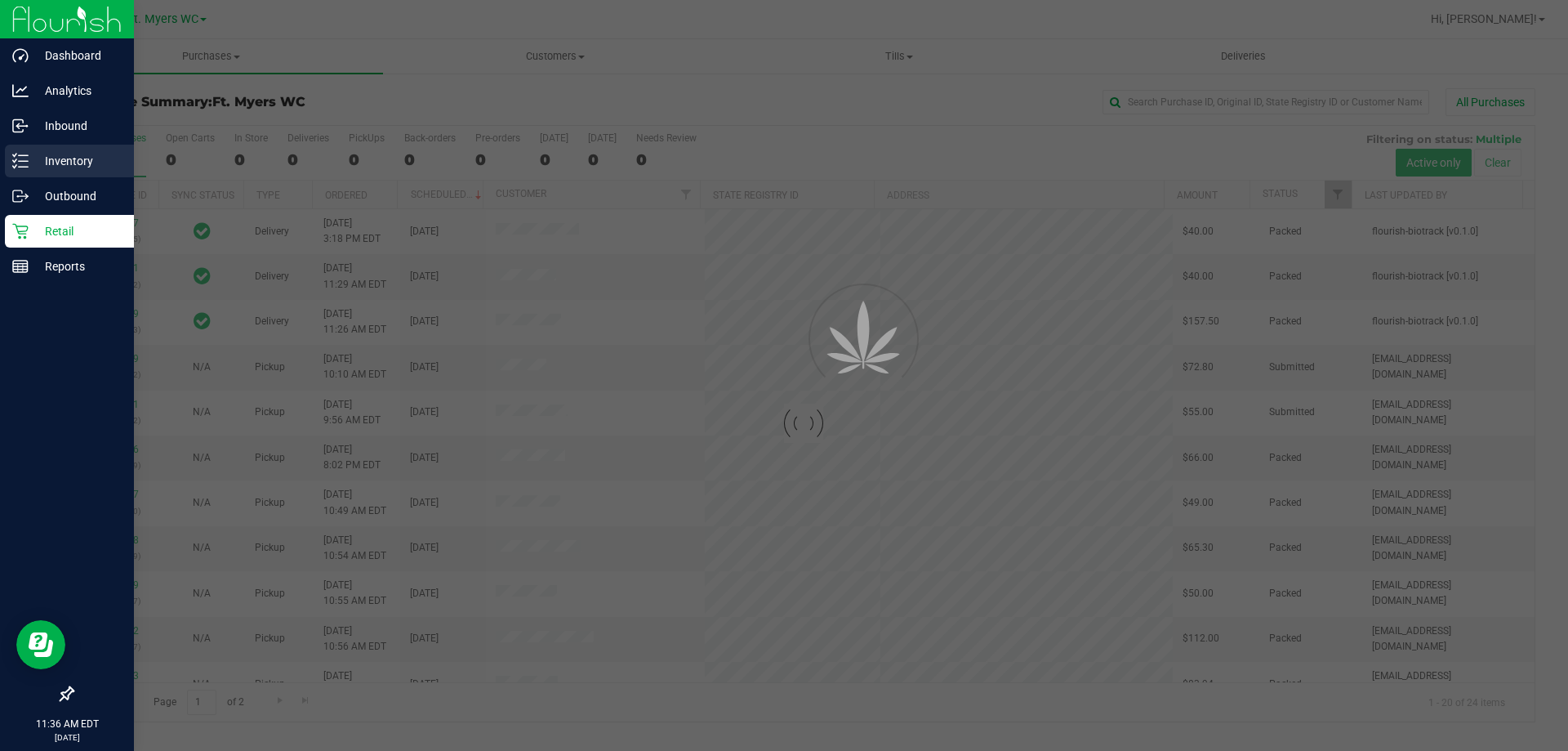
click at [7, 162] on div "Inventory" at bounding box center [69, 161] width 129 height 33
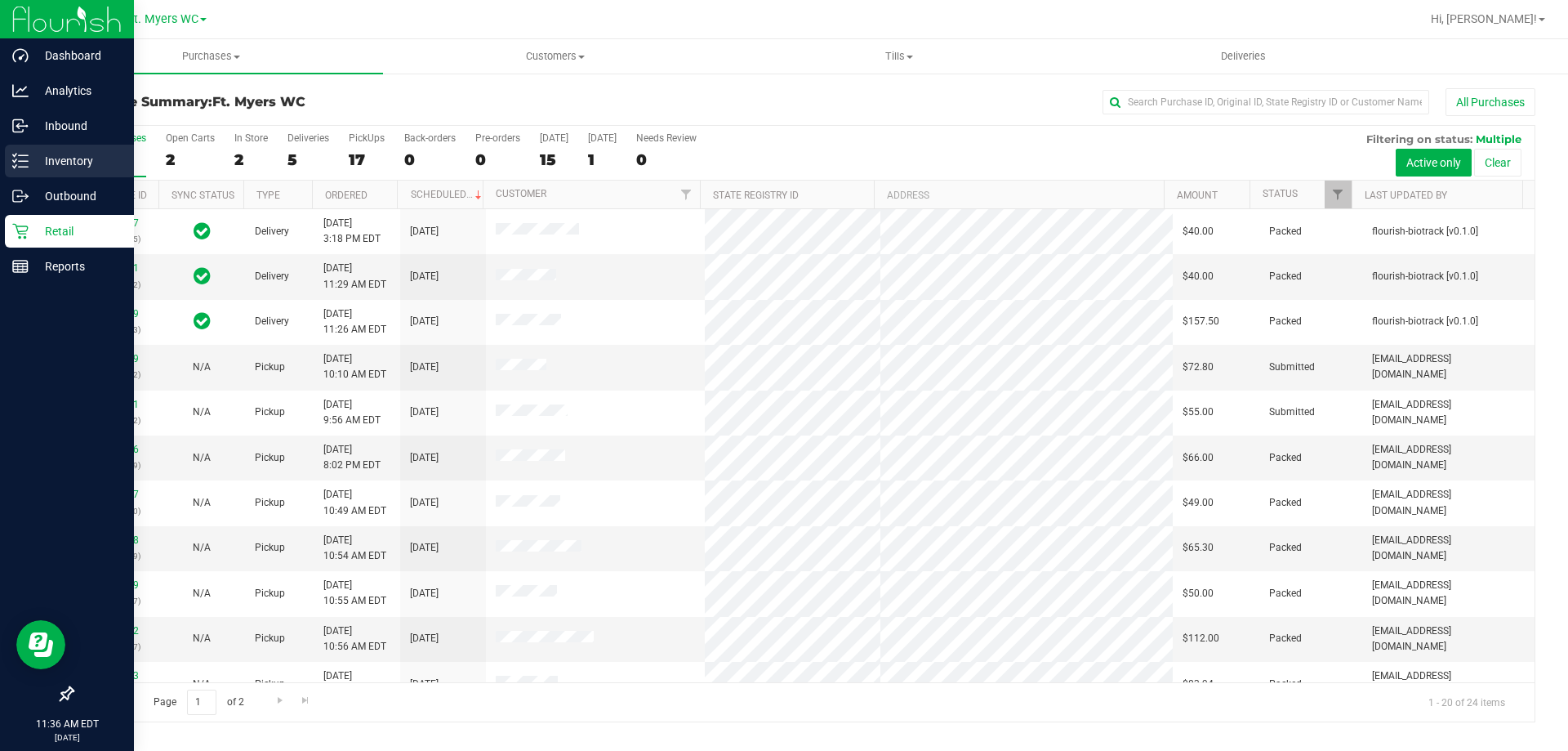
click at [26, 153] on icon at bounding box center [20, 161] width 16 height 16
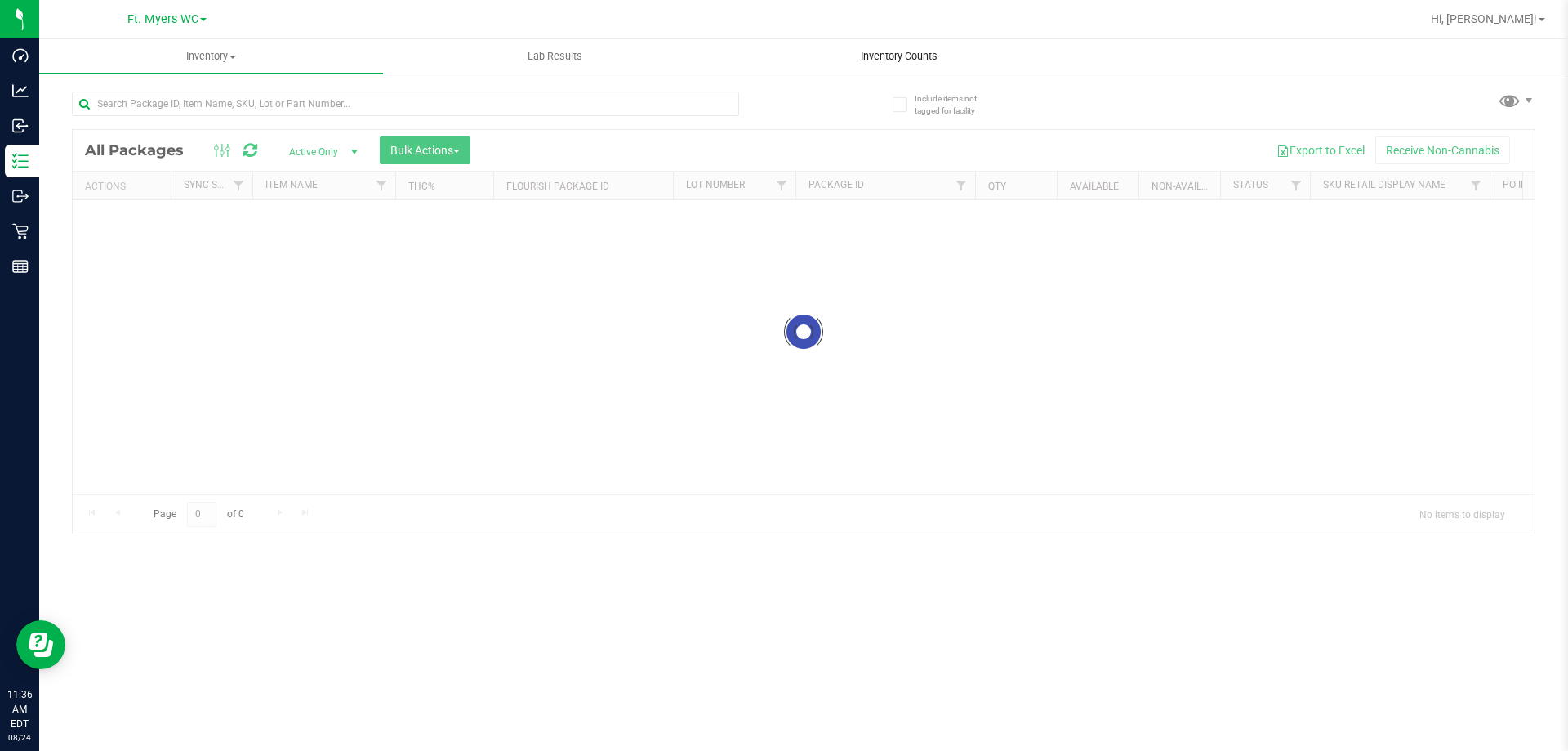
click at [958, 55] on span "Inventory Counts" at bounding box center [899, 56] width 121 height 15
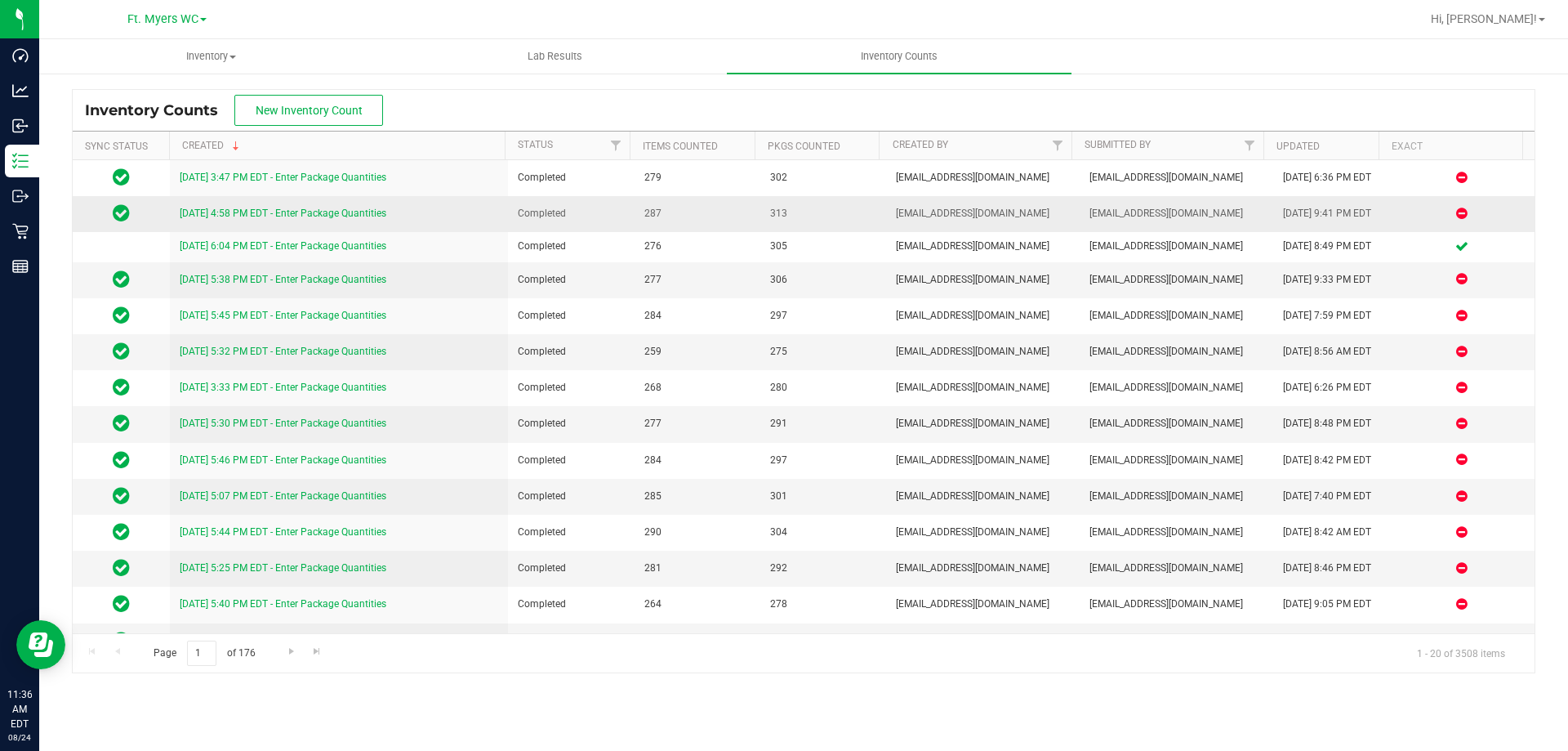
click at [359, 216] on link "8/22/25 4:58 PM EDT - Enter Package Quantities" at bounding box center [282, 212] width 206 height 11
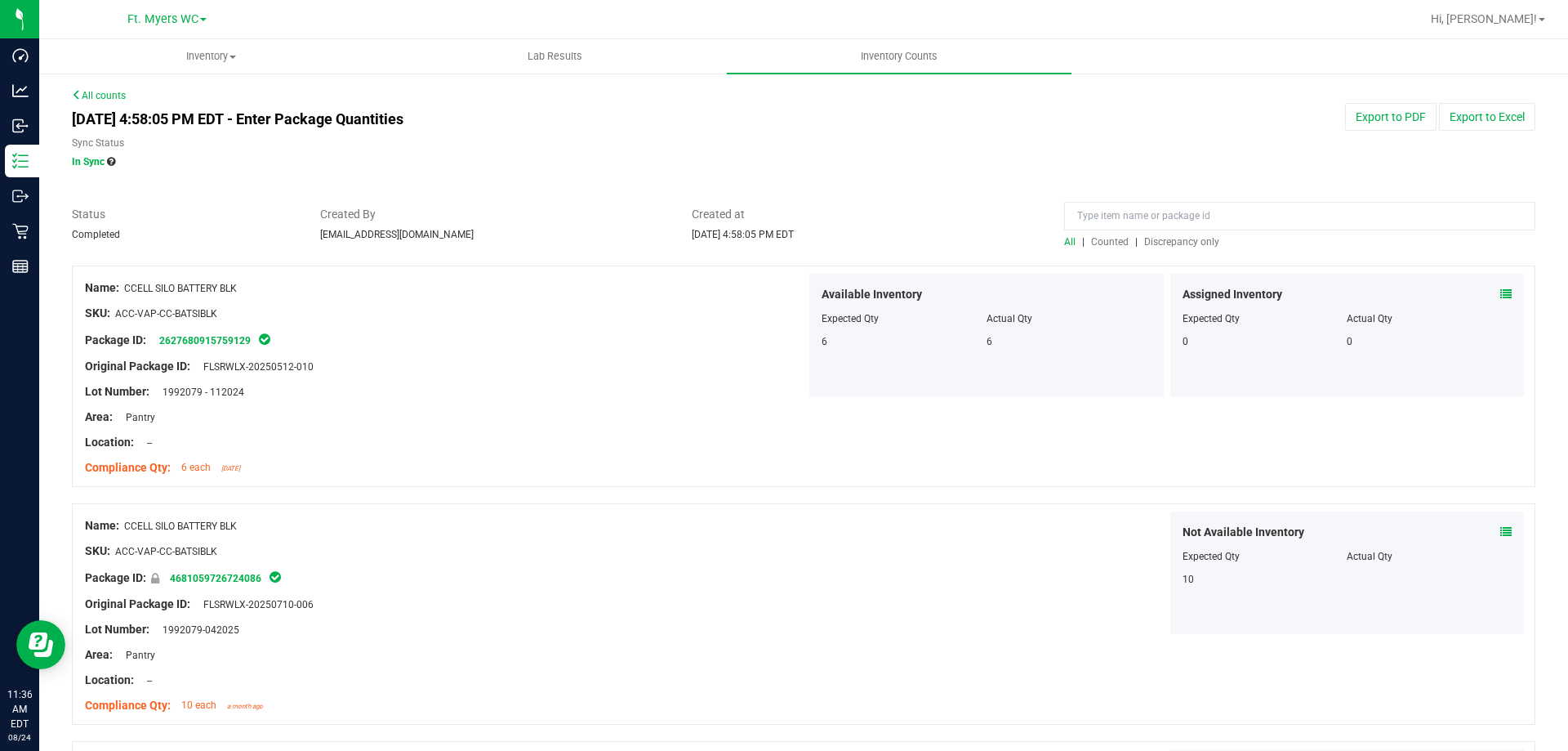
click at [1198, 247] on div "All | Counted | Discrepancy only" at bounding box center [1300, 241] width 471 height 15
click at [1194, 244] on span "Discrepancy only" at bounding box center [1181, 241] width 75 height 11
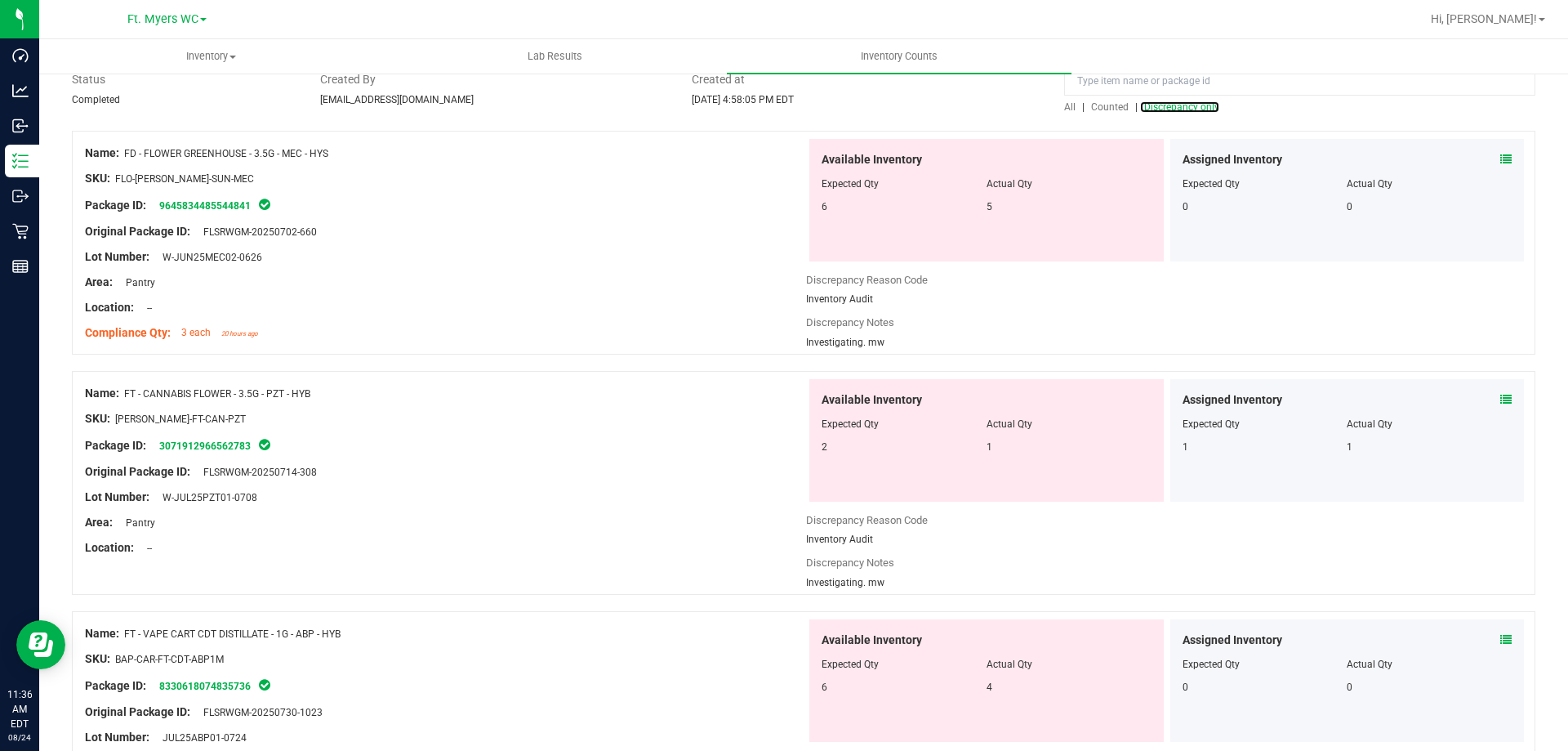
scroll to position [291, 0]
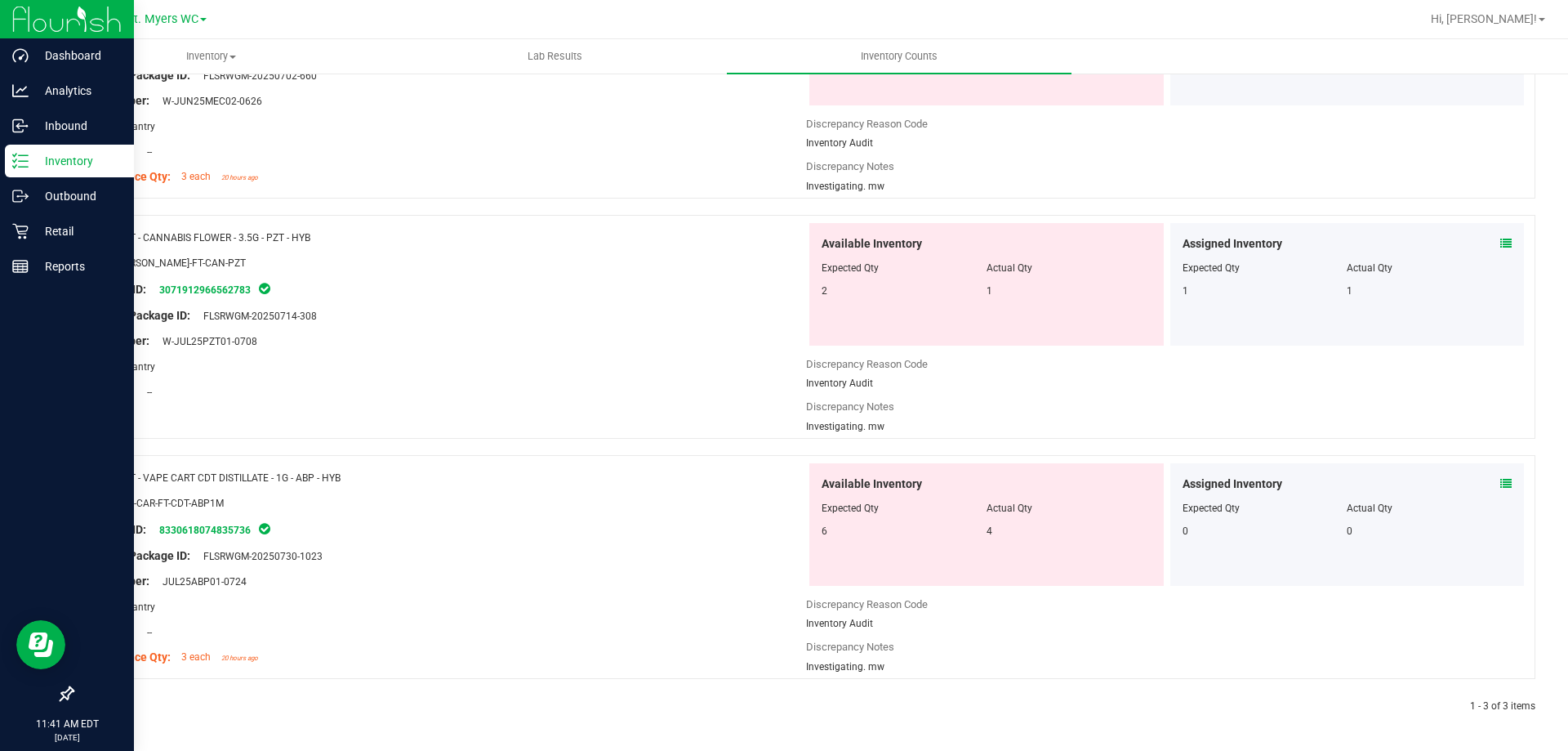
click at [73, 163] on p "Inventory" at bounding box center [78, 162] width 98 height 20
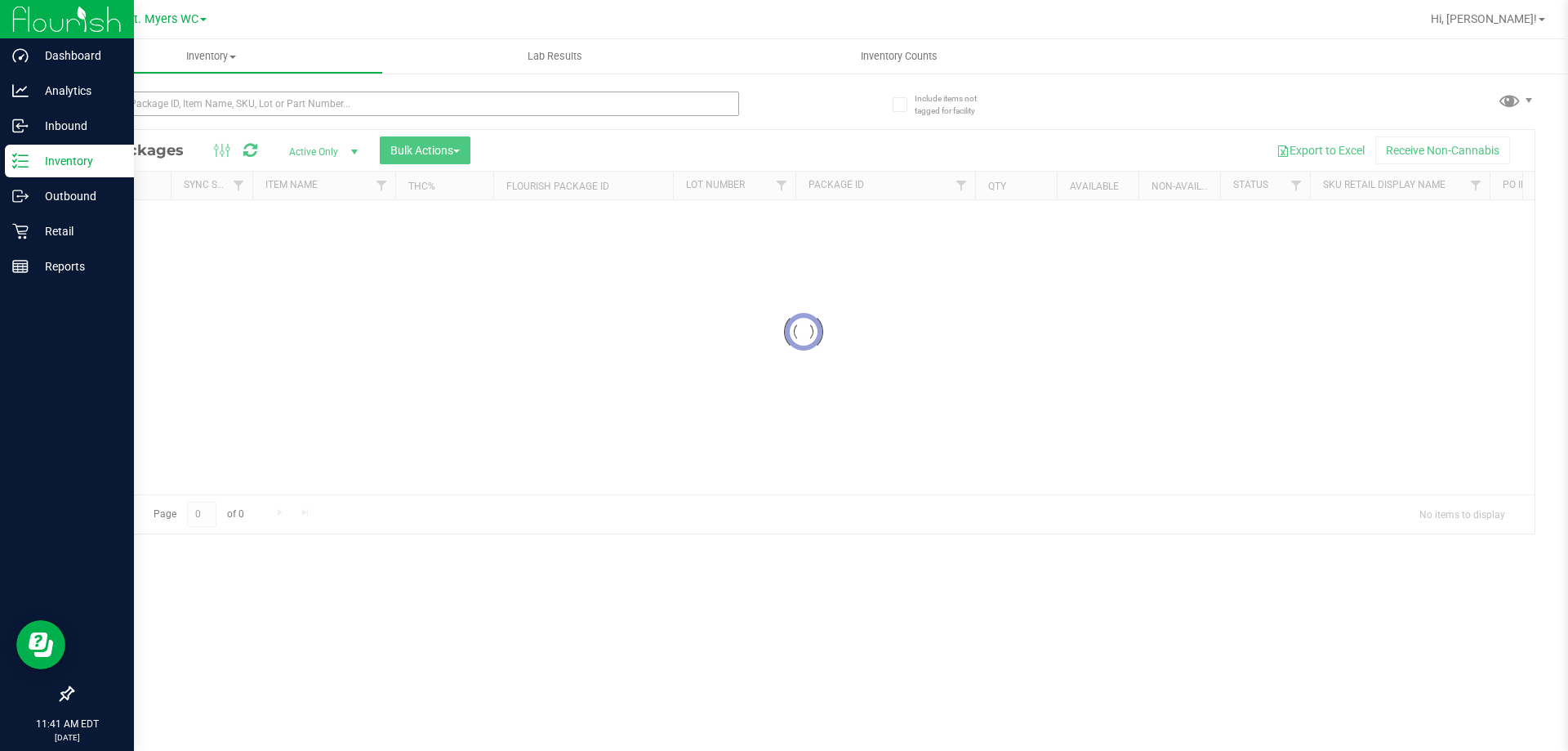
click at [328, 96] on div "Inventory All packages All inventory Waste log Create inventory Lab Results Inv…" at bounding box center [803, 395] width 1529 height 712
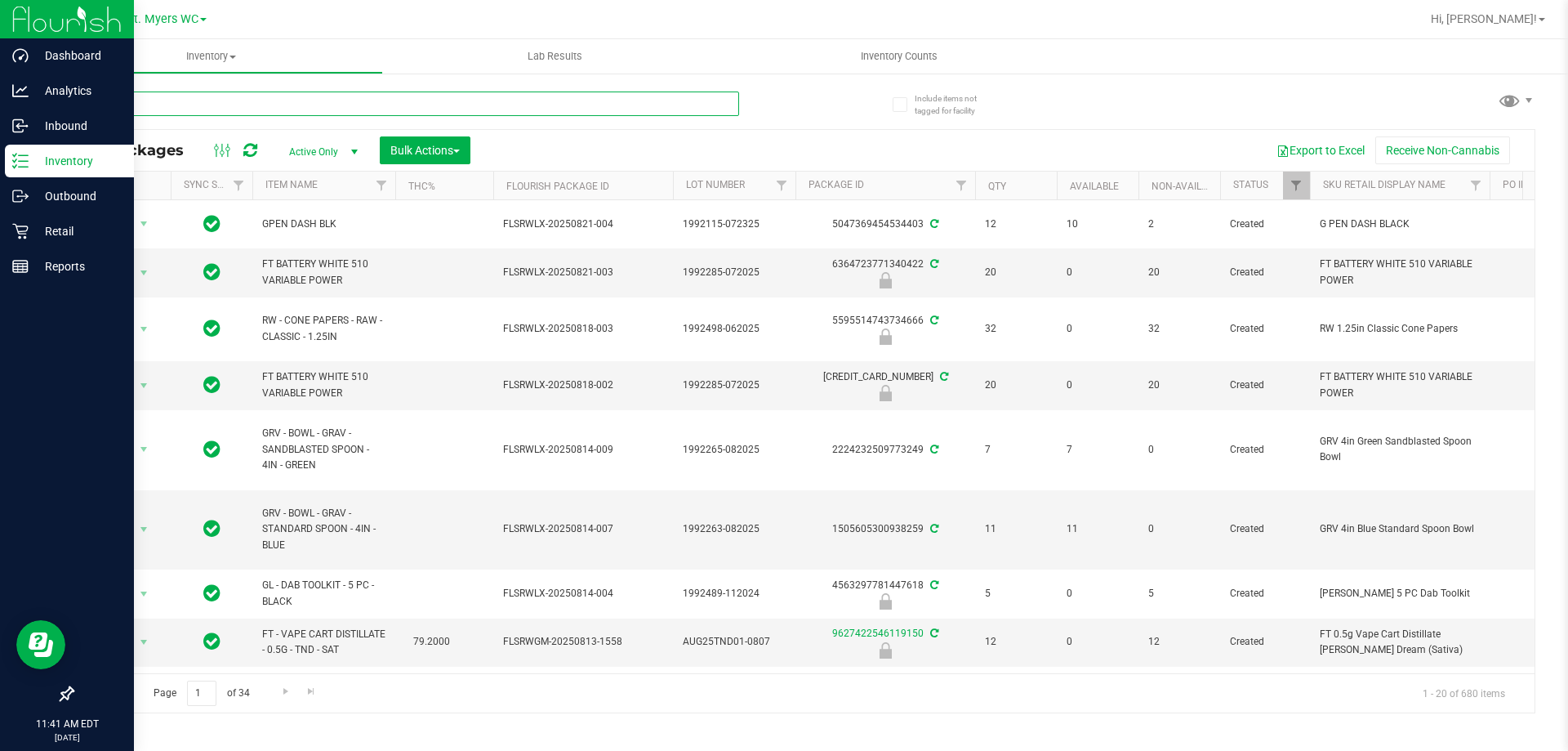
click at [314, 100] on input "text" at bounding box center [405, 104] width 667 height 25
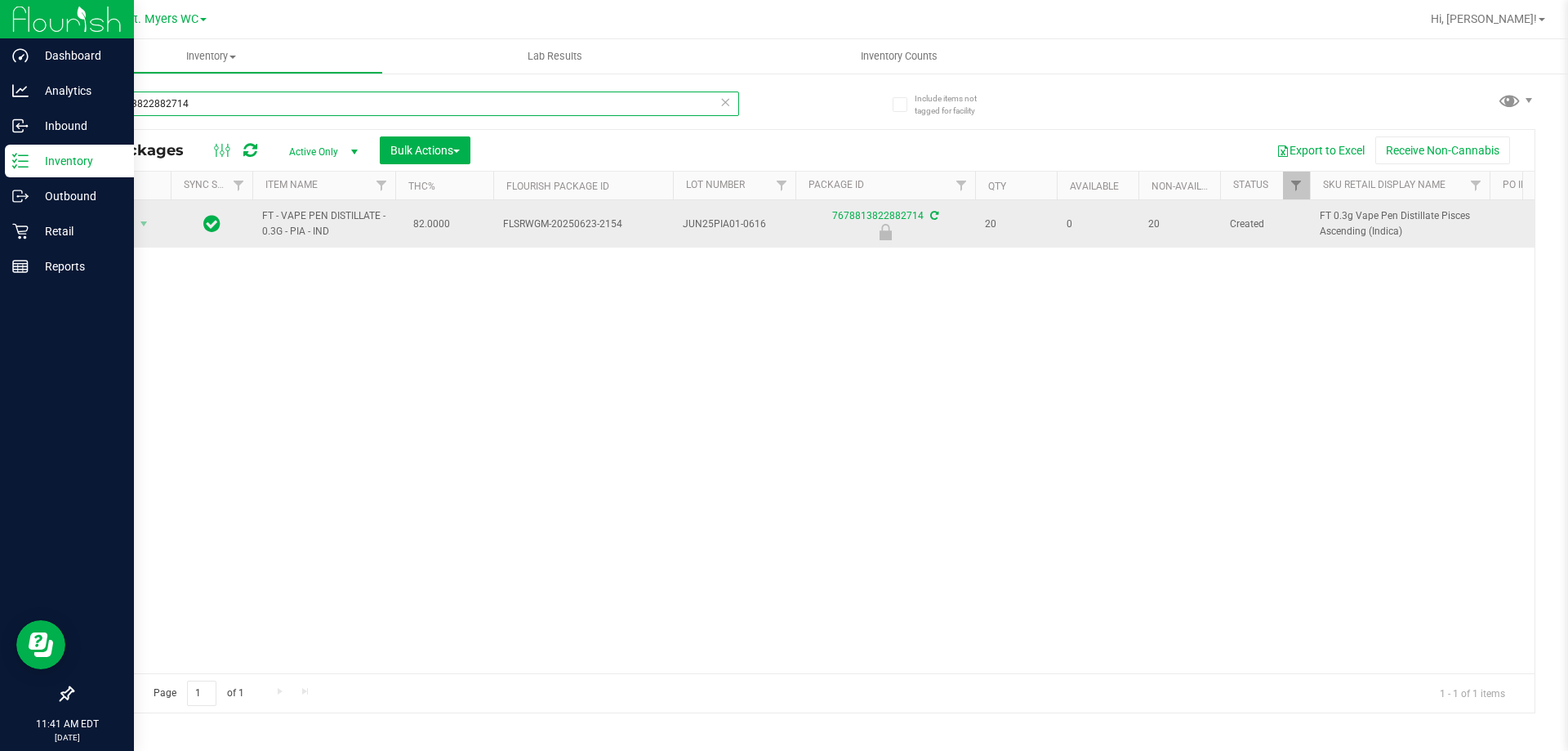
type input "7678813822882714"
click at [121, 221] on span "Action" at bounding box center [111, 223] width 44 height 23
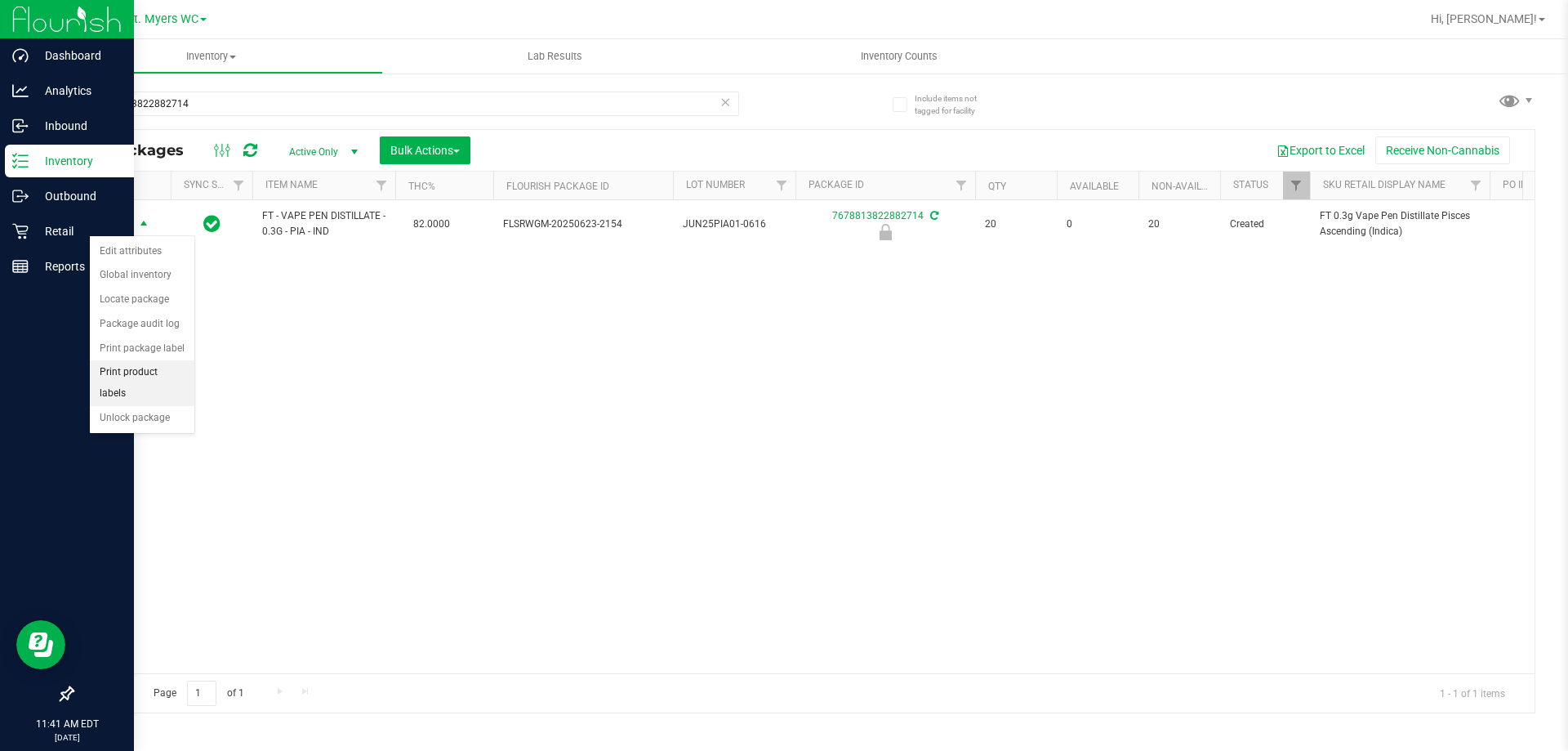
click at [160, 381] on li "Print product labels" at bounding box center [142, 382] width 105 height 45
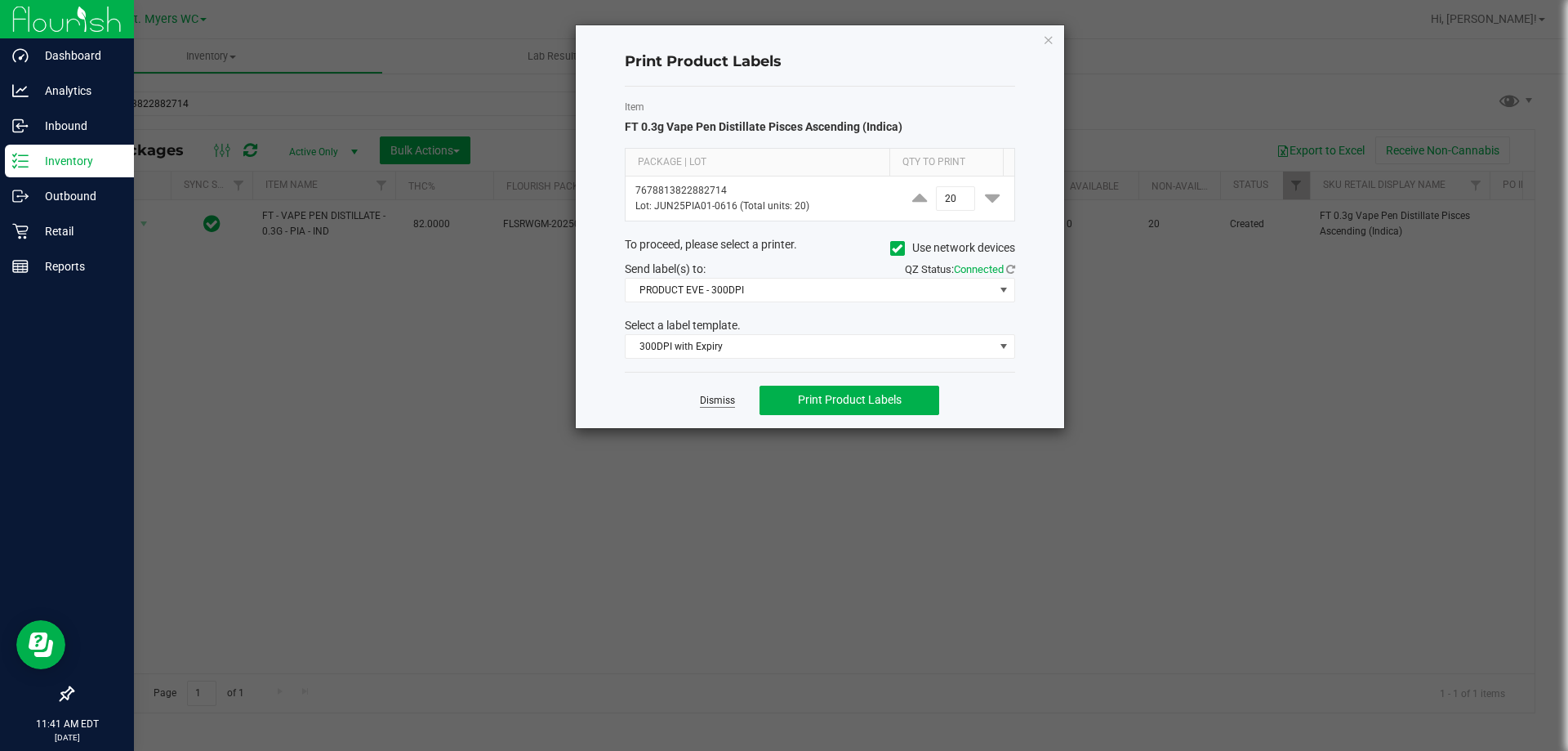
click at [730, 395] on link "Dismiss" at bounding box center [717, 401] width 35 height 14
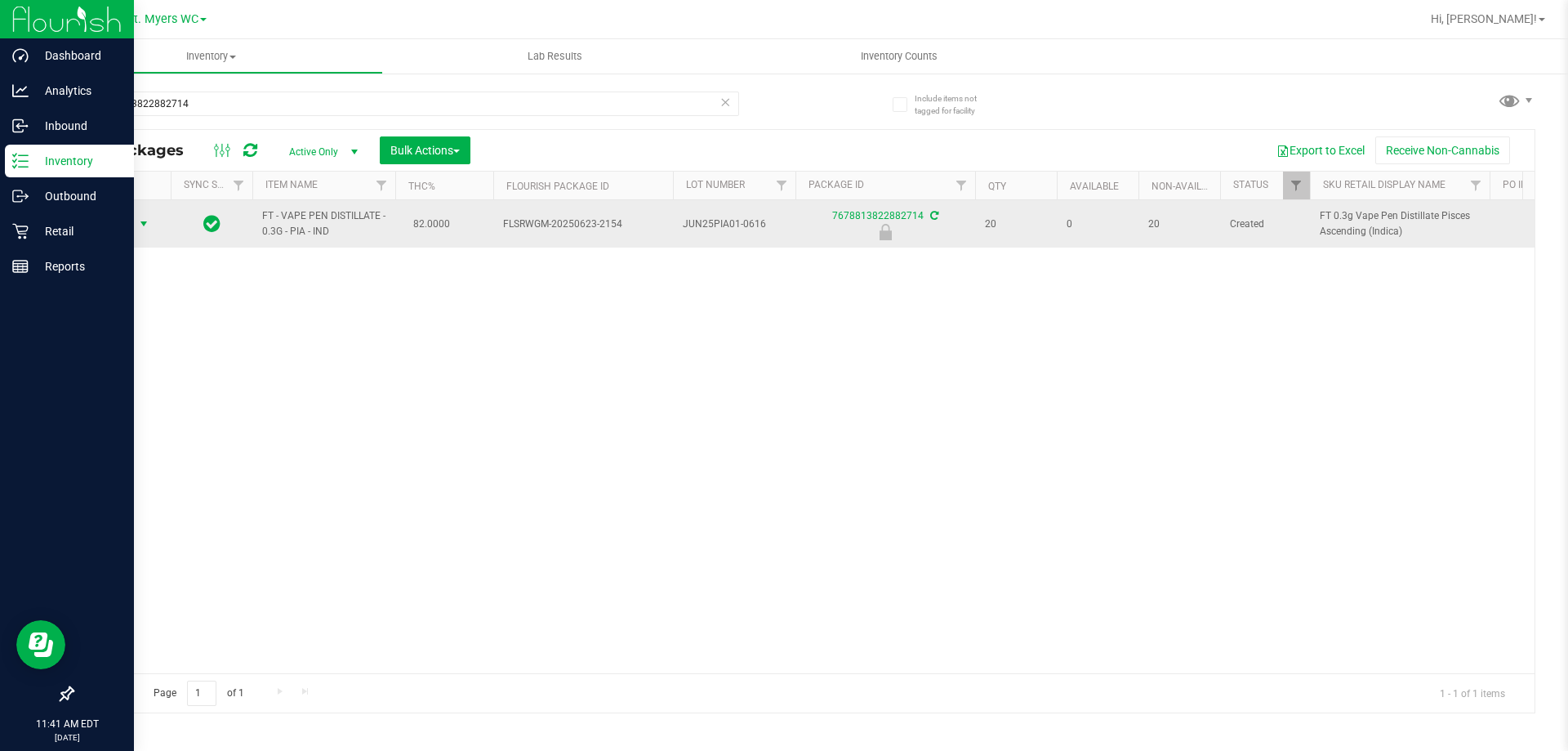
click at [141, 219] on span "select" at bounding box center [144, 223] width 13 height 13
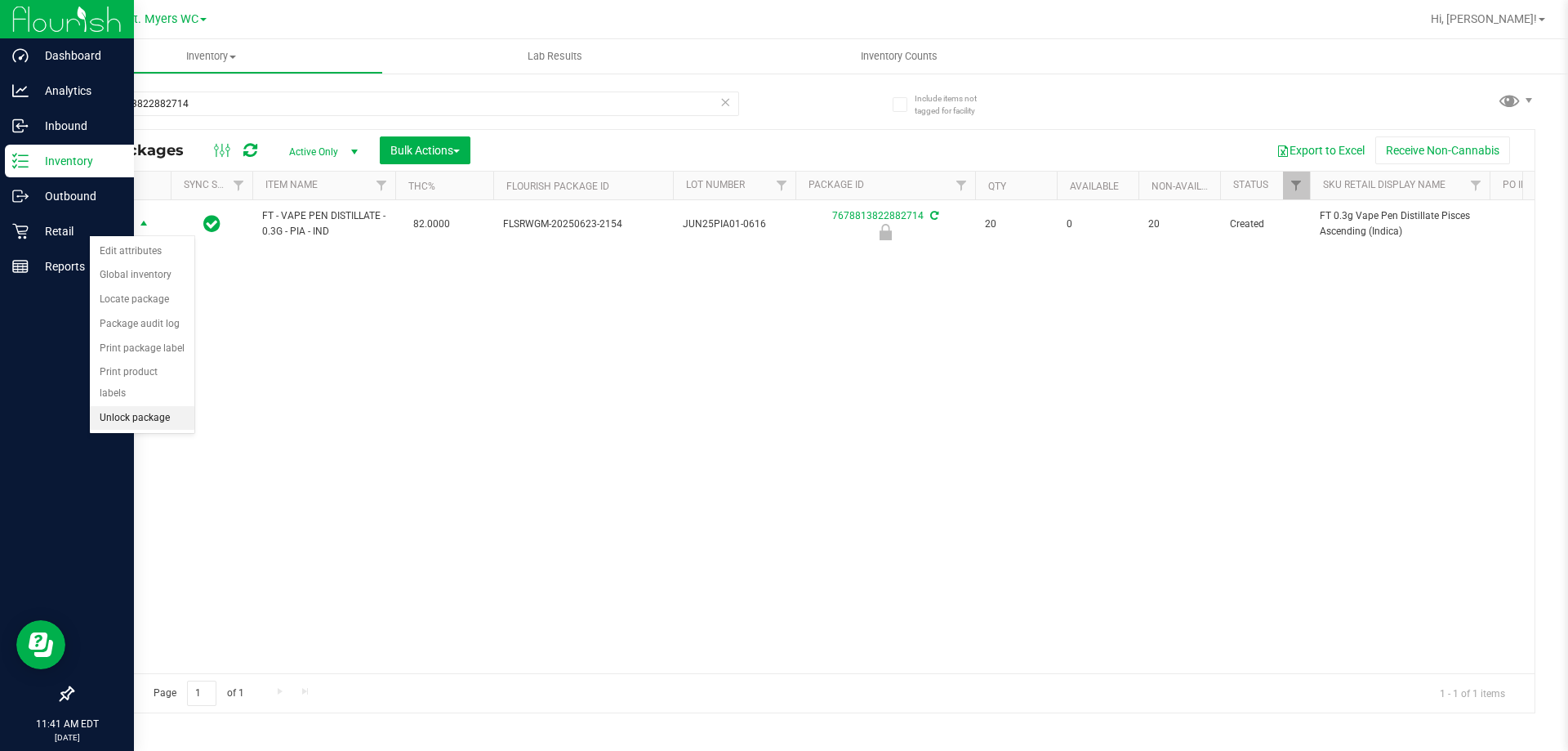
click at [138, 406] on li "Unlock package" at bounding box center [142, 418] width 105 height 25
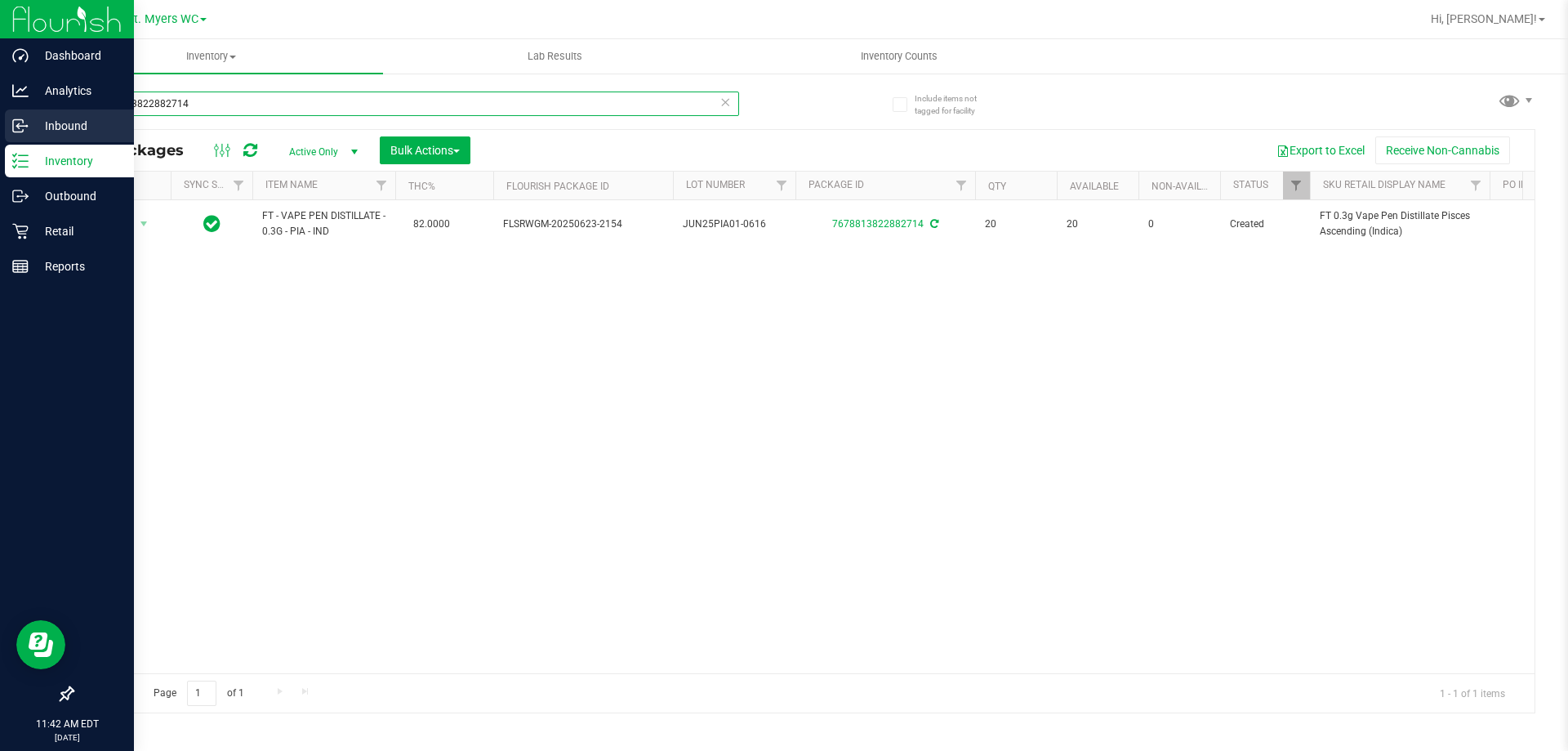
drag, startPoint x: 490, startPoint y: 95, endPoint x: 0, endPoint y: 131, distance: 491.3
click at [0, 131] on div "Dashboard Analytics Inbound Inventory Outbound Retail Reports 11:42 AM EDT 08/2…" at bounding box center [784, 375] width 1568 height 751
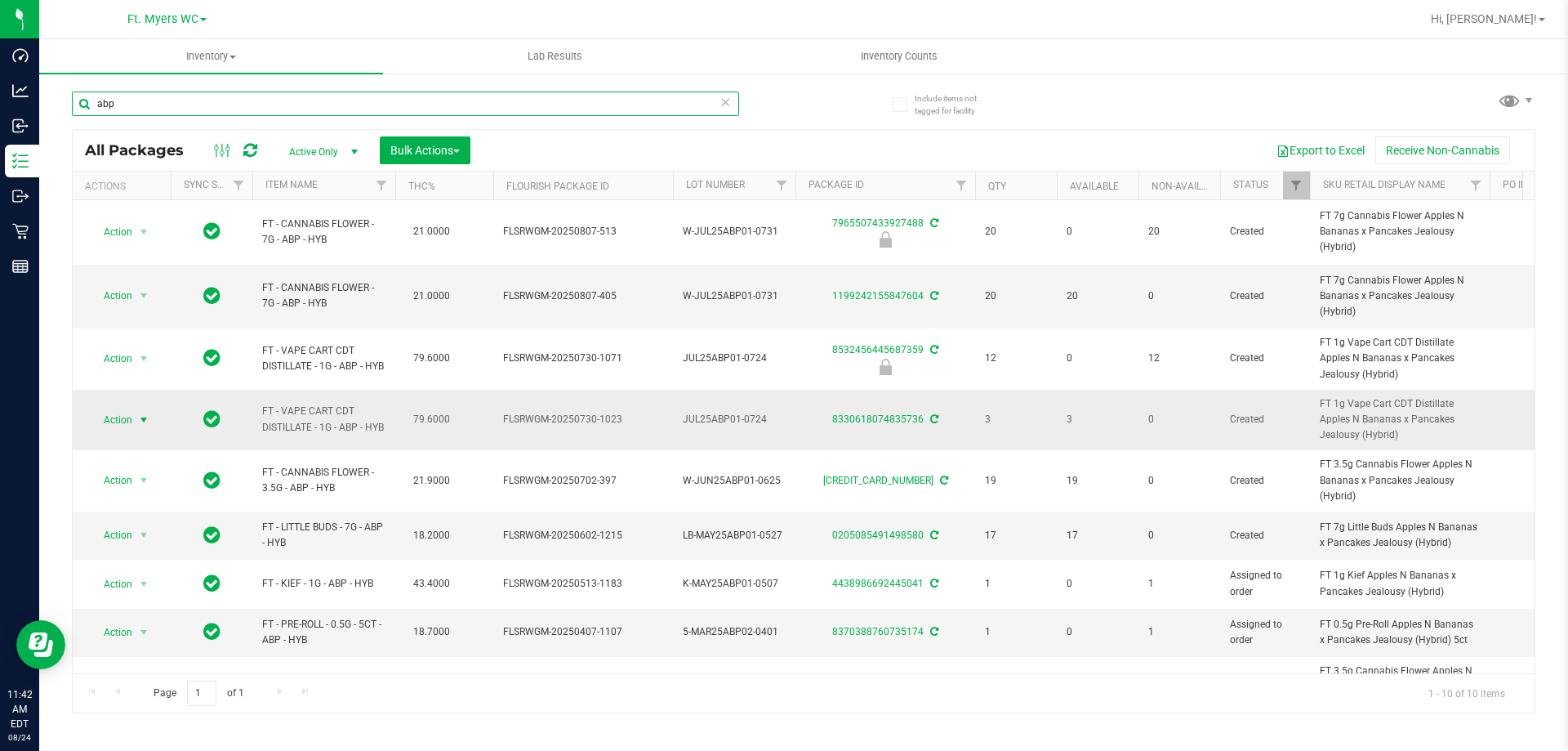
type input "abp"
click at [139, 420] on span "select" at bounding box center [144, 420] width 20 height 23
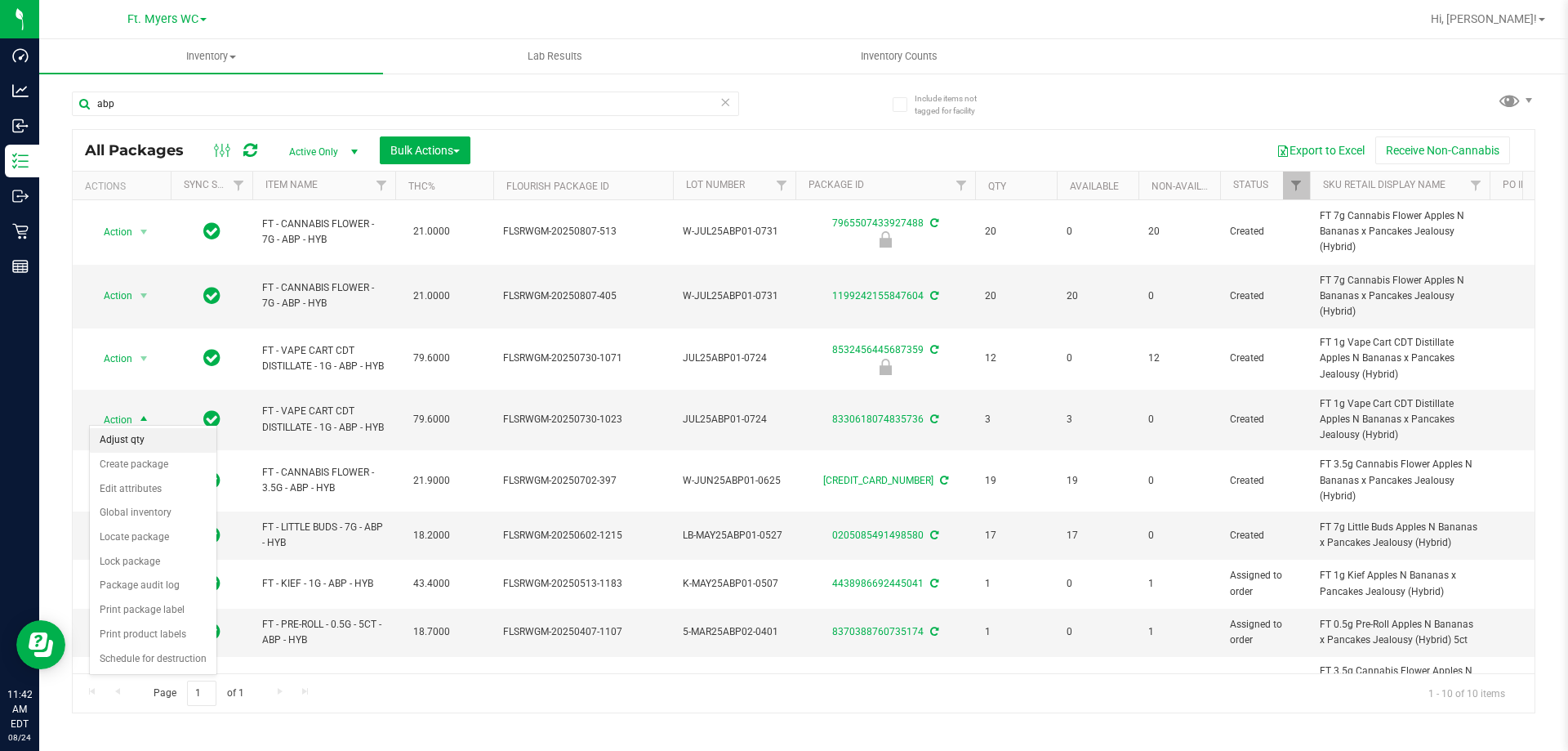
click at [141, 437] on li "Adjust qty" at bounding box center [153, 440] width 127 height 25
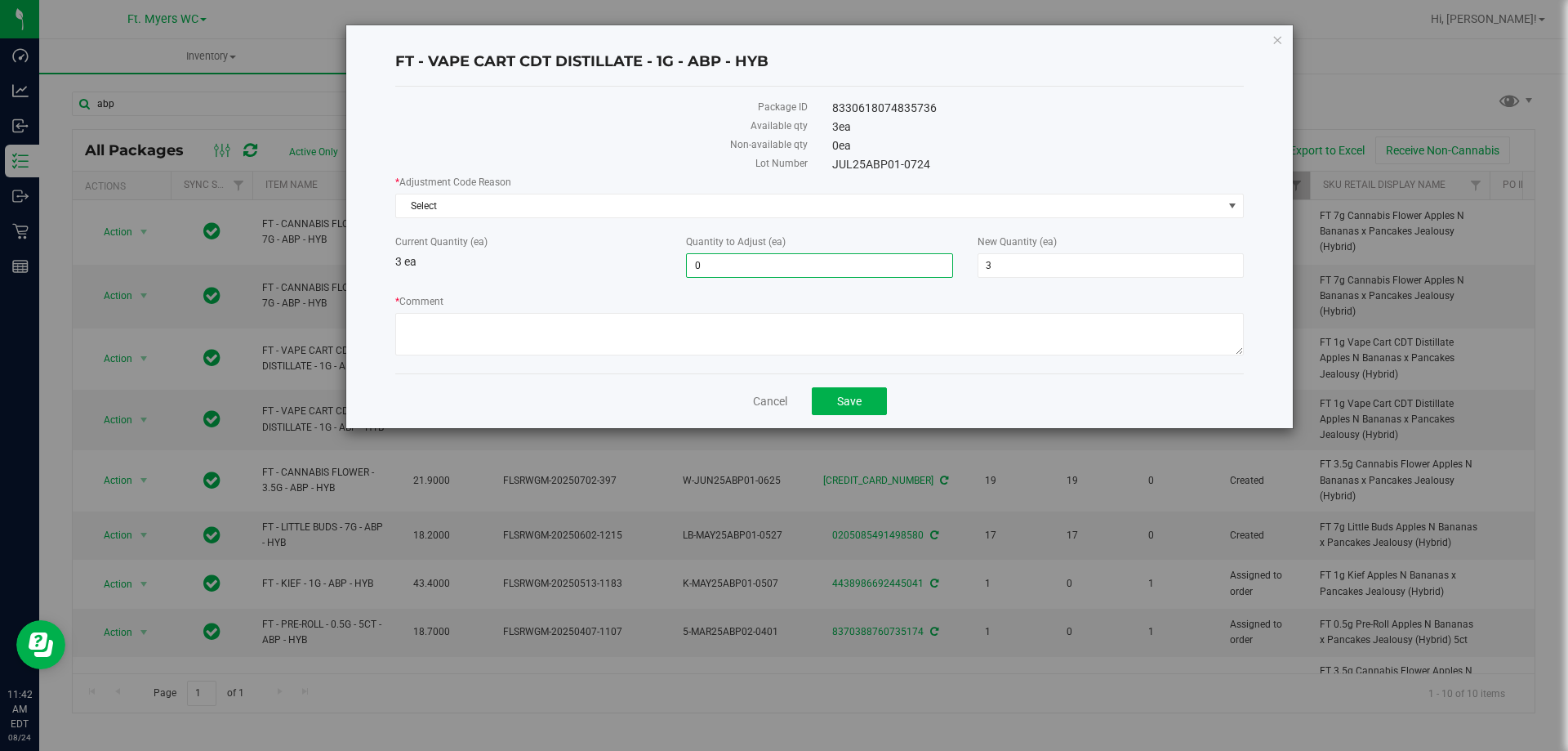
click at [764, 263] on span "0 0" at bounding box center [818, 265] width 266 height 25
type input "02"
type input "2"
type input "5"
click at [572, 294] on label "* Comment" at bounding box center [819, 301] width 848 height 15
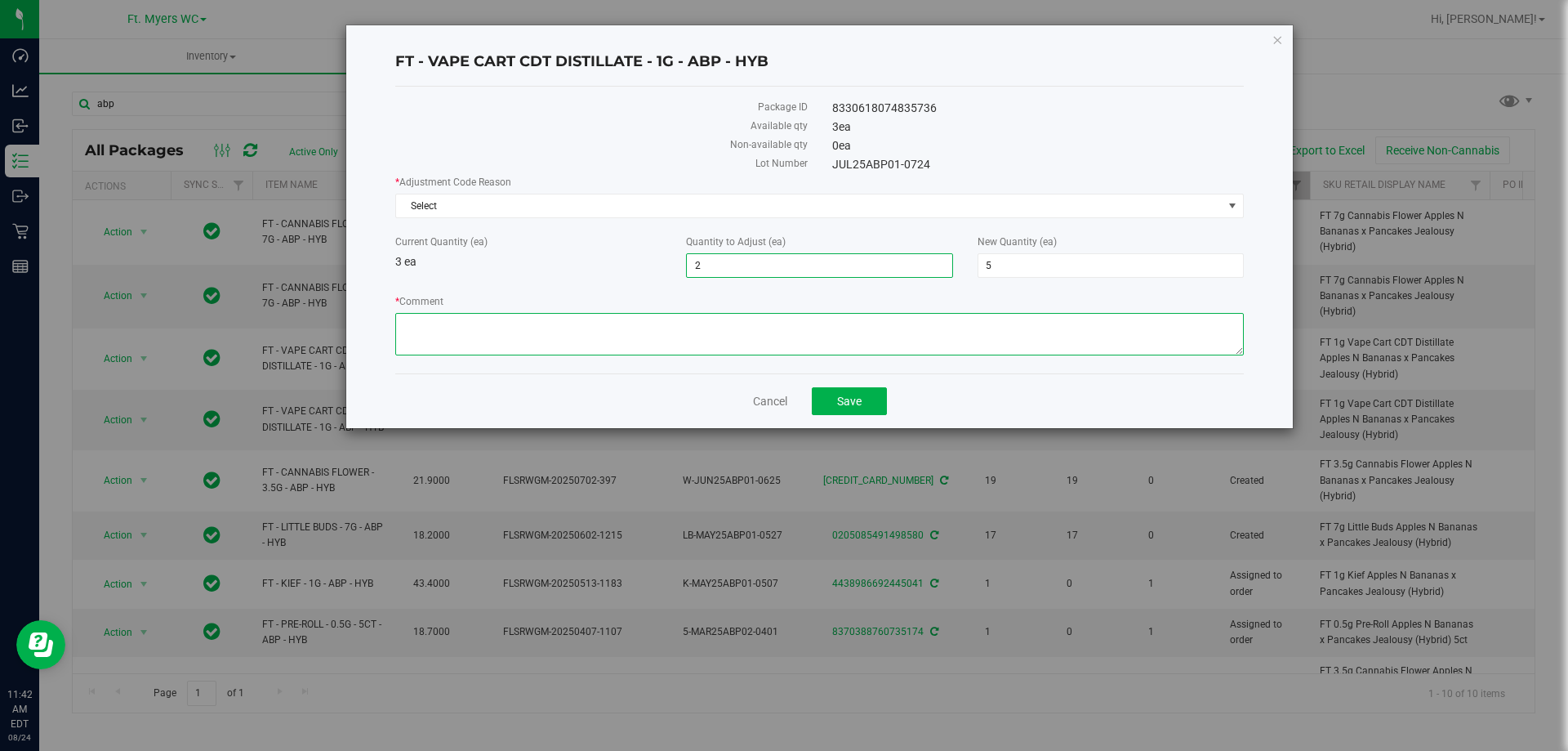
click at [572, 313] on textarea "* Comment" at bounding box center [819, 334] width 848 height 43
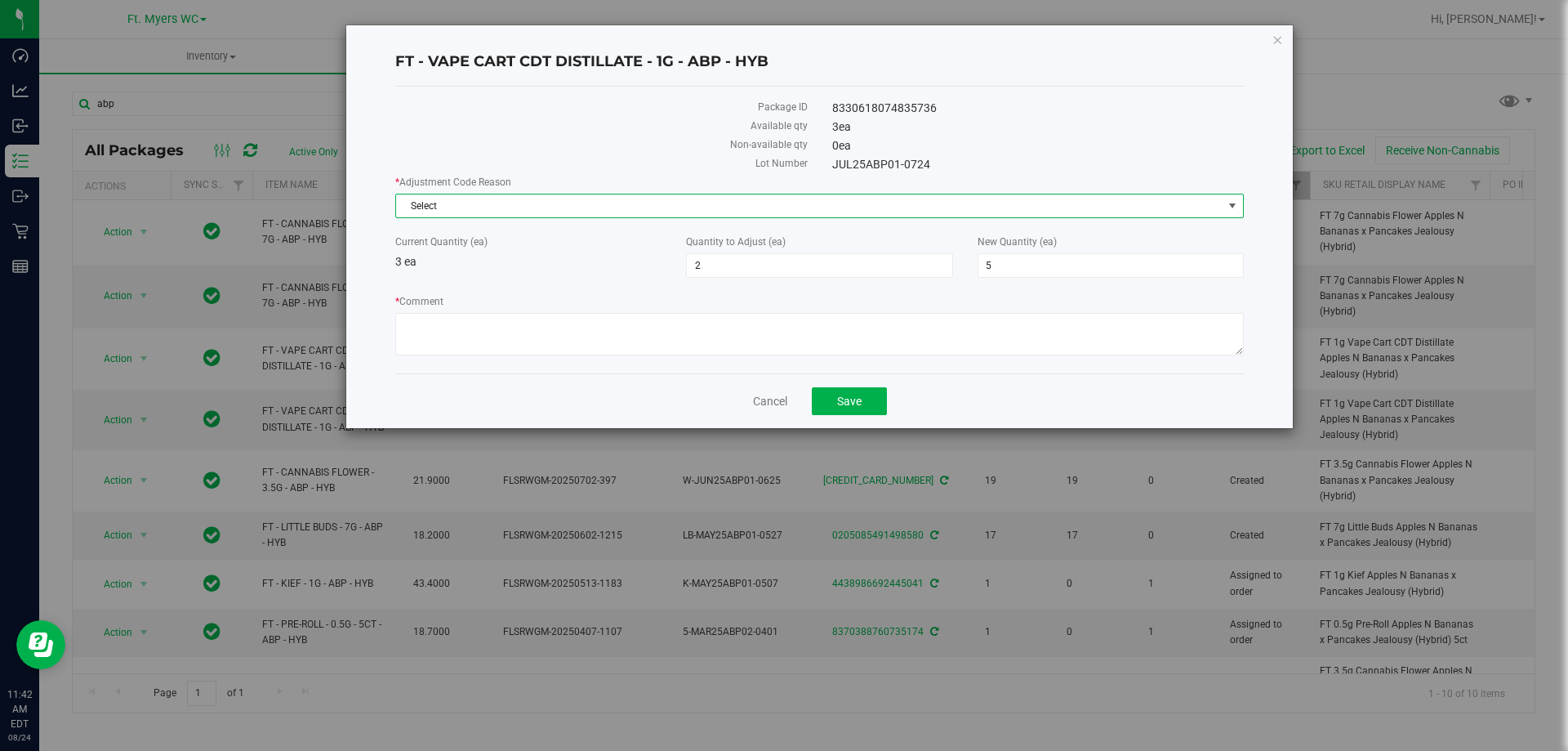
click at [592, 214] on span "Select" at bounding box center [808, 205] width 826 height 23
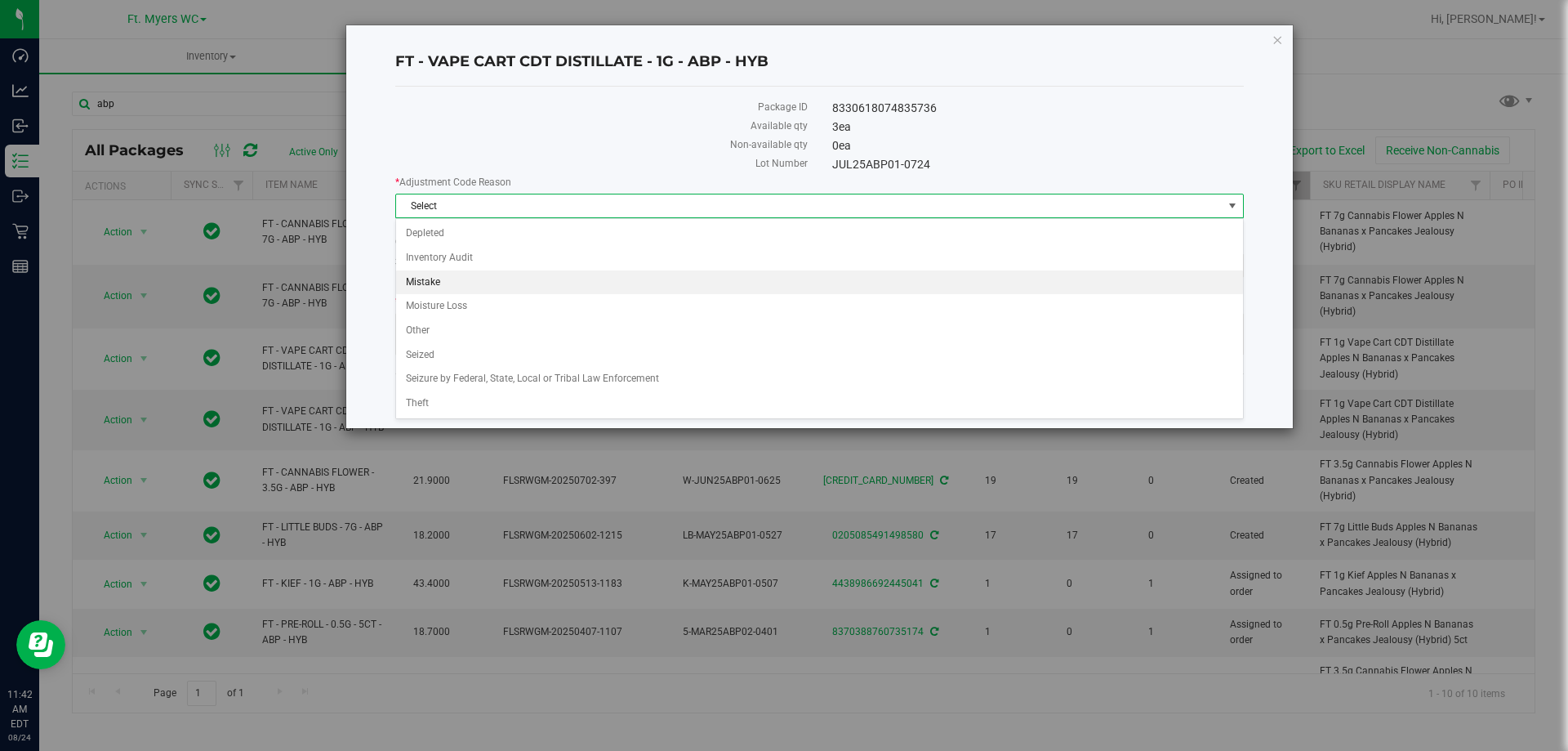
click at [487, 274] on li "Mistake" at bounding box center [819, 282] width 847 height 25
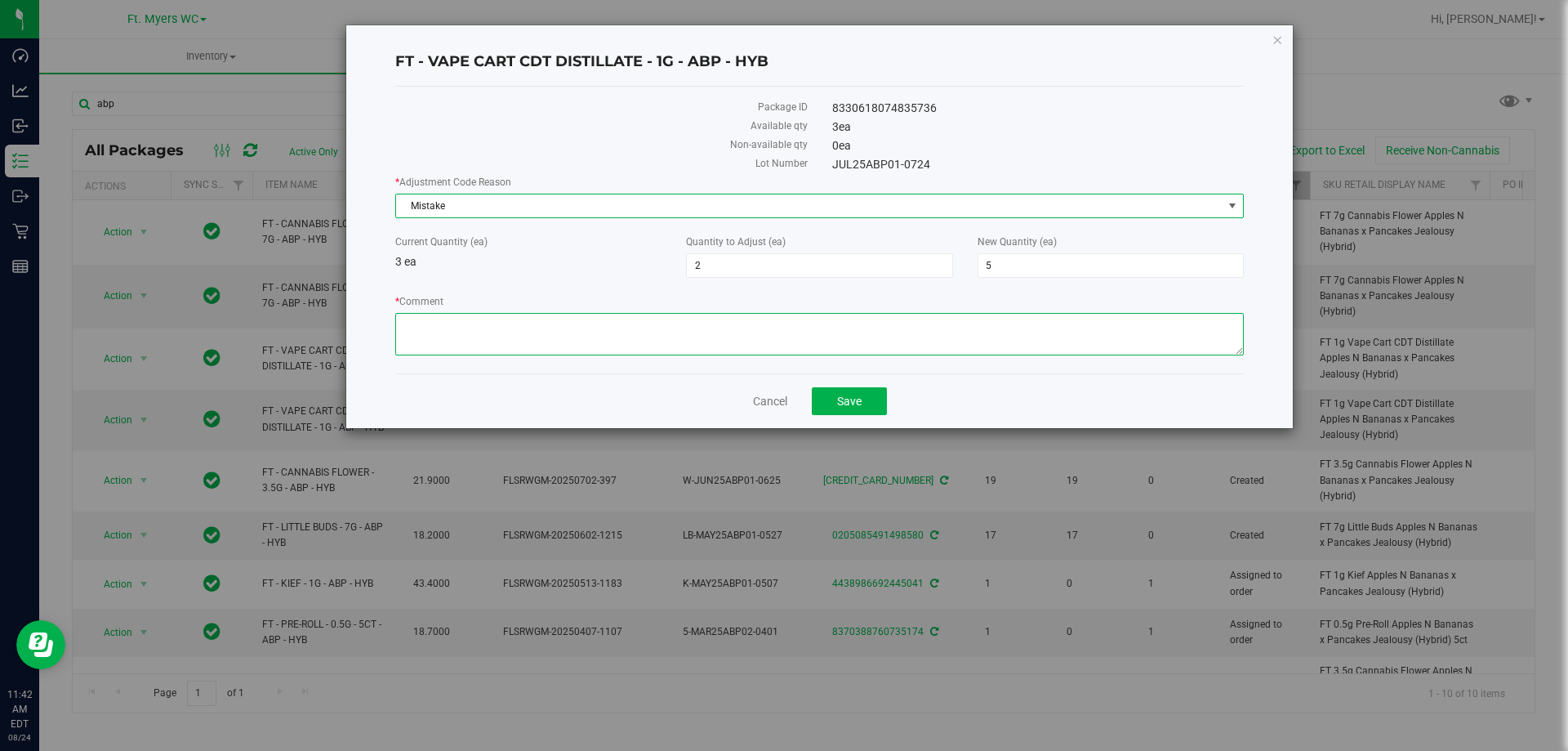
click at [495, 334] on textarea "* Comment" at bounding box center [819, 334] width 848 height 43
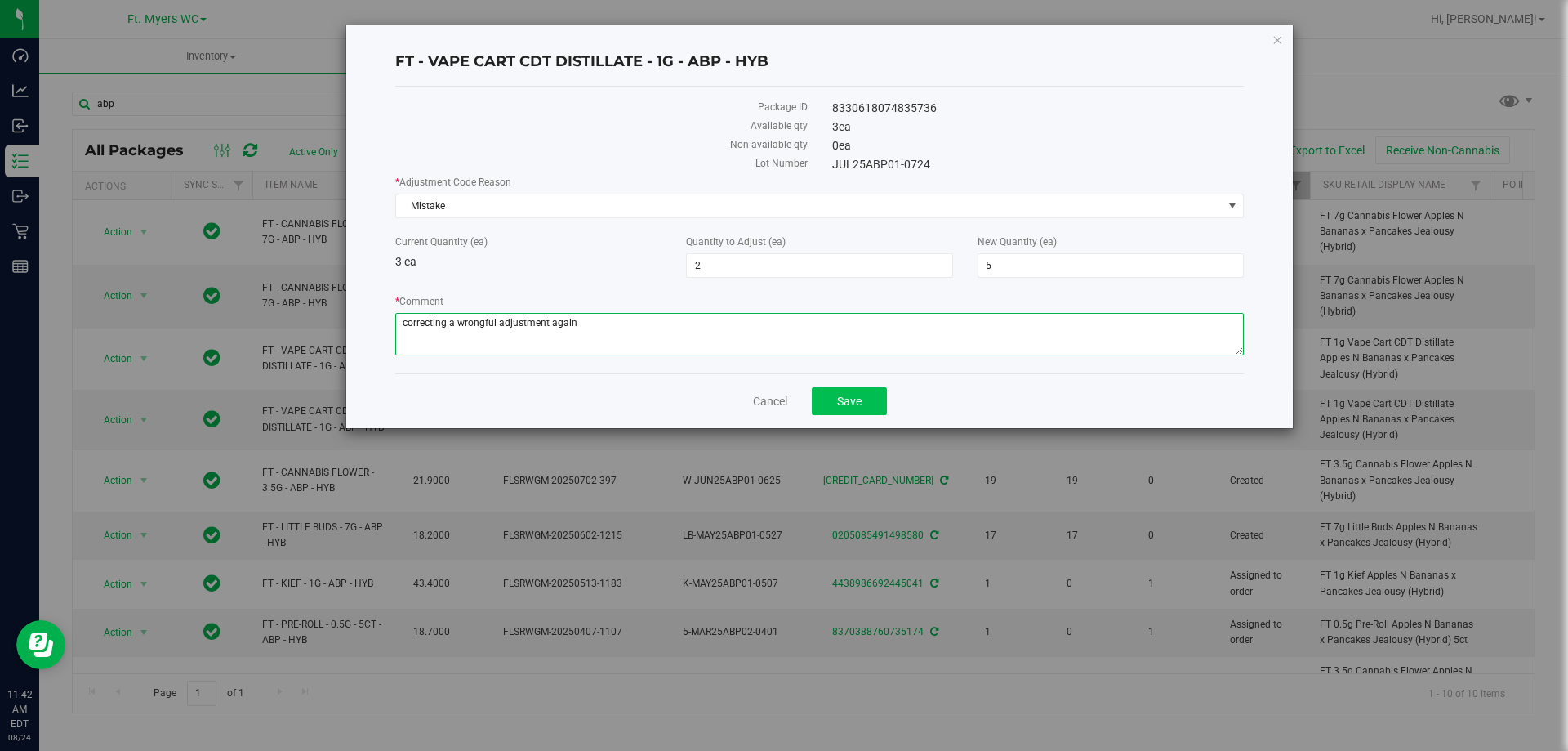
type textarea "correcting a wrongful adjustment again"
click at [872, 396] on button "Save" at bounding box center [848, 401] width 75 height 28
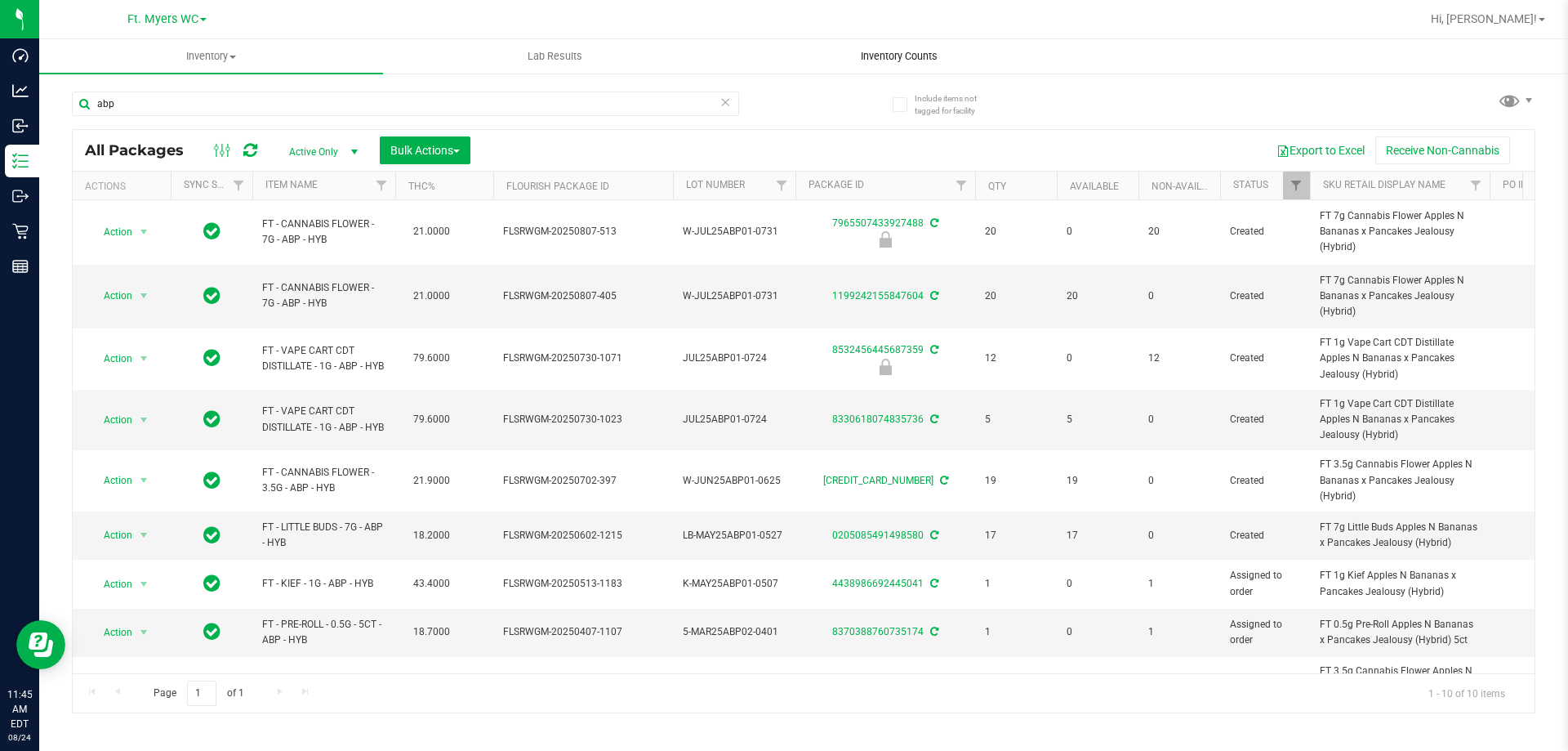
click at [916, 66] on uib-tab-heading "Inventory Counts" at bounding box center [898, 56] width 342 height 33
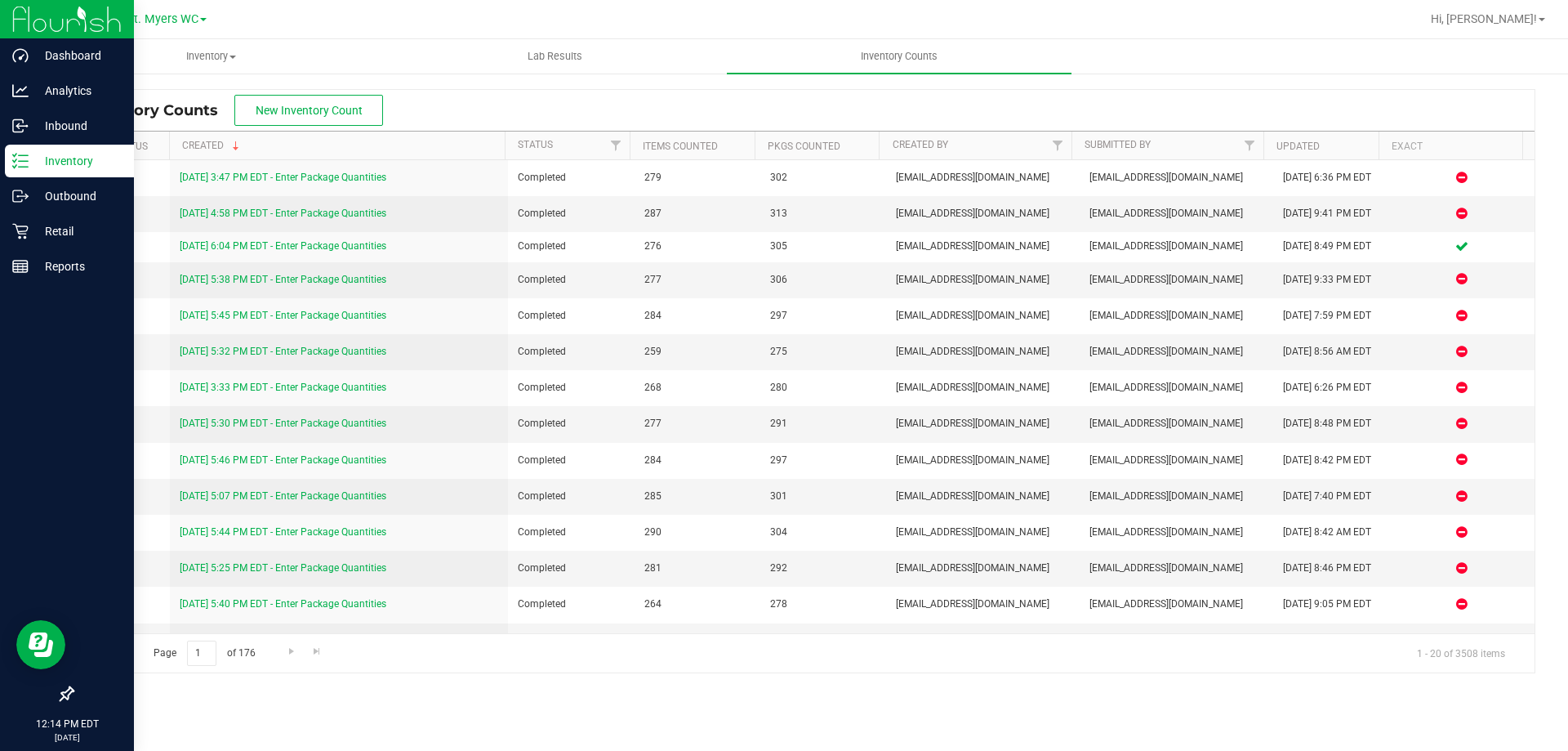
click at [29, 157] on p "Inventory" at bounding box center [78, 162] width 98 height 20
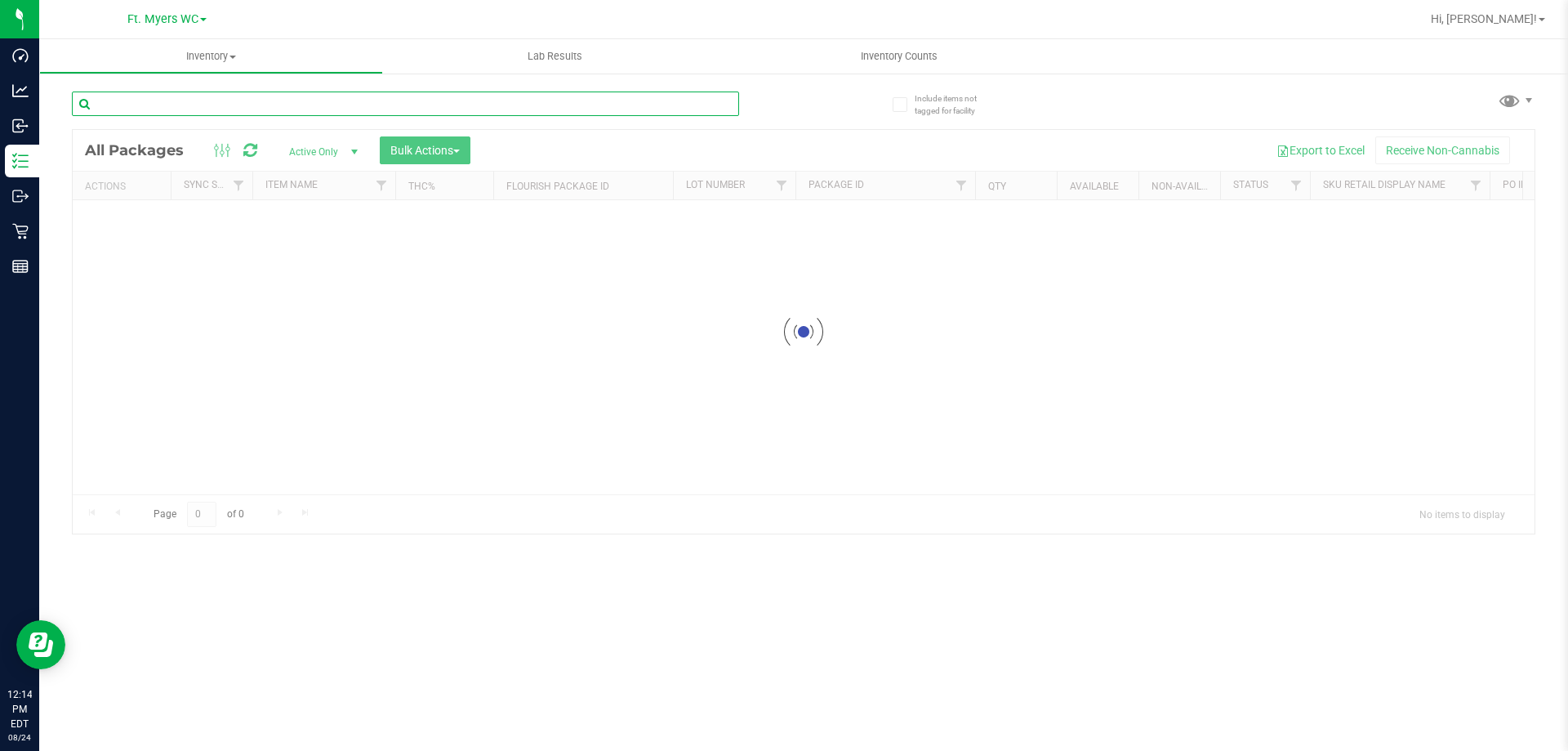
click at [187, 101] on div "Inventory All packages All inventory Waste log Create inventory Lab Results Inv…" at bounding box center [803, 395] width 1529 height 712
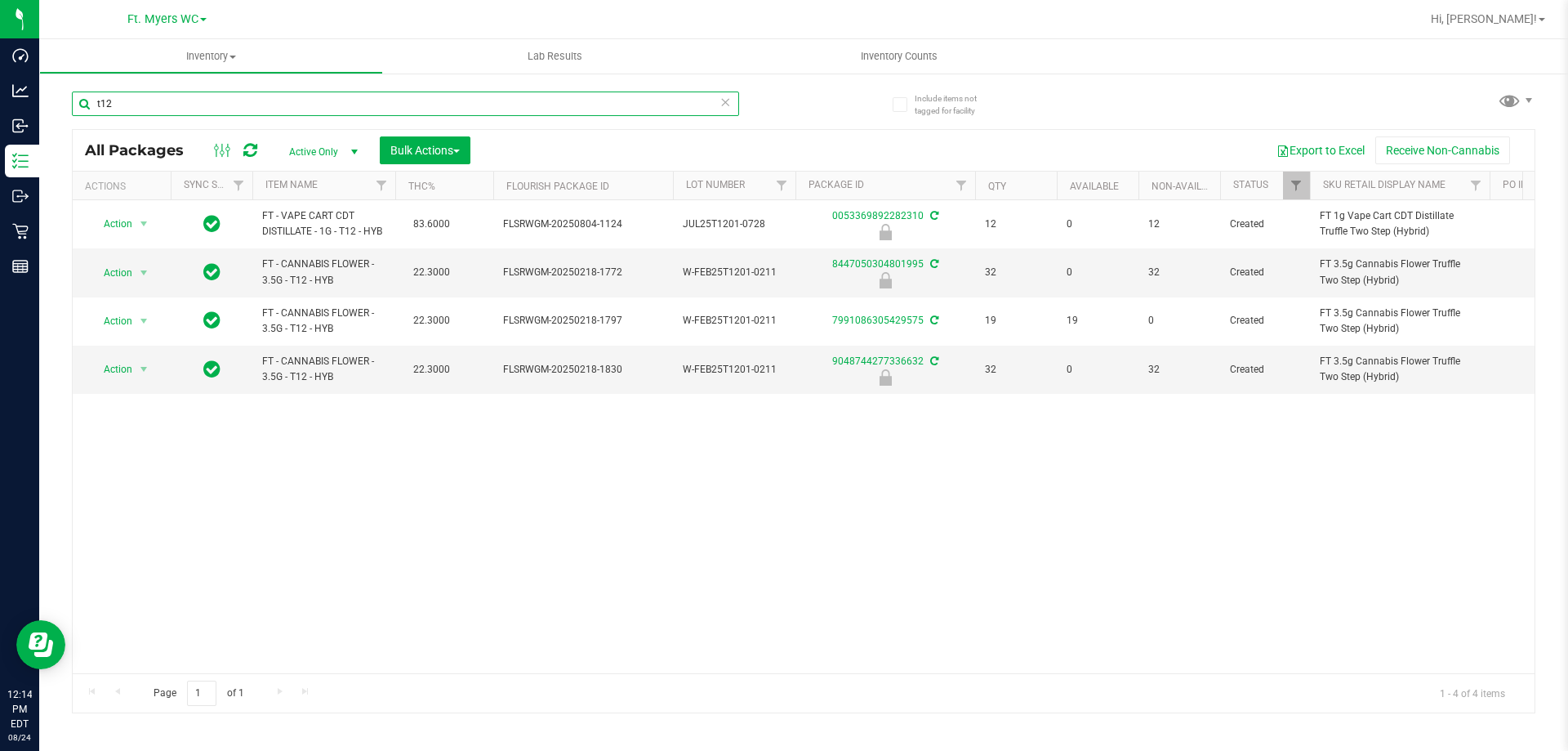
type input "t12"
